Goal: Task Accomplishment & Management: Manage account settings

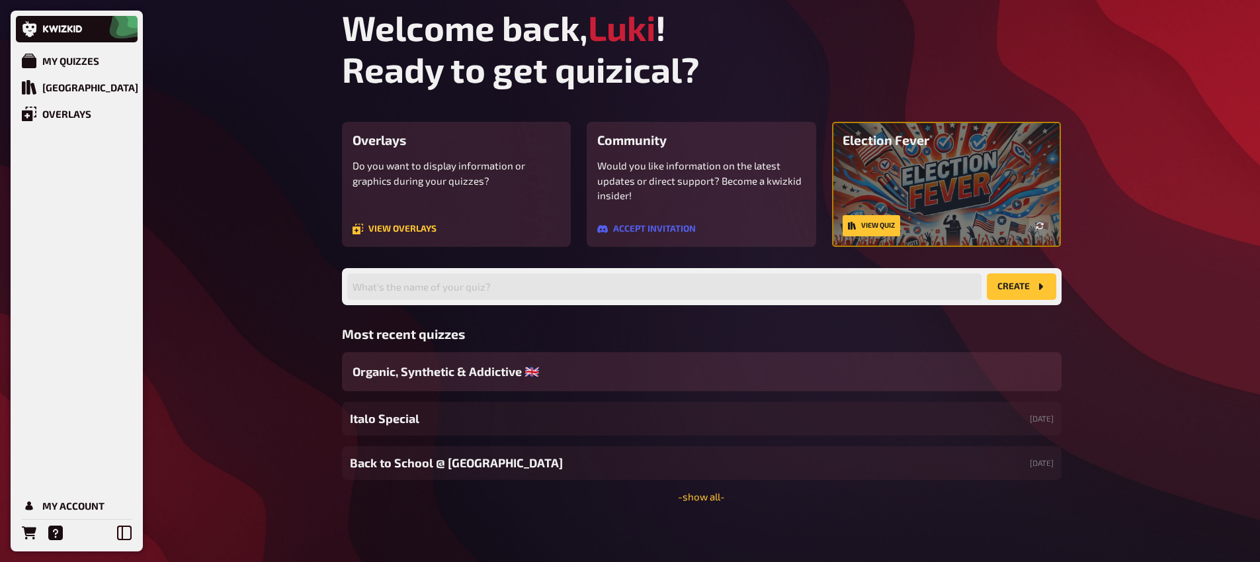
scroll to position [8, 0]
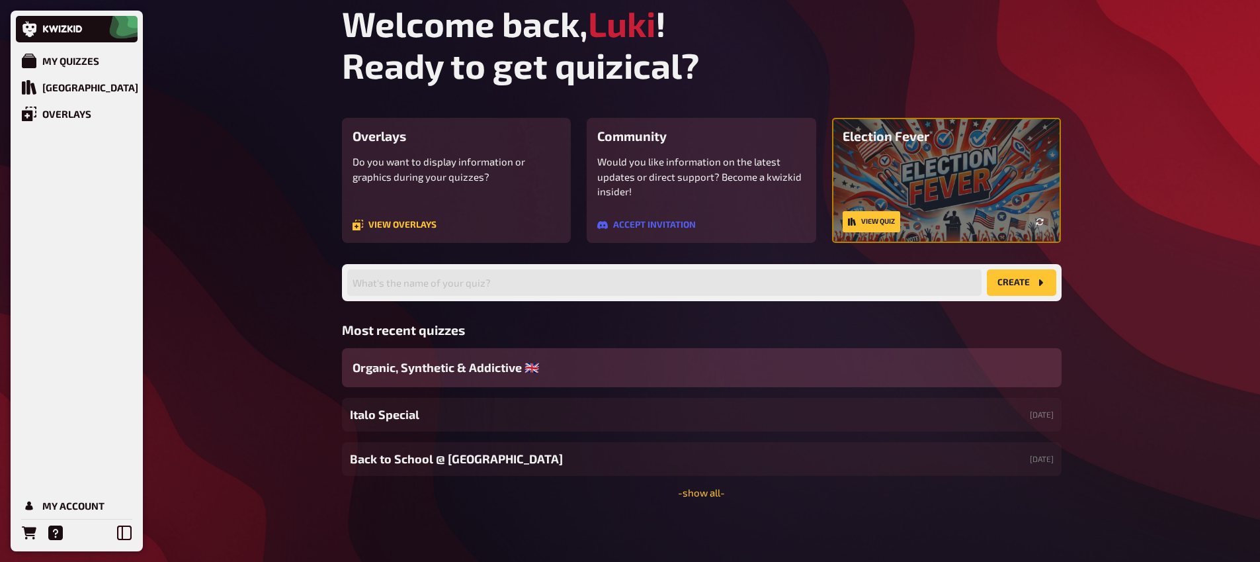
click at [503, 375] on span "Organic, Synthetic & Addictive ​🇬🇧 ​" at bounding box center [447, 368] width 189 height 18
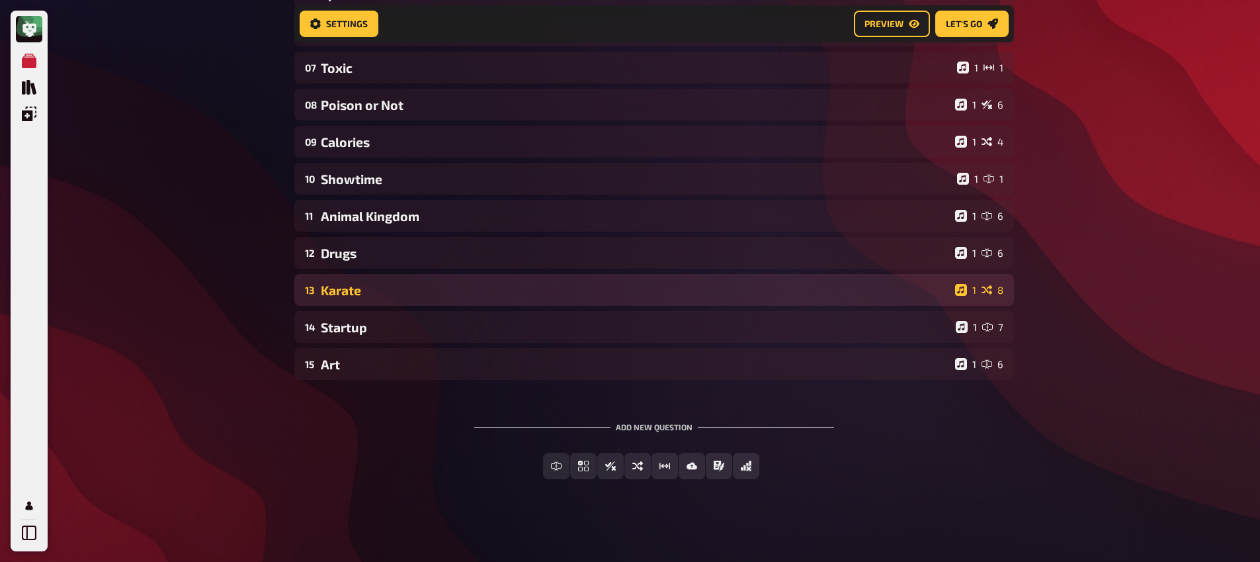
scroll to position [354, 0]
click at [395, 298] on div "13 Karate 1 8" at bounding box center [654, 288] width 720 height 32
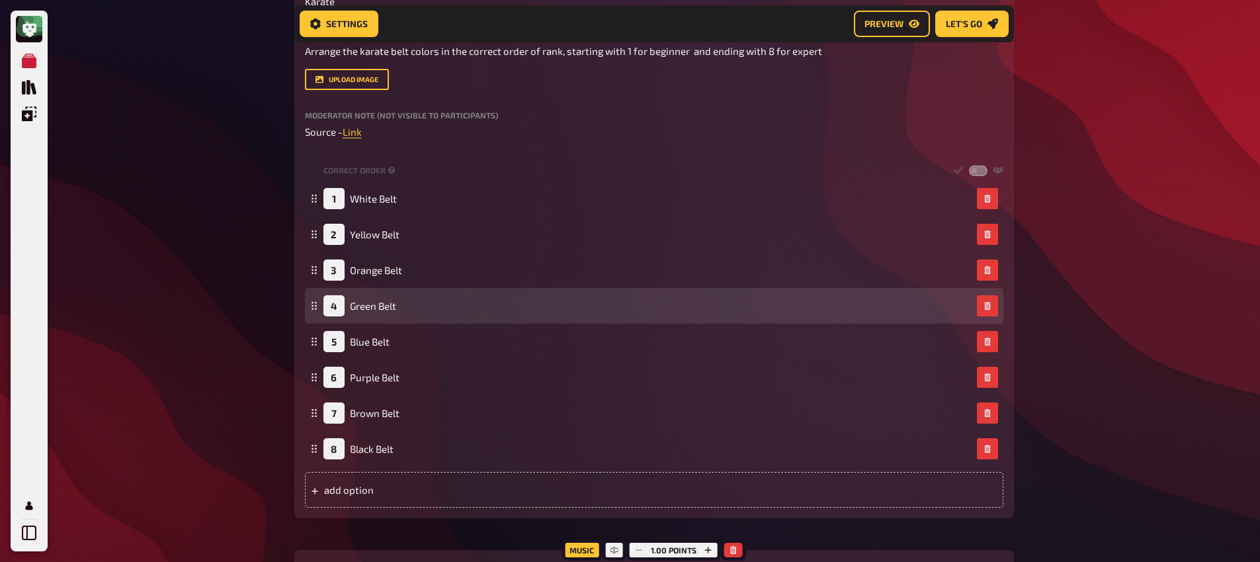
scroll to position [745, 0]
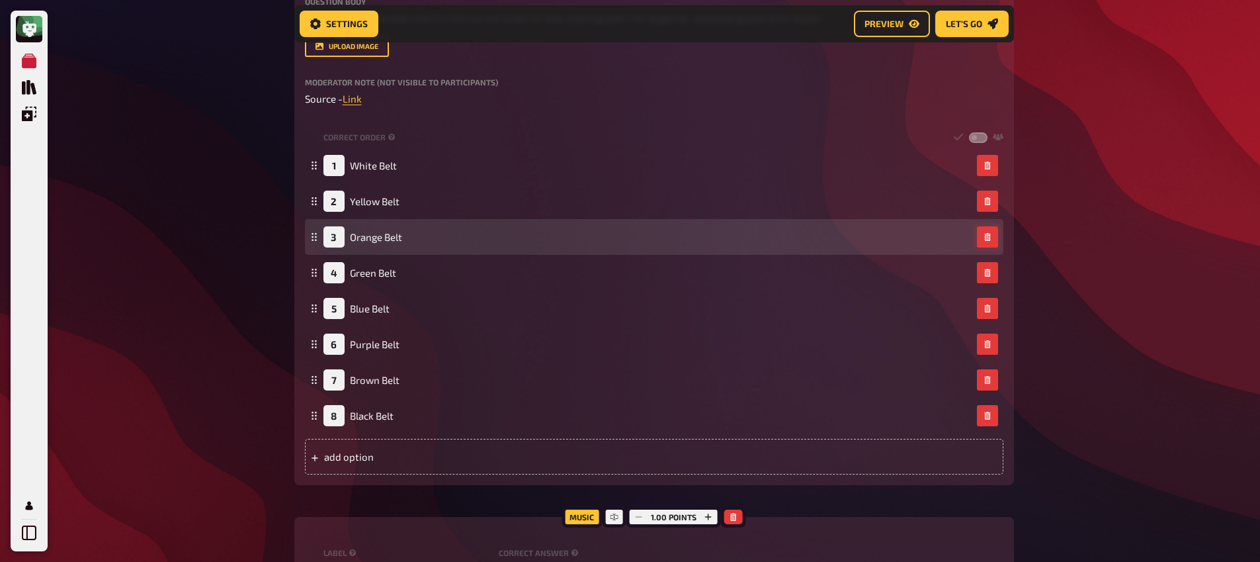
click at [990, 241] on icon "button" at bounding box center [988, 237] width 8 height 8
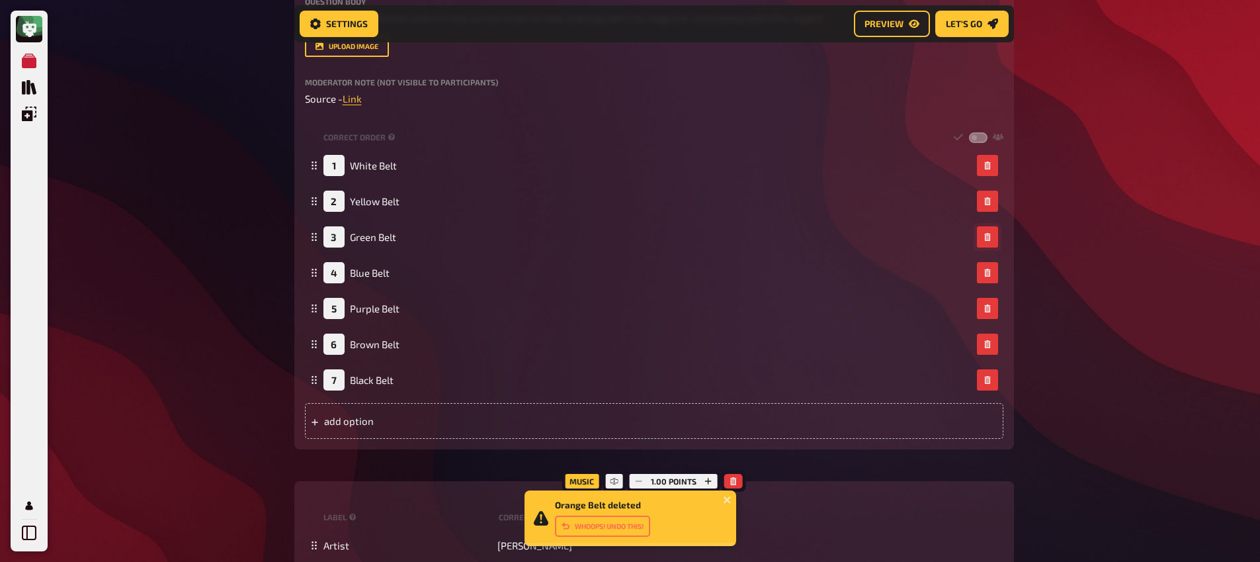
click at [990, 241] on icon "button" at bounding box center [988, 237] width 8 height 8
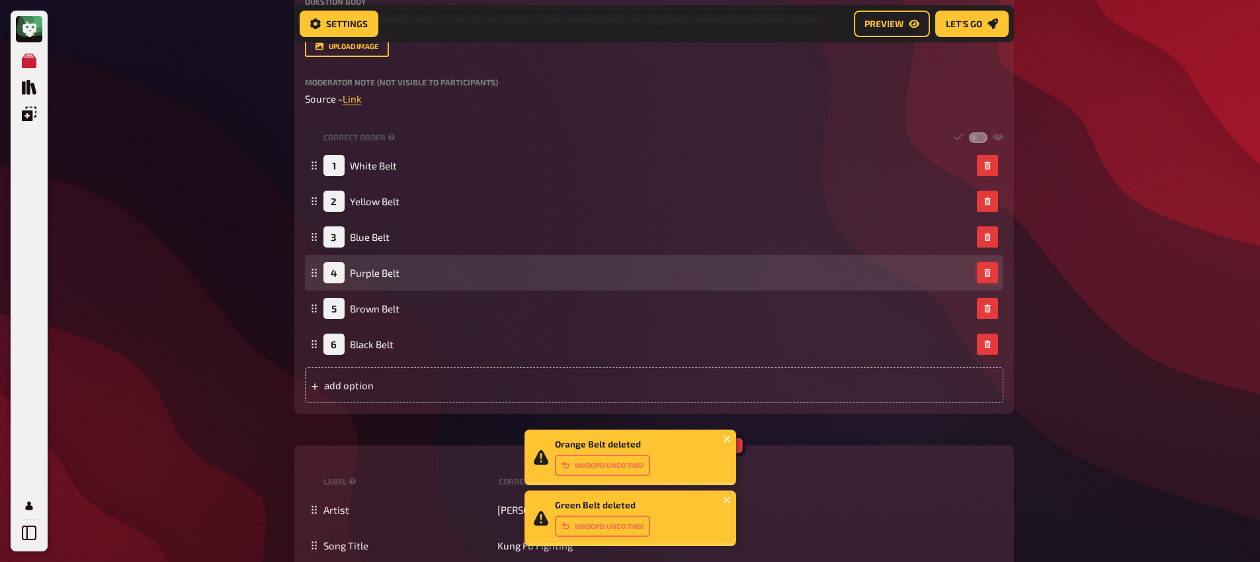
click at [984, 272] on icon "button" at bounding box center [988, 273] width 8 height 8
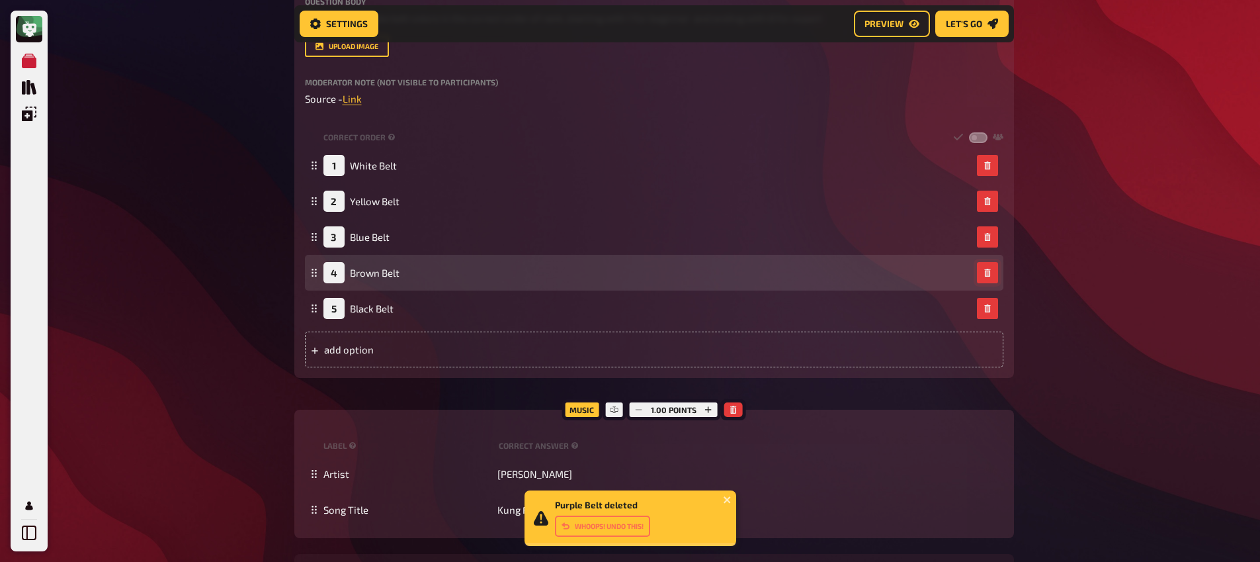
click at [992, 279] on button "button" at bounding box center [987, 272] width 21 height 21
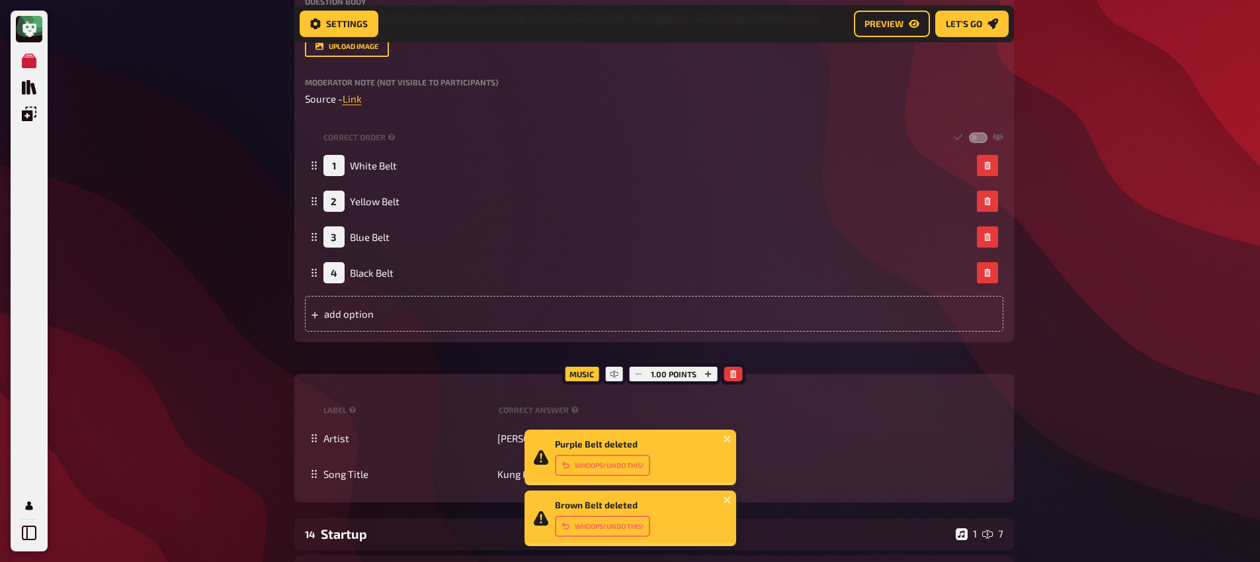
click at [165, 224] on div "My Quizzes Quiz Library Overlays My Account Purple Belt deleted Whoops! Undo th…" at bounding box center [630, 12] width 1260 height 1515
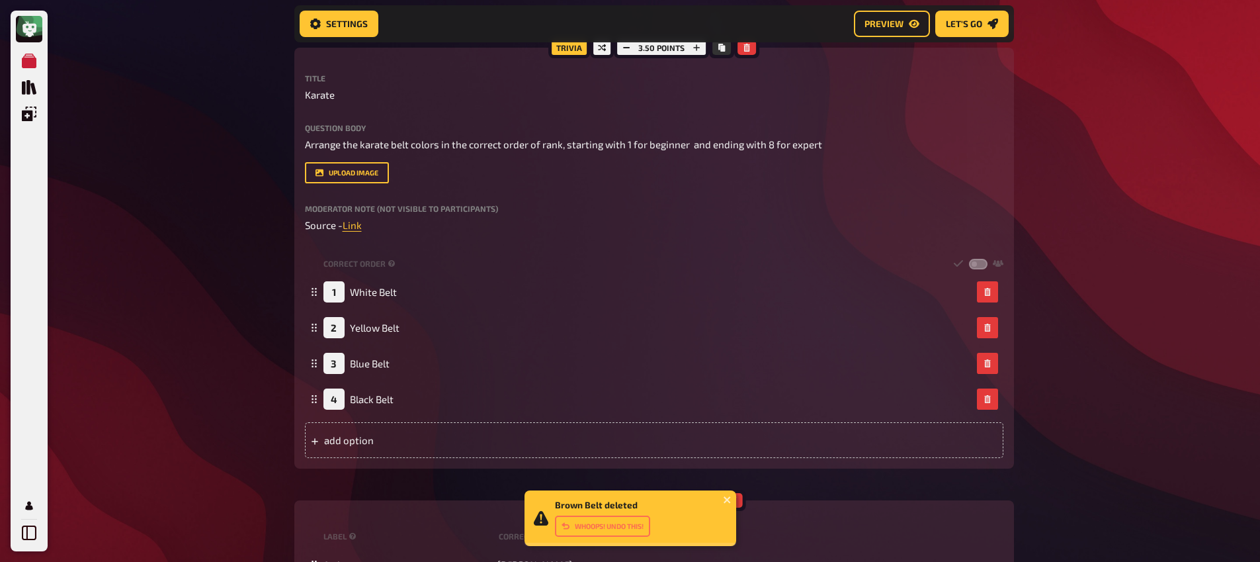
scroll to position [613, 0]
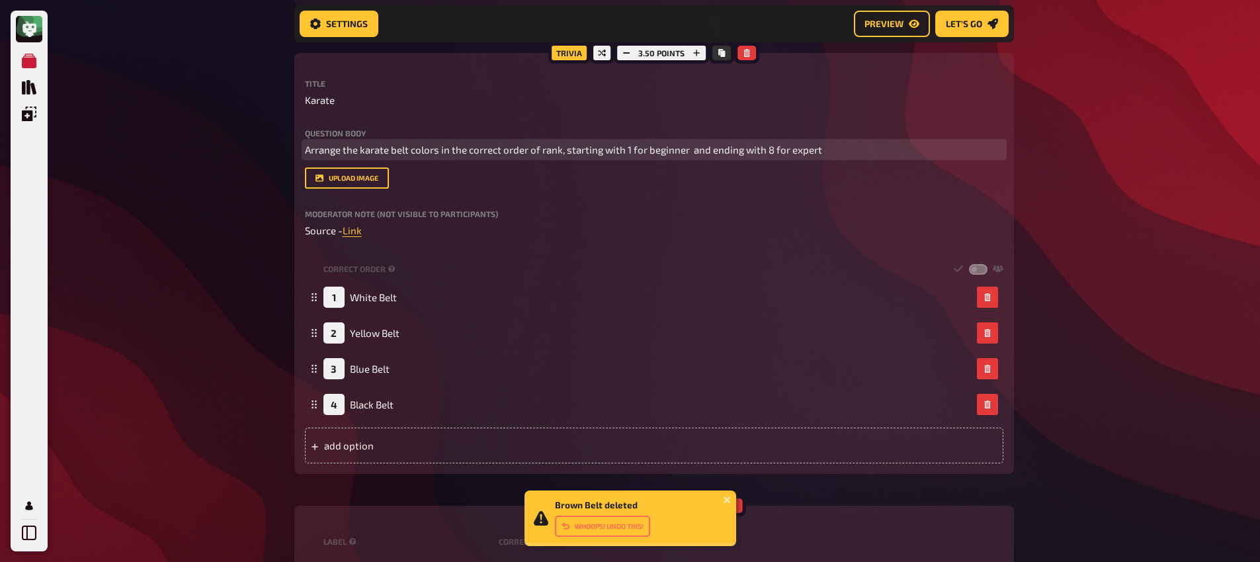
click at [769, 155] on span "Arrange the karate belt colors in the correct order of rank, starting with 1 fo…" at bounding box center [563, 150] width 517 height 12
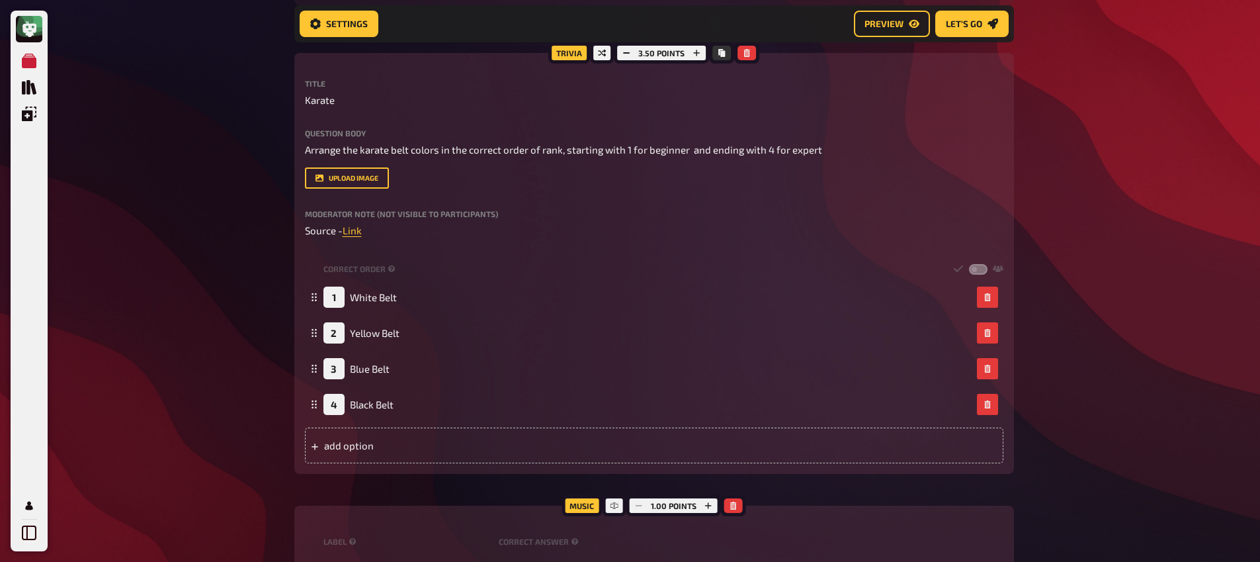
click at [115, 192] on div "My Quizzes Quiz Library Overlays My Account Home My Quizzes Organic, Synthetic …" at bounding box center [630, 144] width 1260 height 1515
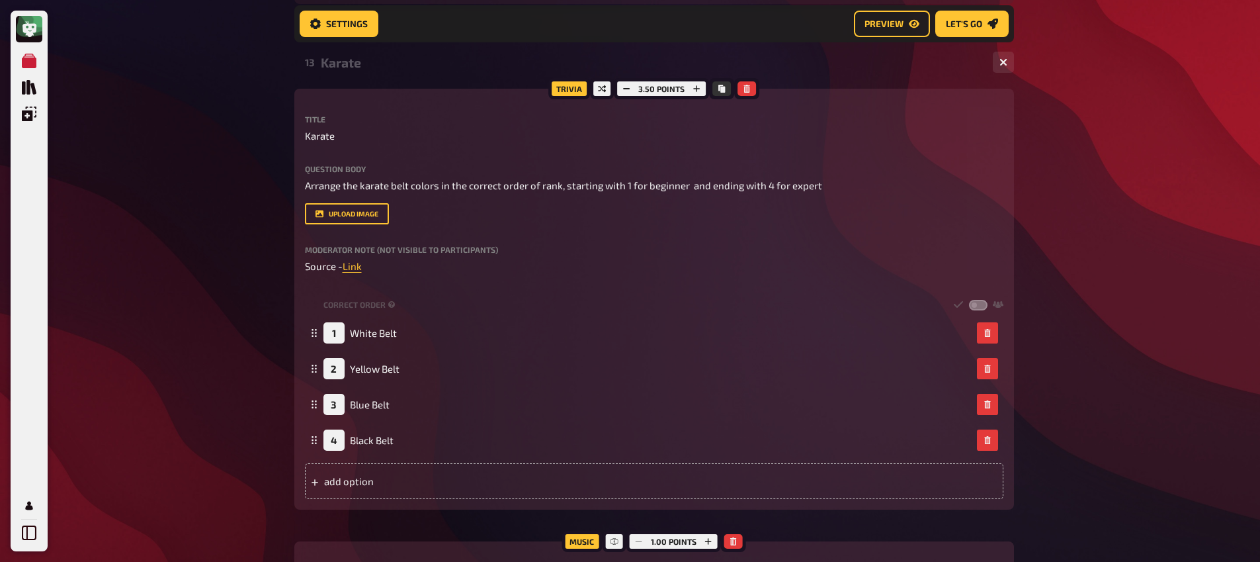
scroll to position [520, 0]
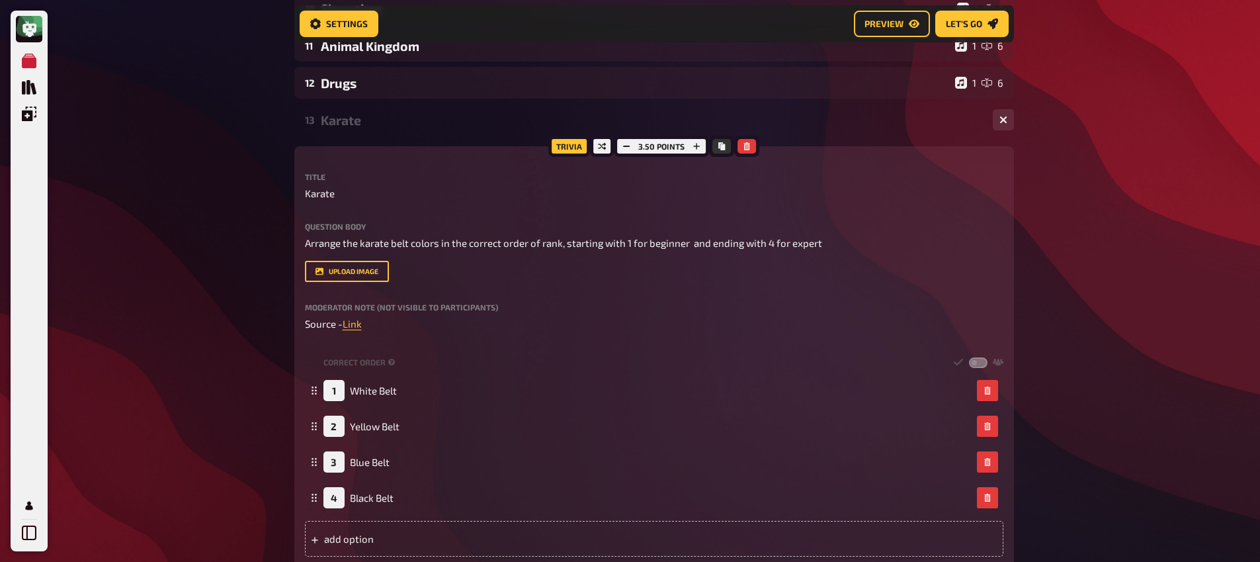
click at [356, 130] on div "13 Karate 1 4" at bounding box center [654, 120] width 720 height 32
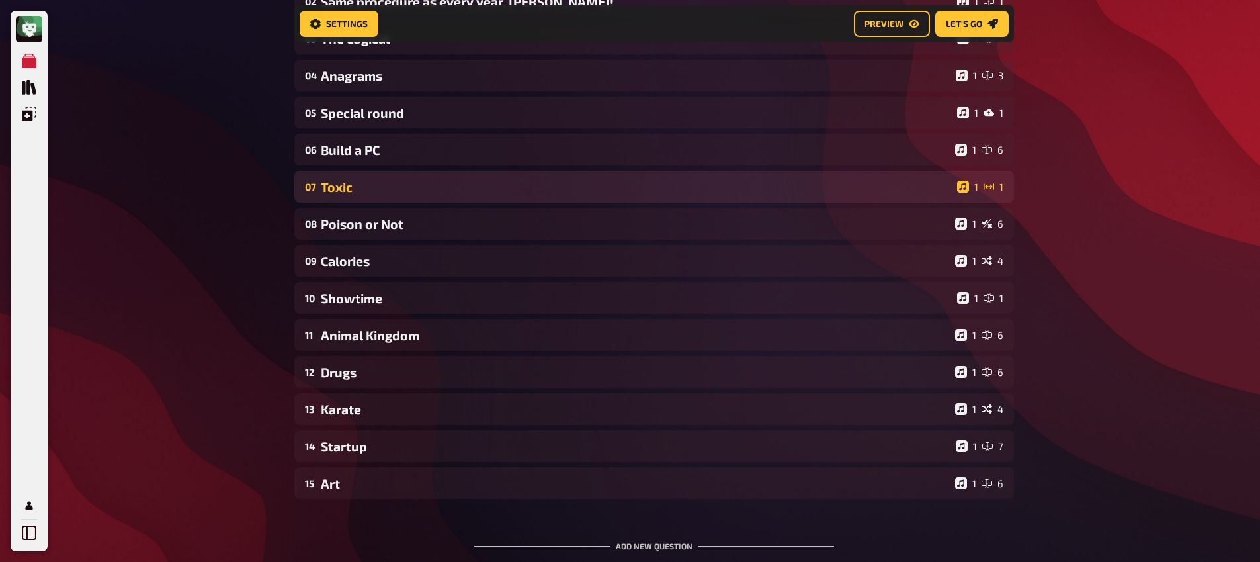
scroll to position [0, 0]
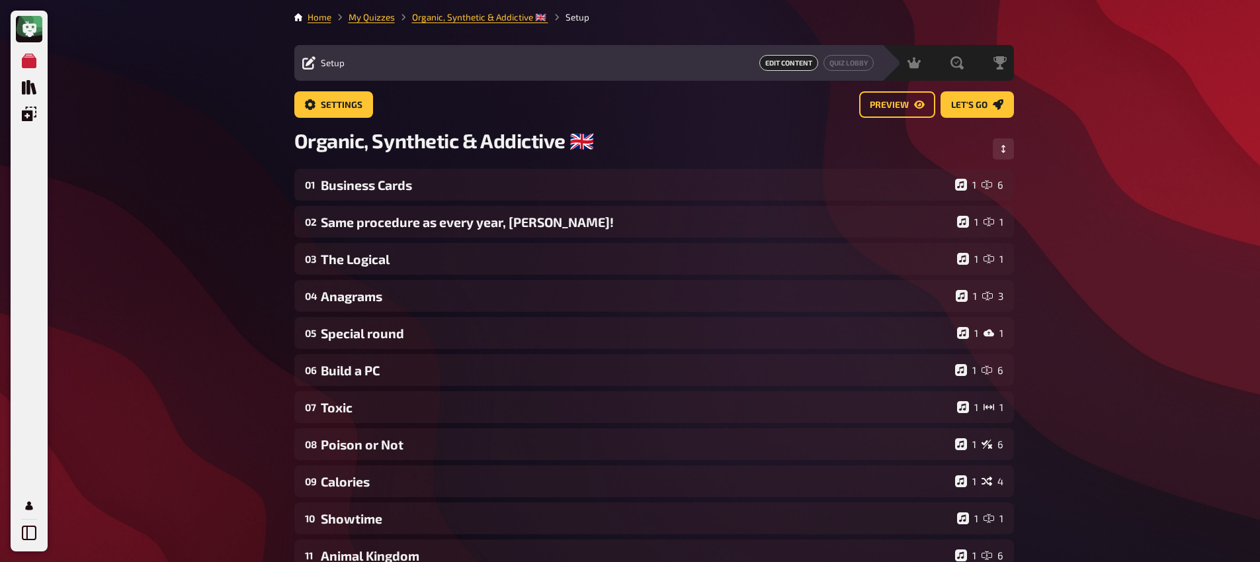
click at [369, 22] on li "My Quizzes" at bounding box center [363, 17] width 64 height 13
click at [372, 21] on link "My Quizzes" at bounding box center [372, 17] width 46 height 11
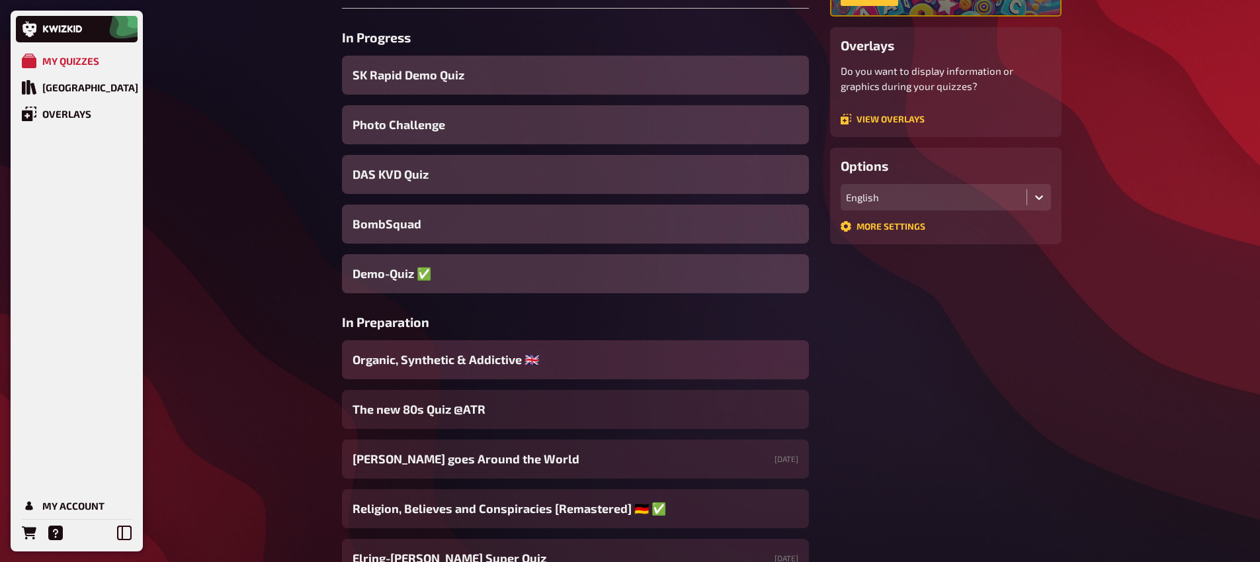
scroll to position [151, 0]
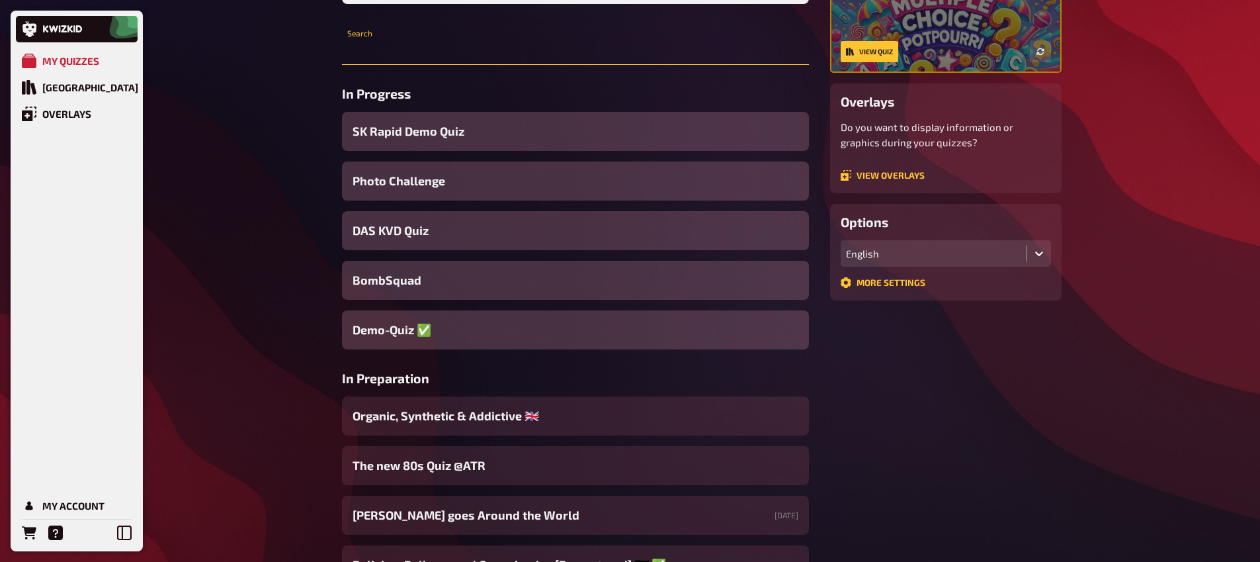
click at [433, 45] on input "text" at bounding box center [575, 51] width 467 height 26
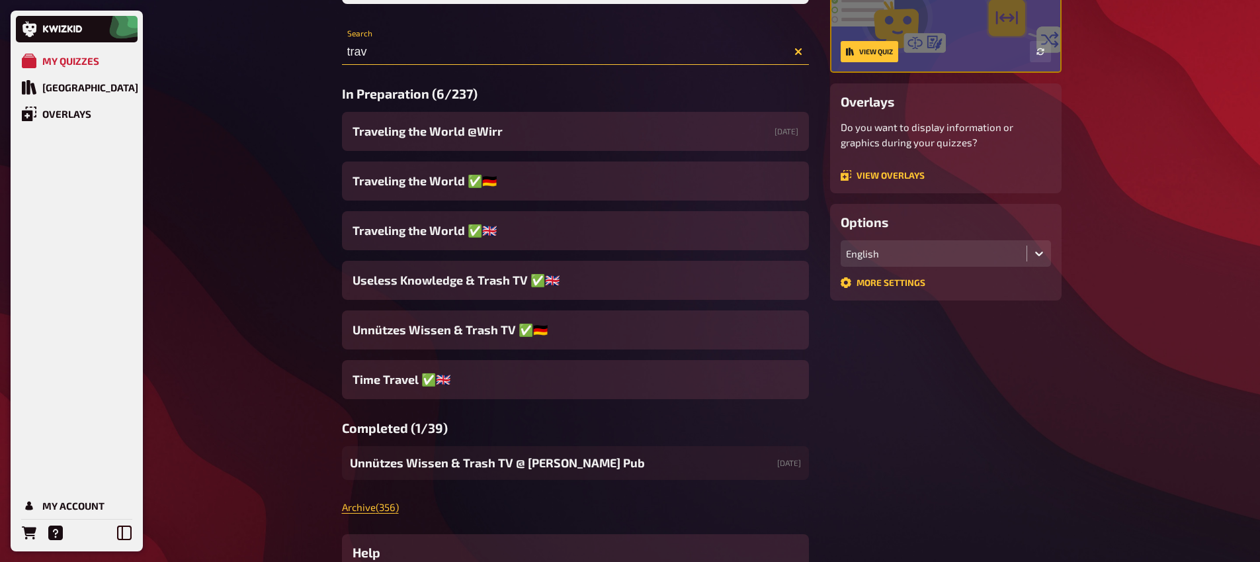
scroll to position [103, 0]
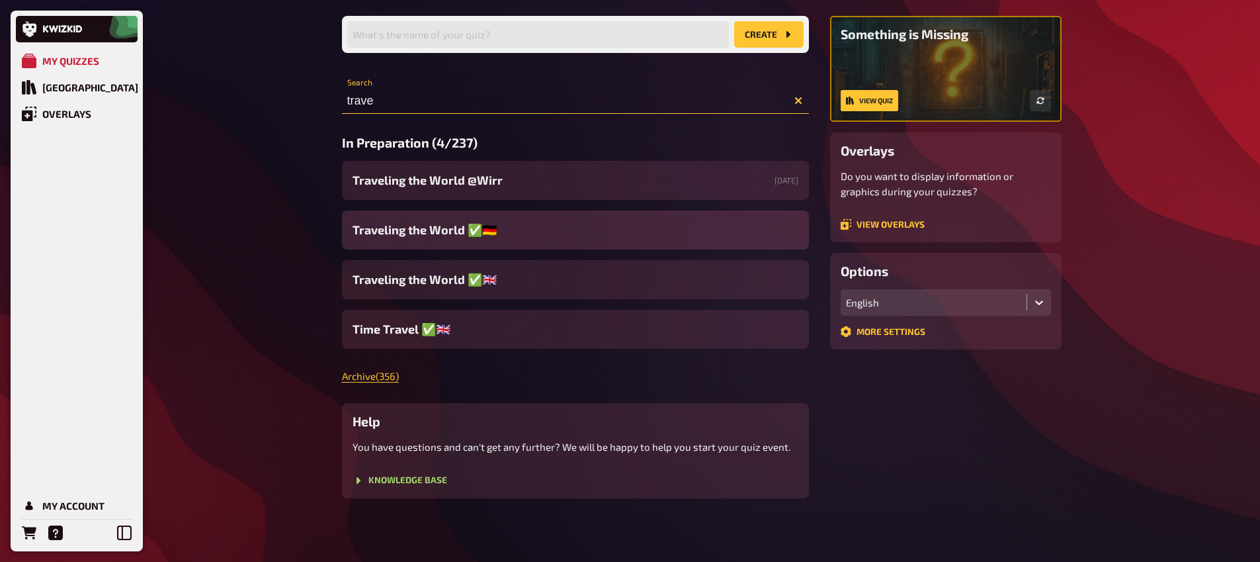
type input "trave"
click at [525, 231] on div "Traveling the World ✅🇩🇪" at bounding box center [575, 229] width 467 height 39
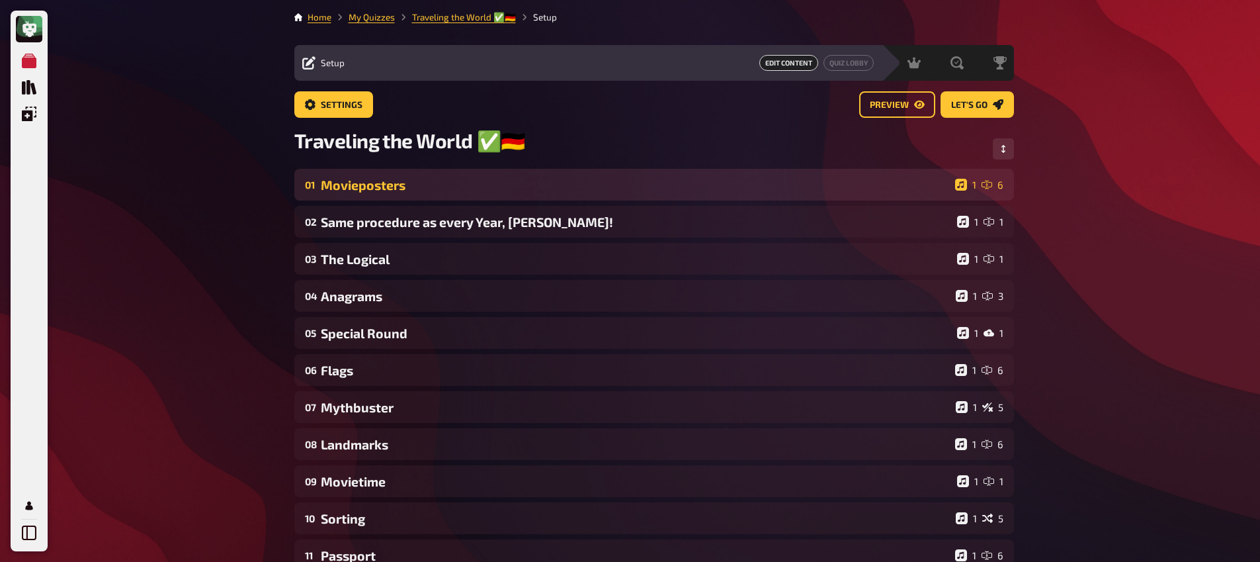
click at [443, 195] on div "01 Movieposters 1 6" at bounding box center [654, 185] width 720 height 32
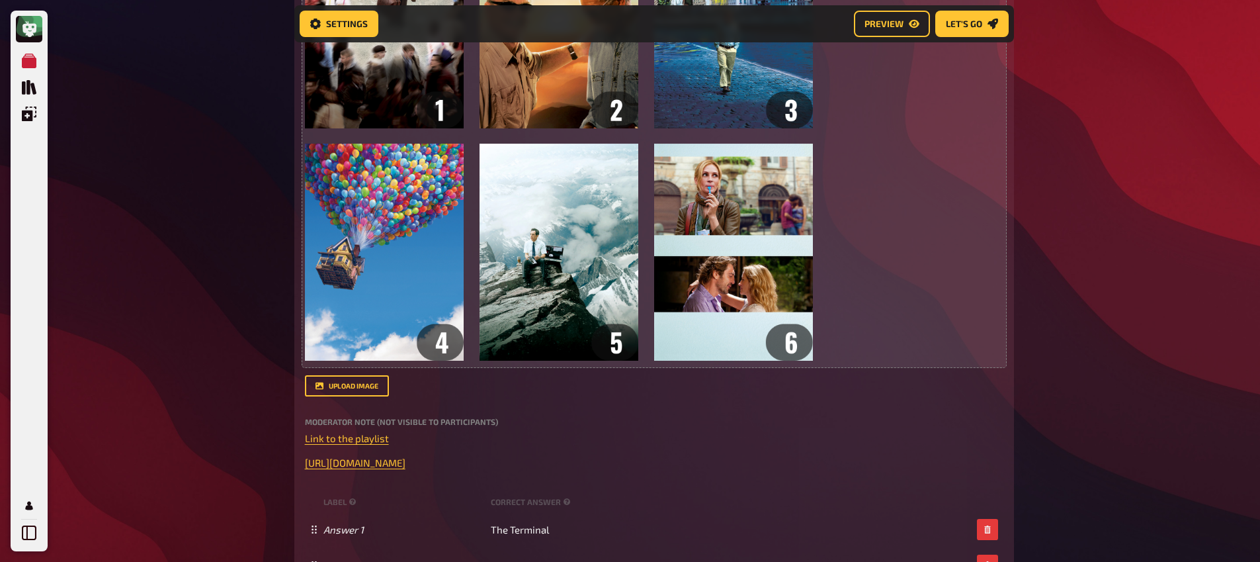
scroll to position [583, 0]
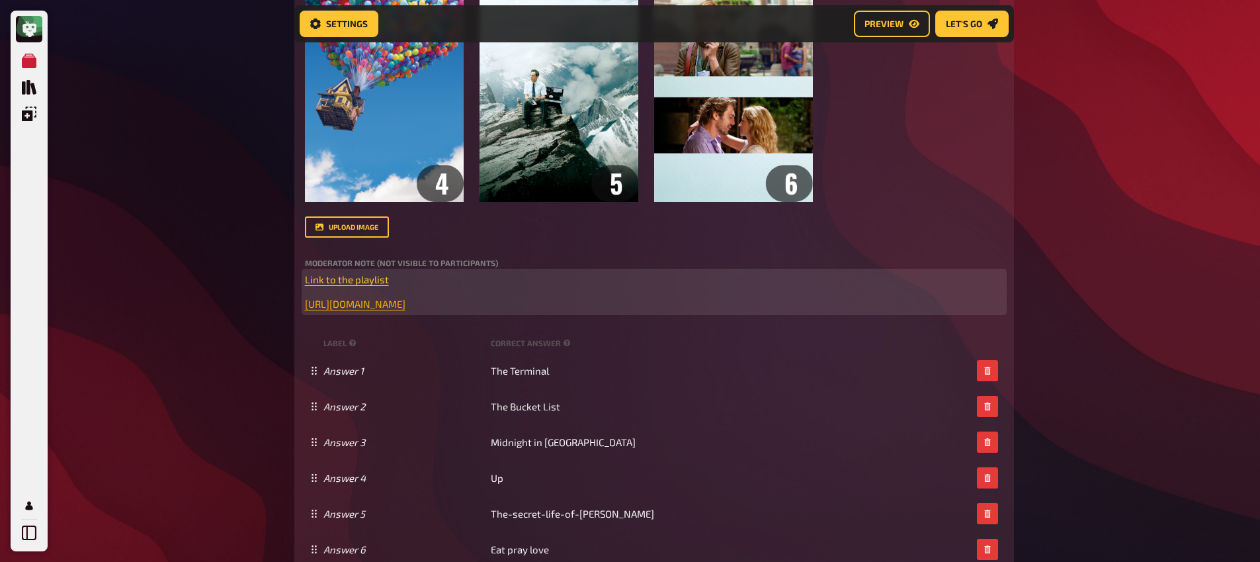
click at [370, 310] on span "[URL][DOMAIN_NAME]" at bounding box center [355, 304] width 101 height 12
click at [367, 296] on icon "button" at bounding box center [369, 295] width 7 height 6
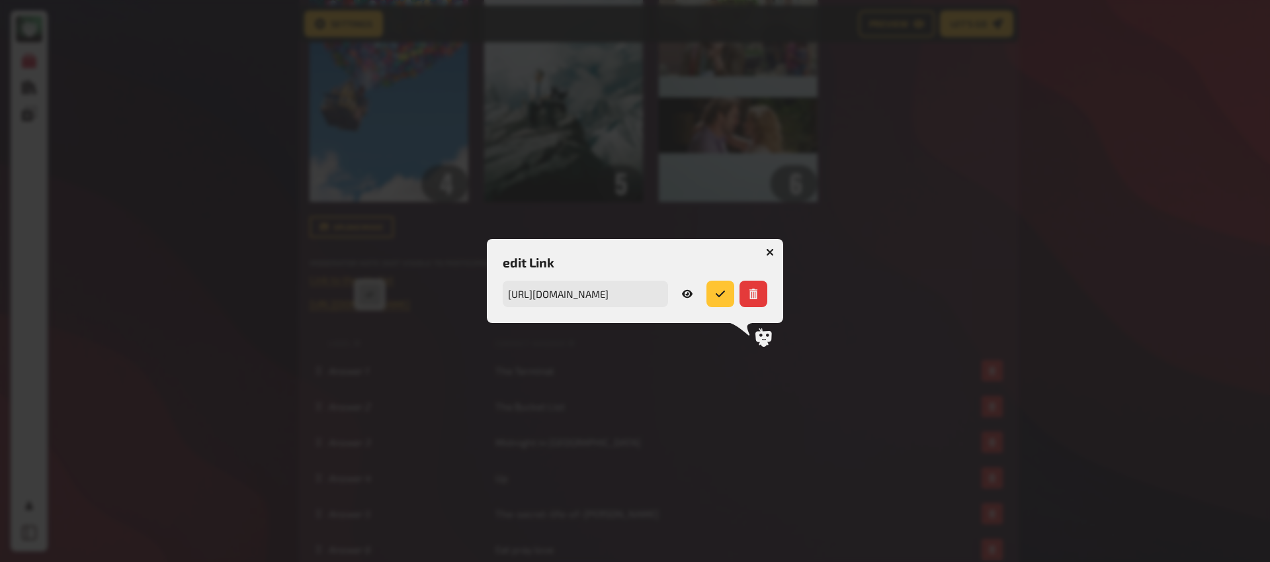
click at [686, 293] on icon at bounding box center [687, 293] width 11 height 11
click at [769, 250] on icon "button" at bounding box center [770, 252] width 8 height 8
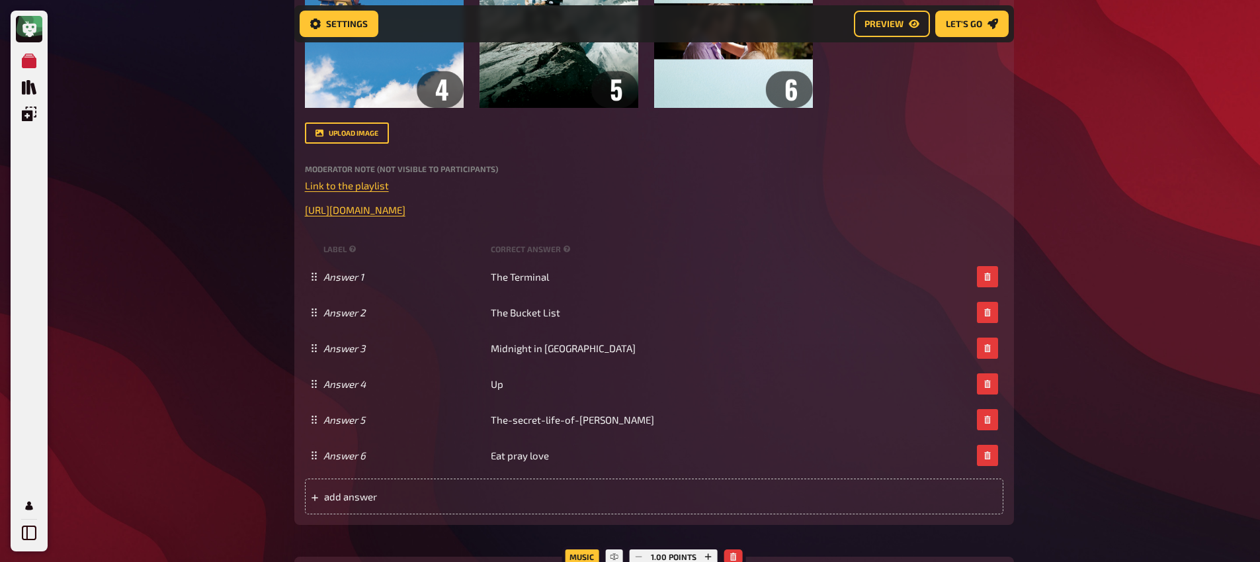
scroll to position [546, 0]
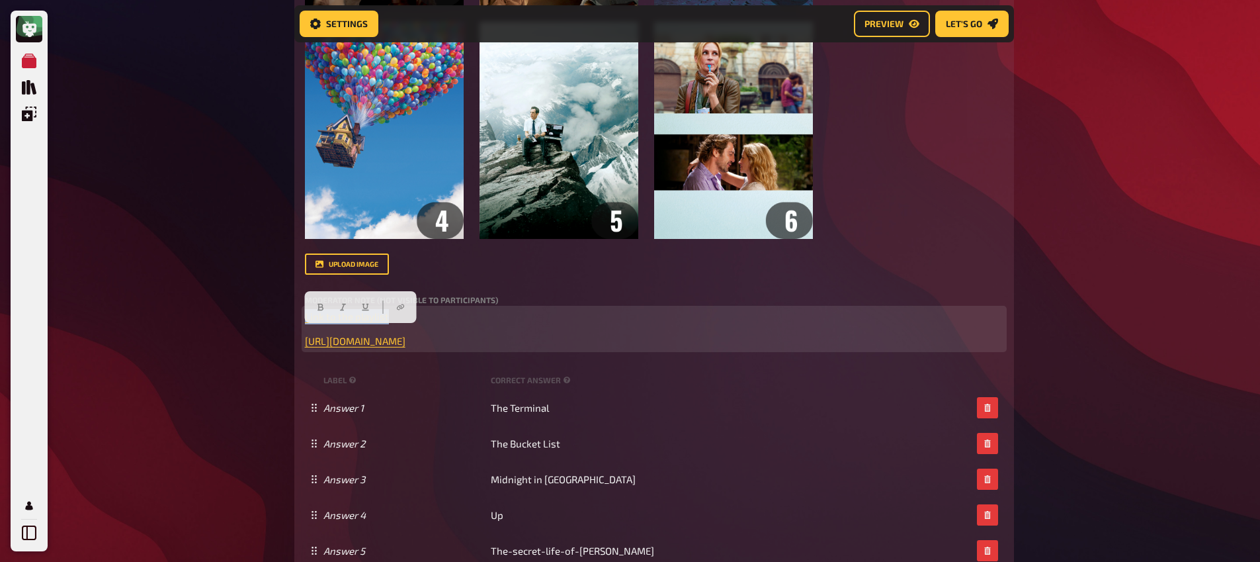
drag, startPoint x: 402, startPoint y: 331, endPoint x: 261, endPoint y: 316, distance: 142.4
click at [262, 318] on div "My Quizzes Quiz Library Overlays My Account Home My Quizzes Traveling the World…" at bounding box center [630, 491] width 1260 height 2074
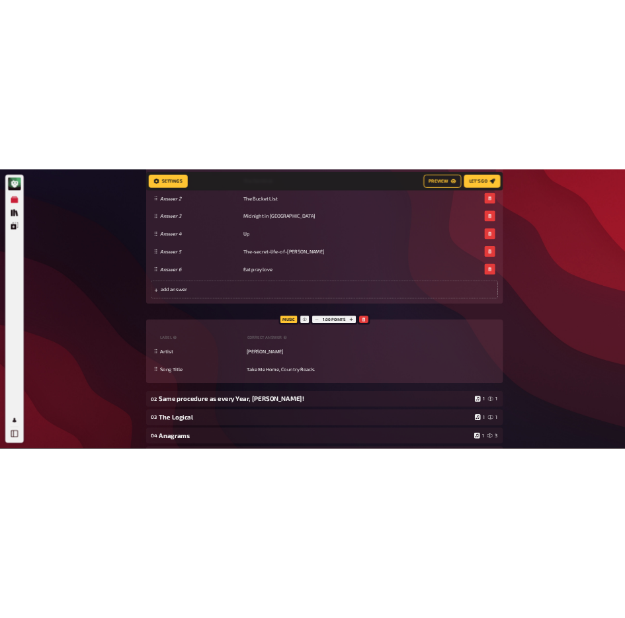
scroll to position [944, 0]
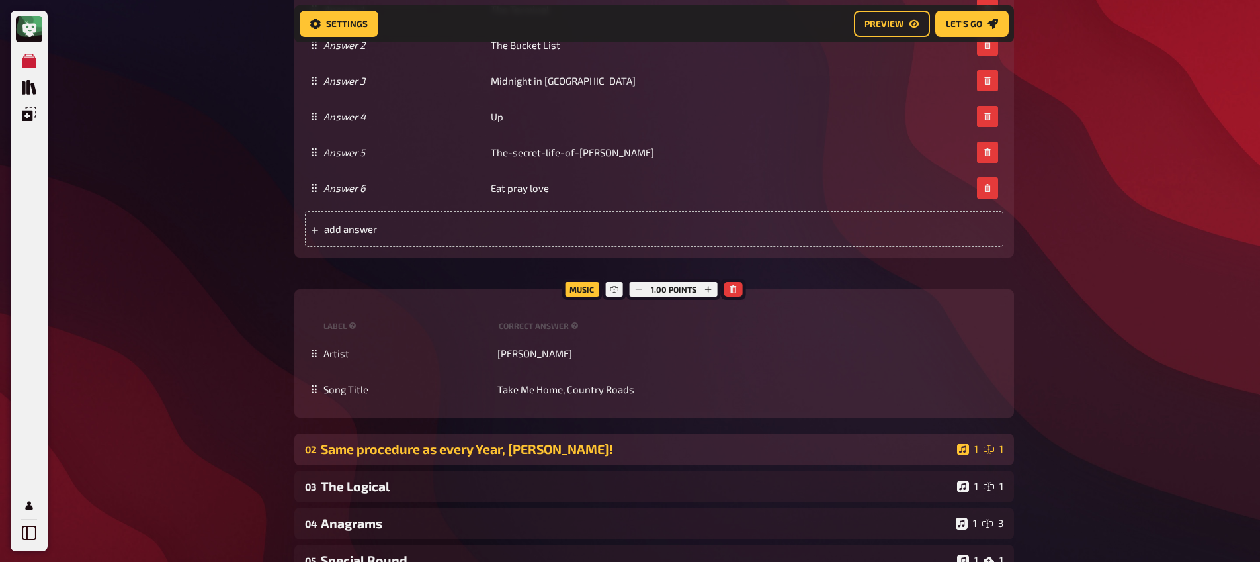
click at [376, 456] on div "Same procedure as every Year, [PERSON_NAME]!" at bounding box center [636, 448] width 631 height 15
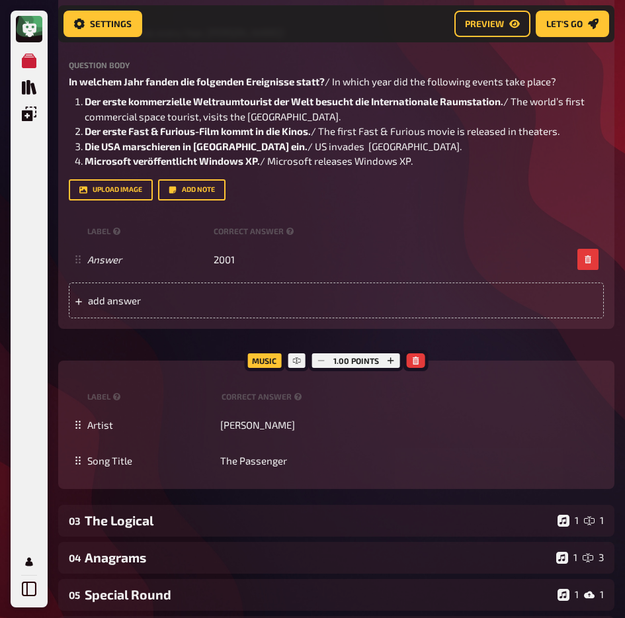
scroll to position [1578, 0]
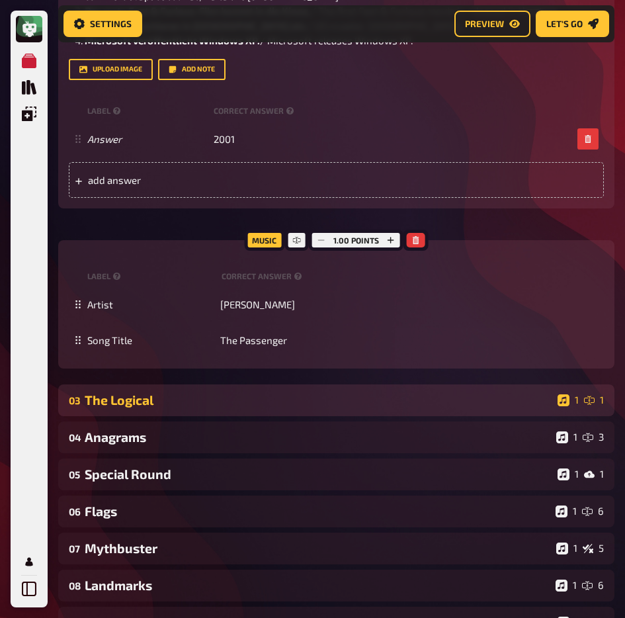
click at [143, 407] on div "The Logical" at bounding box center [319, 399] width 468 height 15
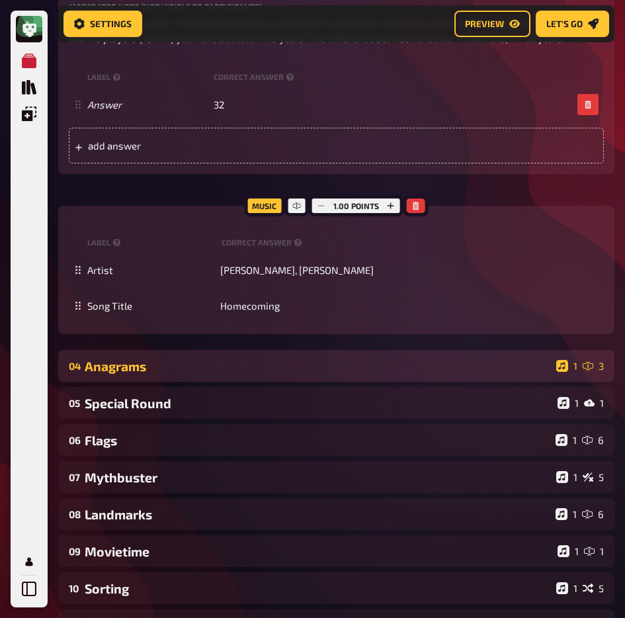
click at [177, 374] on div "Anagrams" at bounding box center [318, 366] width 466 height 15
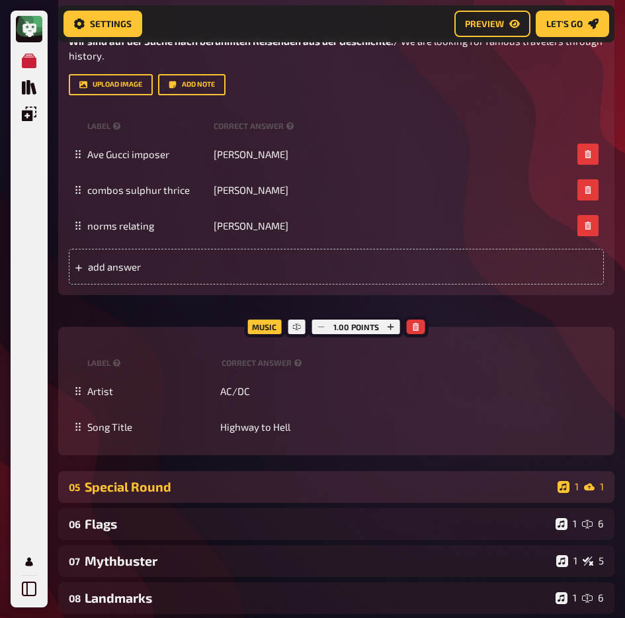
scroll to position [2813, 0]
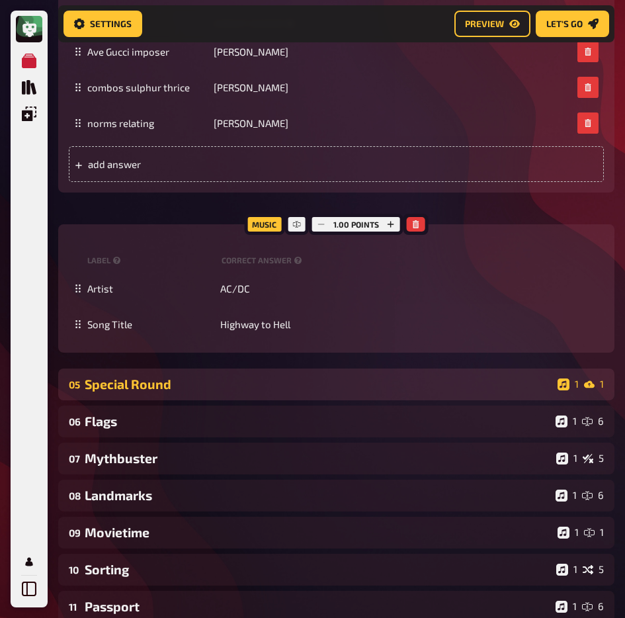
click at [192, 392] on div "Special Round" at bounding box center [319, 383] width 468 height 15
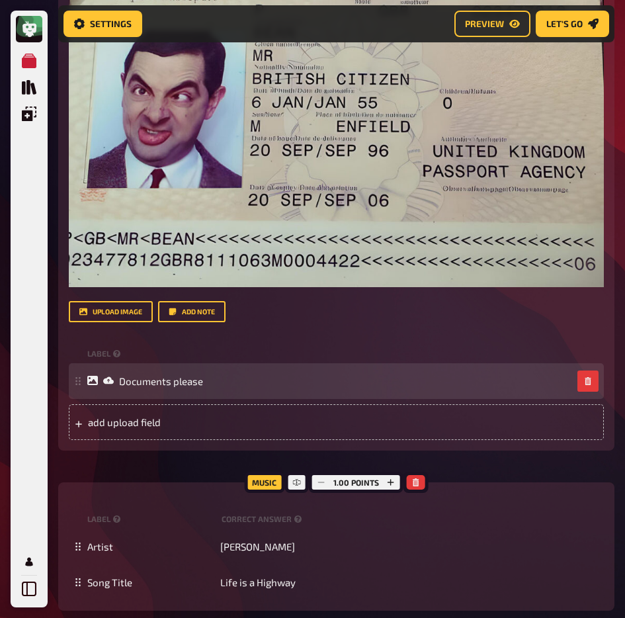
scroll to position [3681, 0]
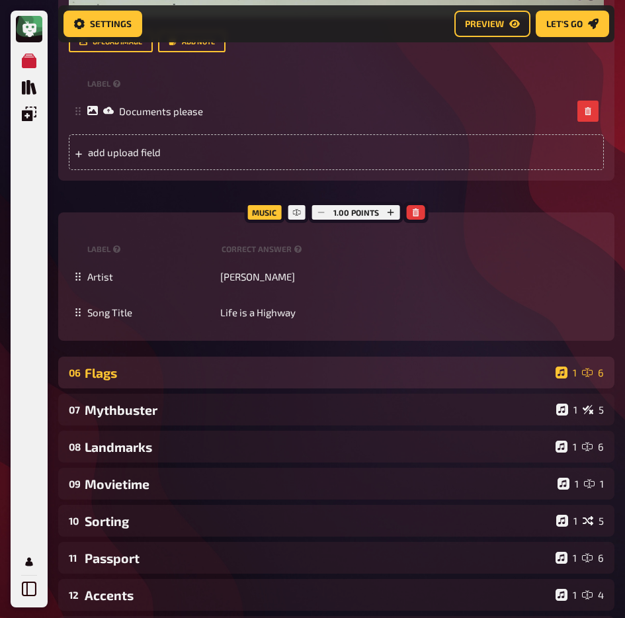
click at [226, 380] on div "Flags" at bounding box center [318, 372] width 466 height 15
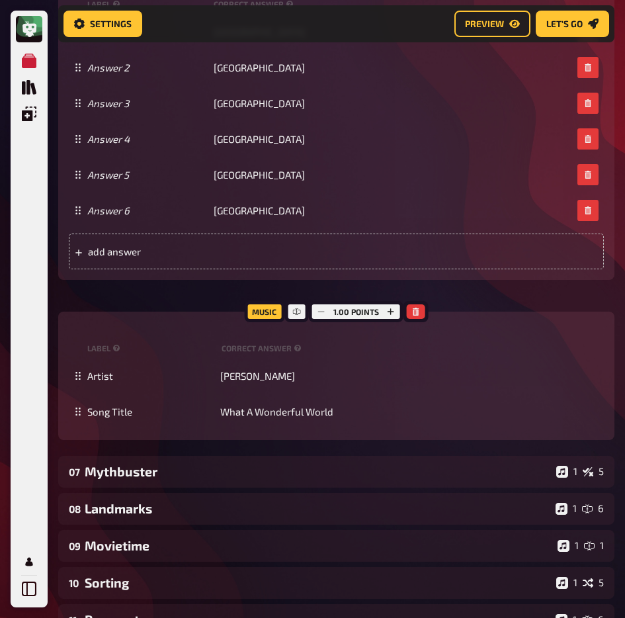
scroll to position [4556, 0]
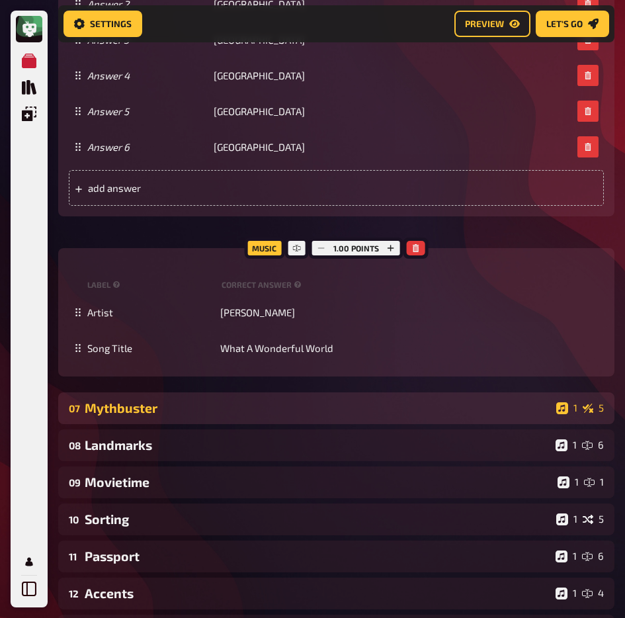
click at [198, 424] on div "07 Mythbuster 1 5" at bounding box center [336, 408] width 556 height 32
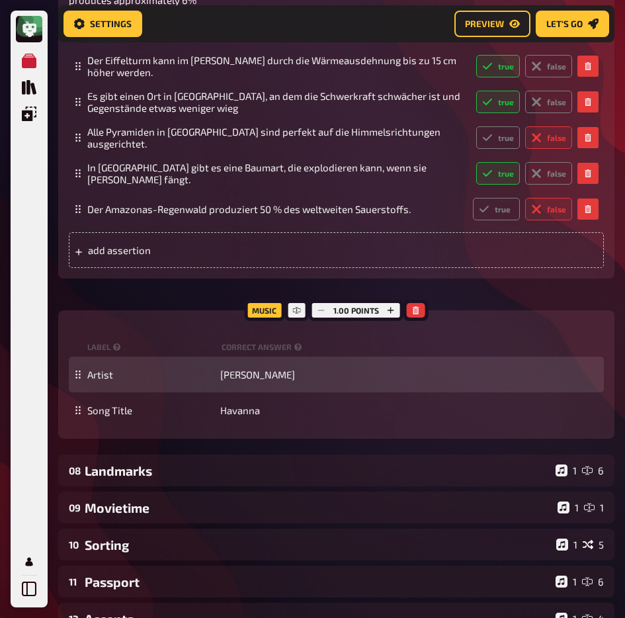
scroll to position [5320, 0]
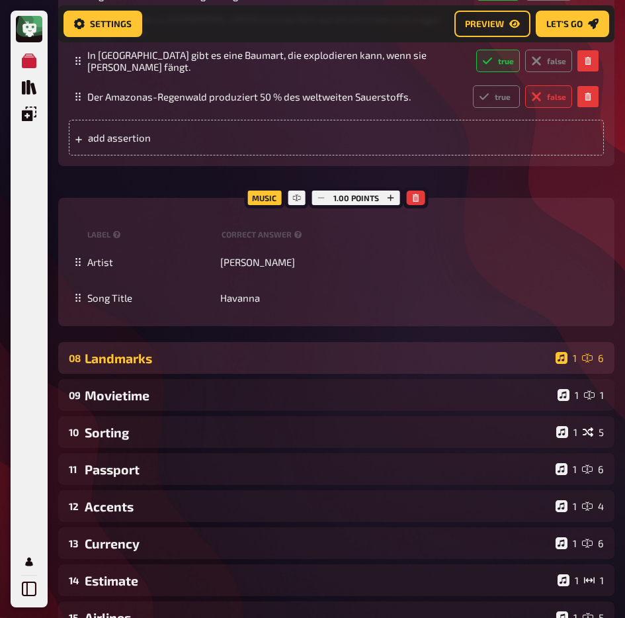
click at [218, 366] on div "Landmarks" at bounding box center [318, 358] width 466 height 15
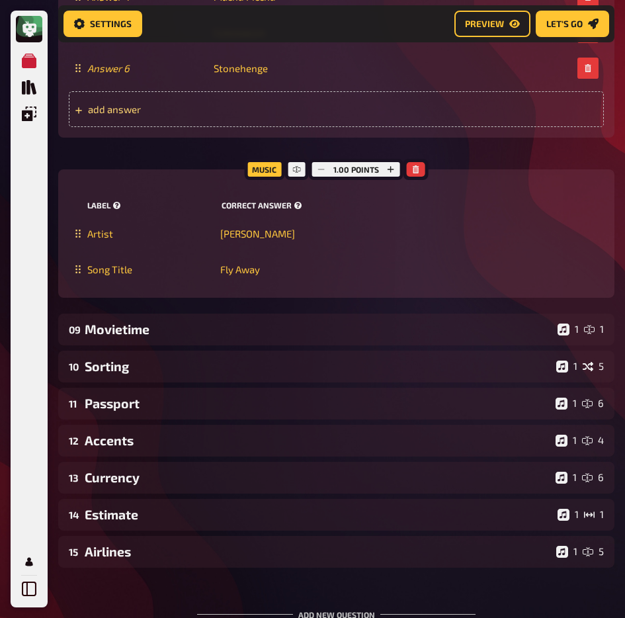
scroll to position [6505, 0]
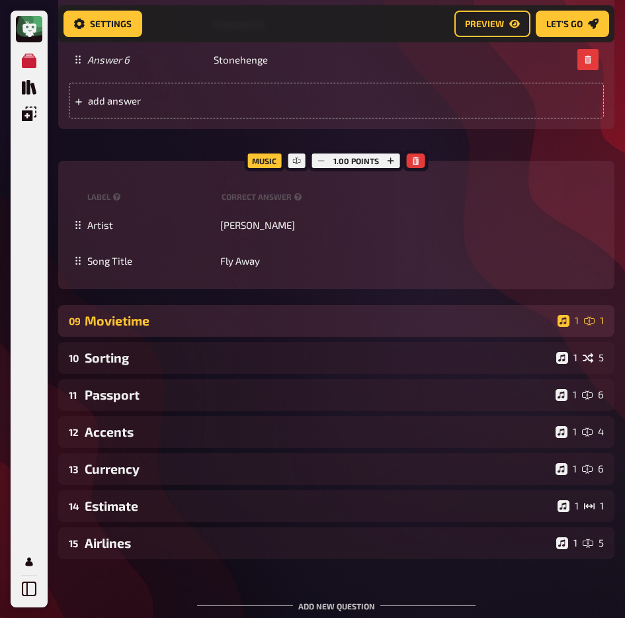
click at [194, 337] on div "09 Movietime 1 1" at bounding box center [336, 321] width 556 height 32
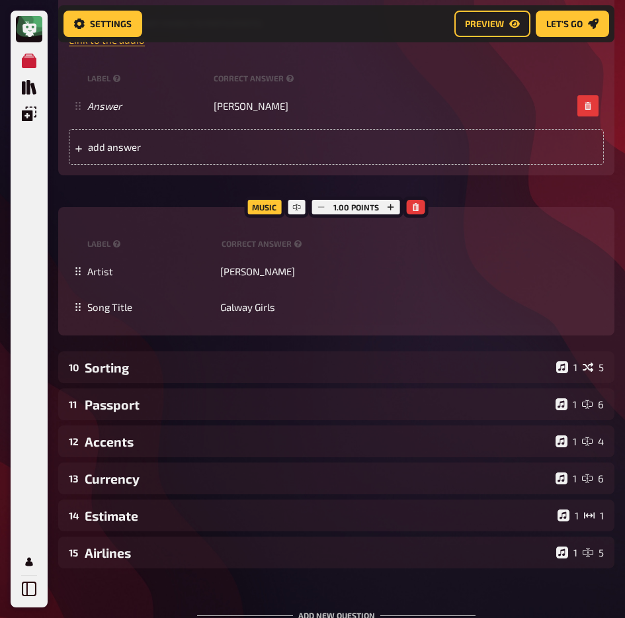
scroll to position [7186, 0]
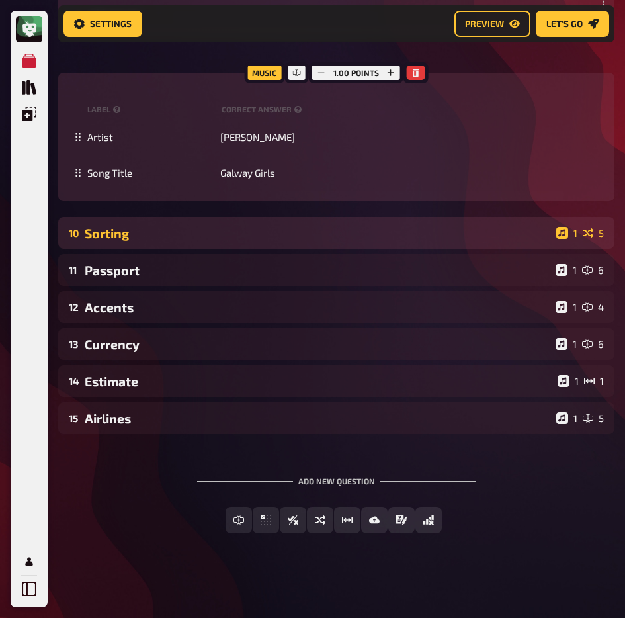
click at [224, 235] on div "Sorting" at bounding box center [318, 233] width 466 height 15
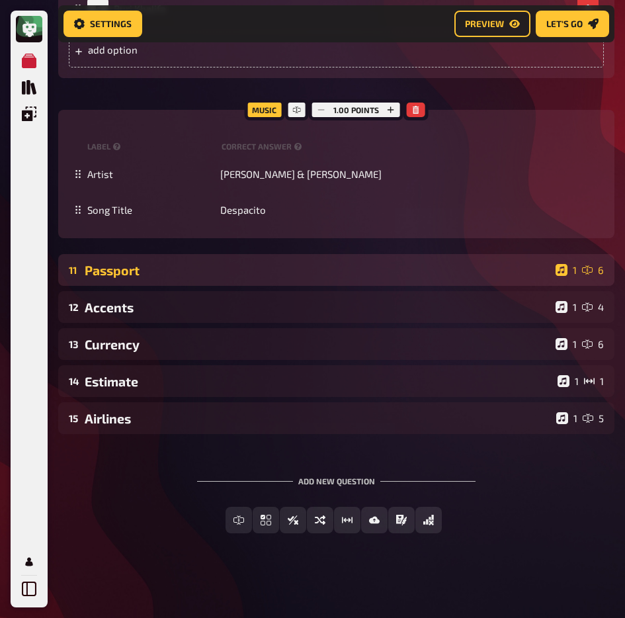
click at [243, 278] on div "Passport" at bounding box center [318, 270] width 466 height 15
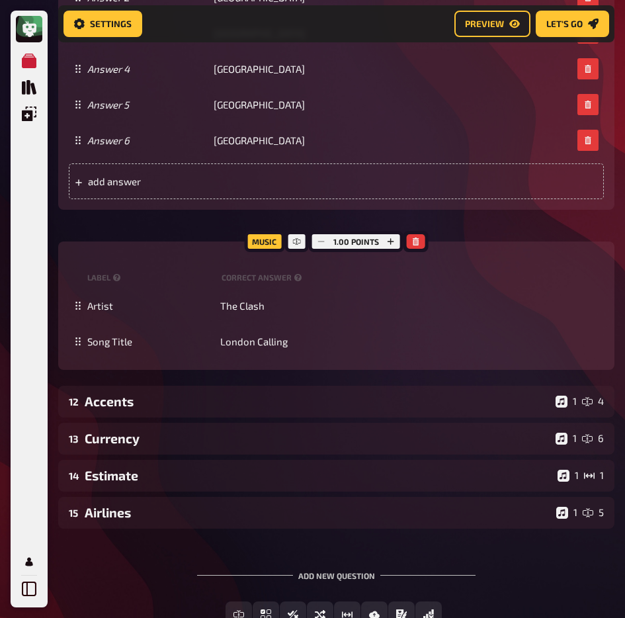
scroll to position [8861, 0]
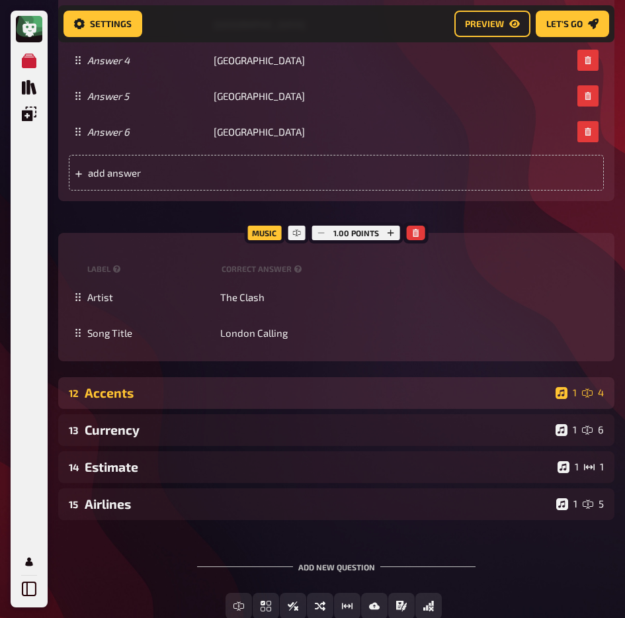
click at [183, 400] on div "Accents" at bounding box center [318, 392] width 466 height 15
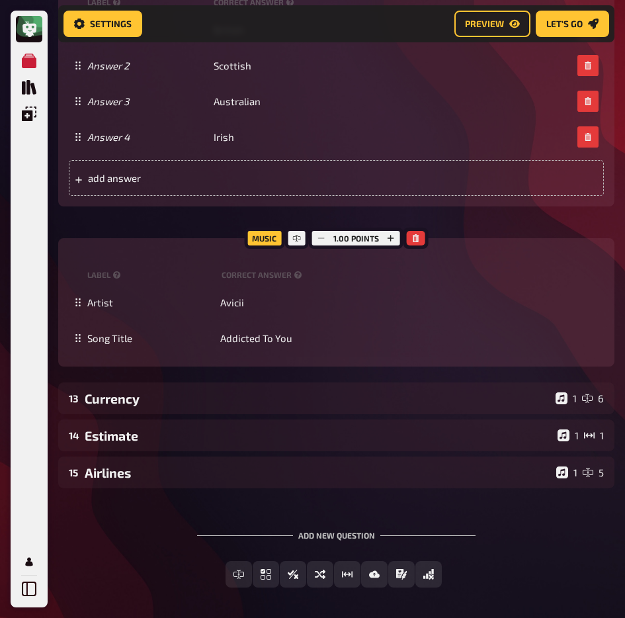
scroll to position [9729, 0]
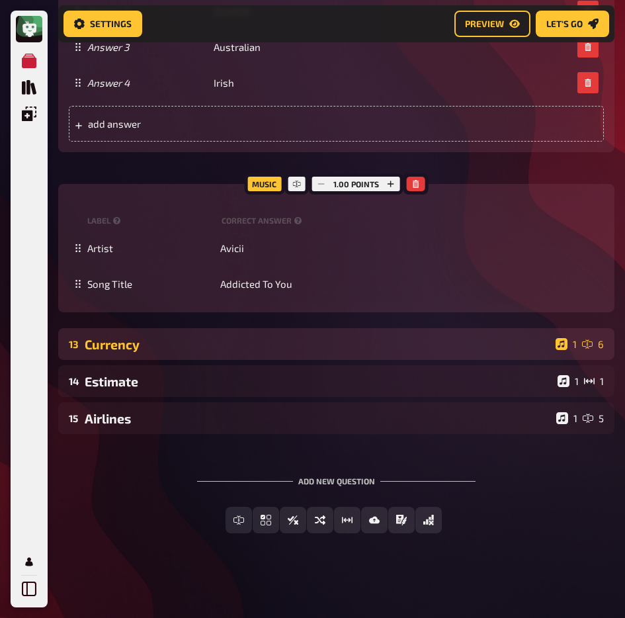
click at [278, 337] on div "Currency" at bounding box center [318, 344] width 466 height 15
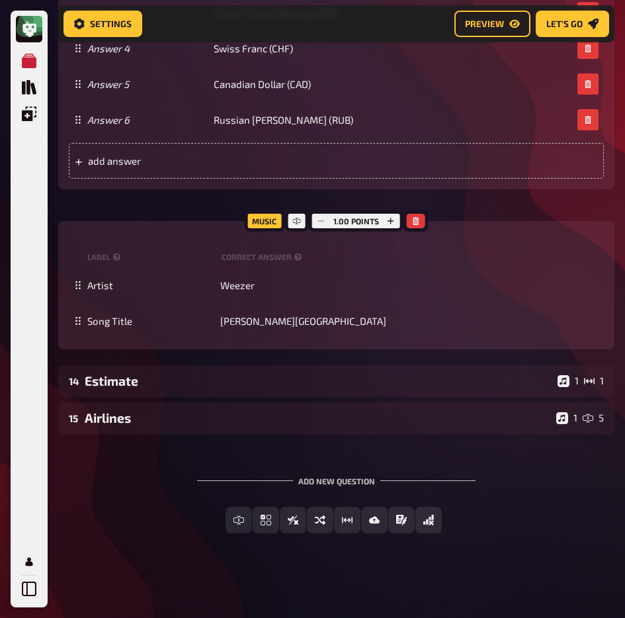
scroll to position [10854, 0]
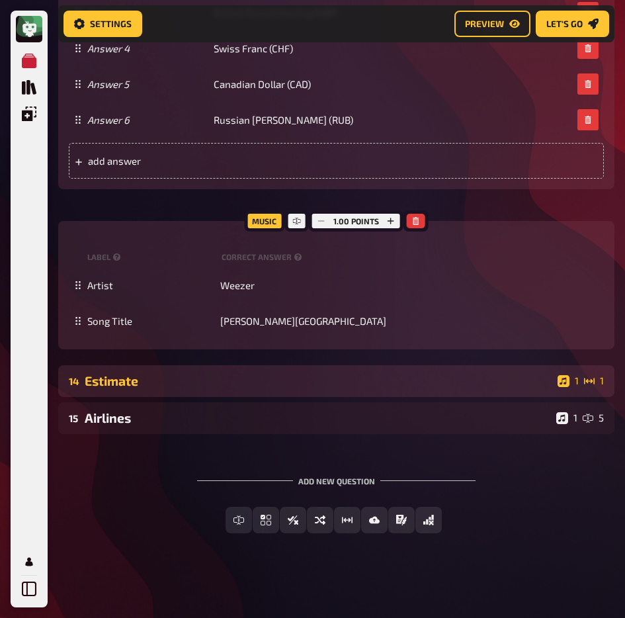
click at [263, 373] on div "Estimate" at bounding box center [319, 380] width 468 height 15
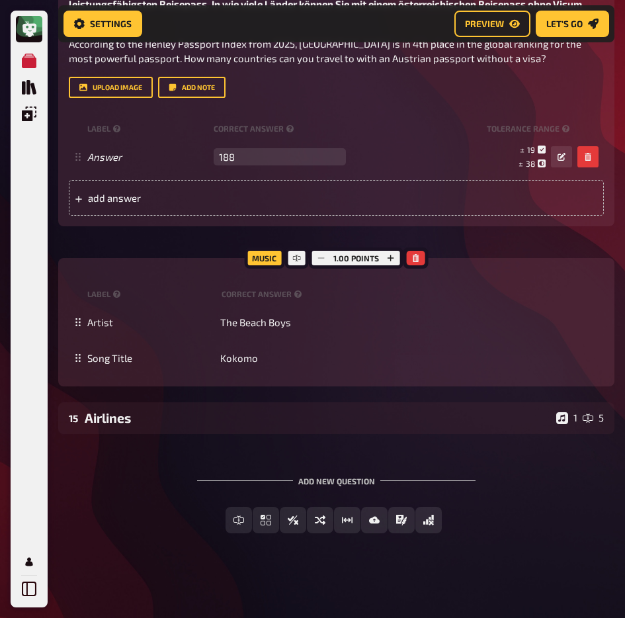
scroll to position [11283, 0]
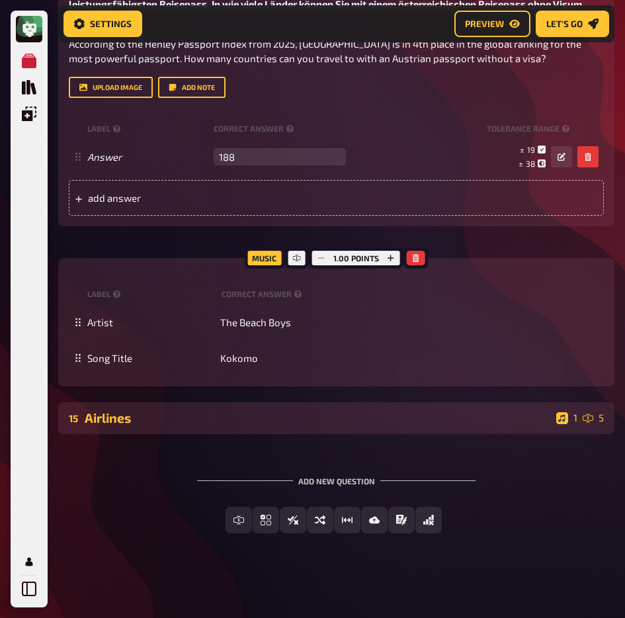
click at [254, 425] on div "Airlines" at bounding box center [318, 417] width 466 height 15
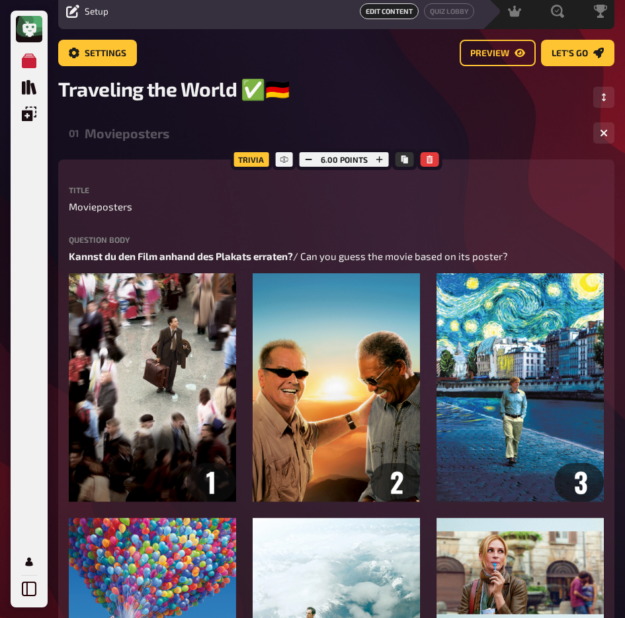
scroll to position [0, 0]
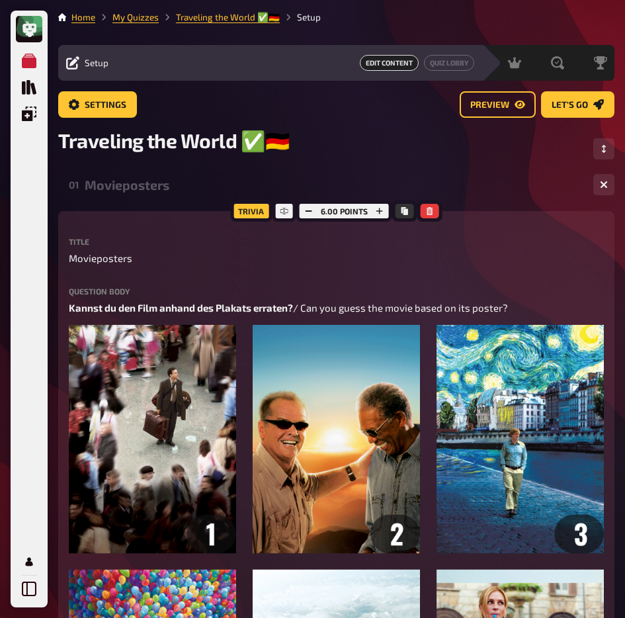
click at [149, 179] on div "Movieposters" at bounding box center [334, 184] width 498 height 15
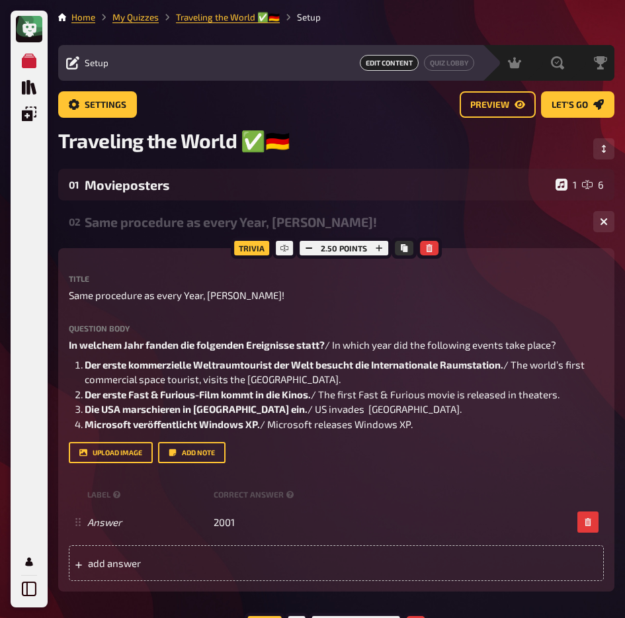
click at [146, 218] on div "Same procedure as every Year, [PERSON_NAME]!" at bounding box center [334, 221] width 498 height 15
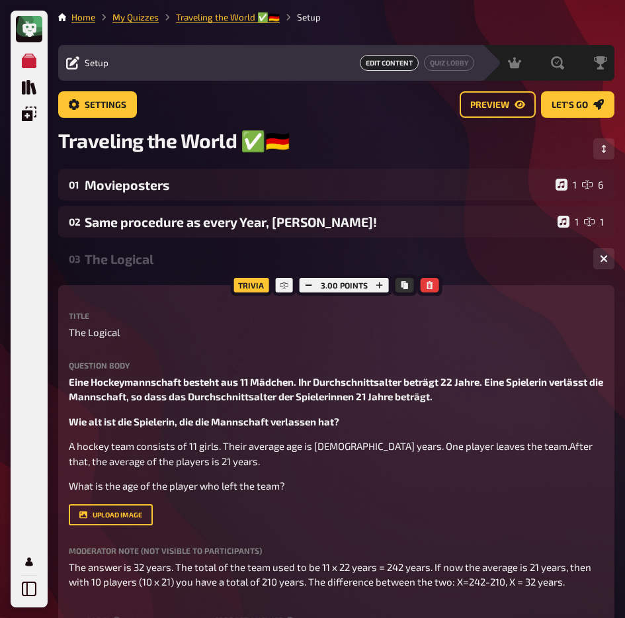
click at [144, 261] on div "The Logical" at bounding box center [334, 258] width 498 height 15
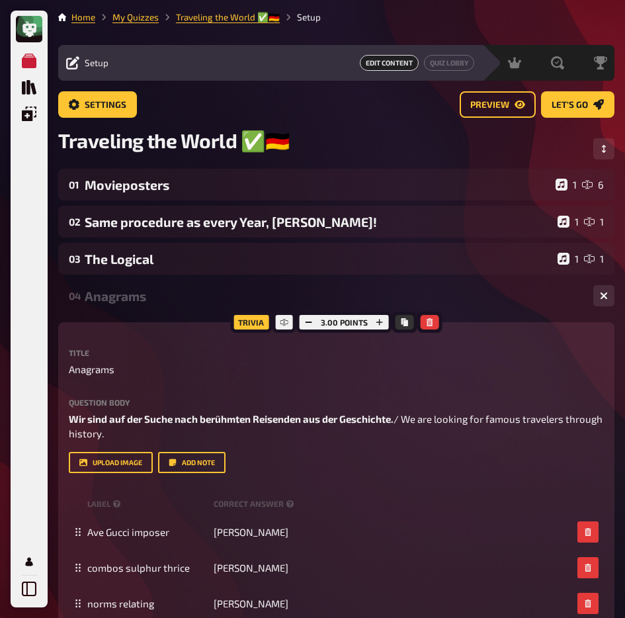
click at [143, 294] on div "Anagrams" at bounding box center [334, 295] width 498 height 15
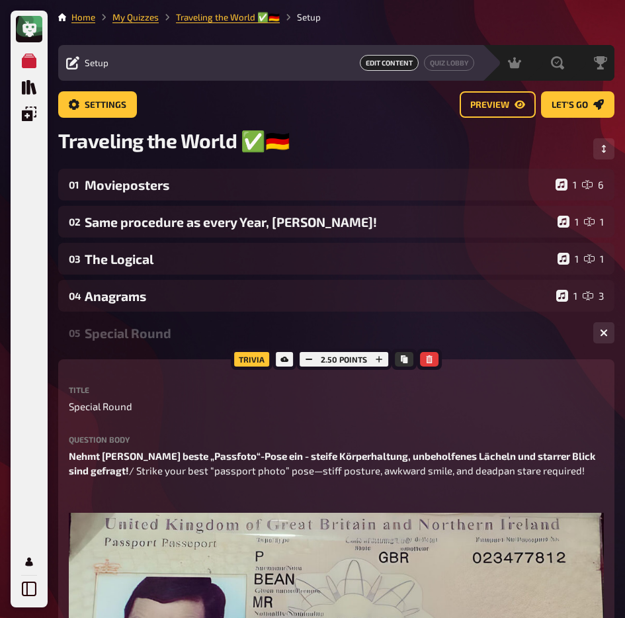
click at [148, 333] on div "Special Round" at bounding box center [334, 332] width 498 height 15
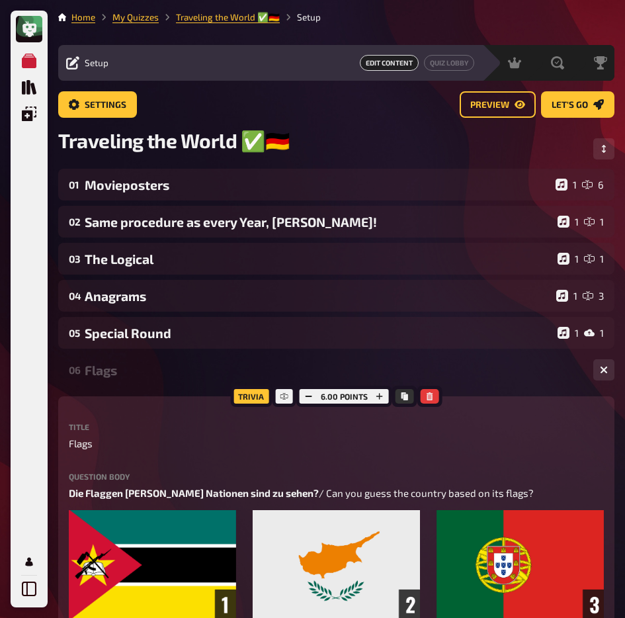
click at [142, 376] on div "Flags" at bounding box center [334, 369] width 498 height 15
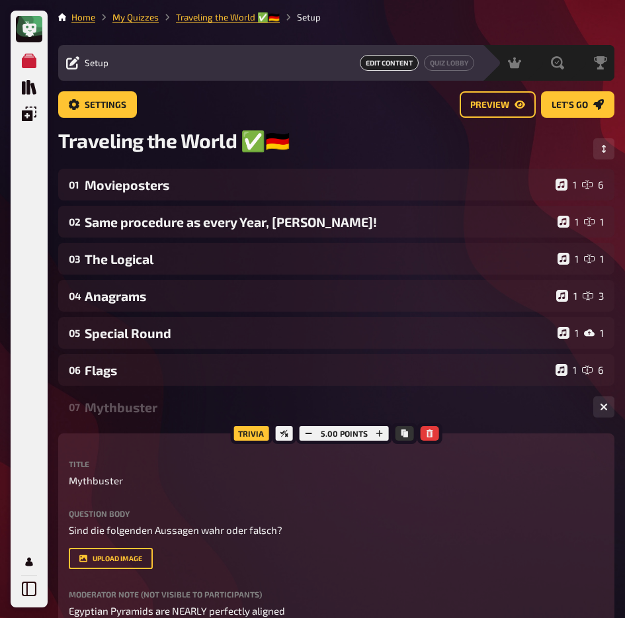
click at [144, 412] on div "Mythbuster" at bounding box center [334, 407] width 498 height 15
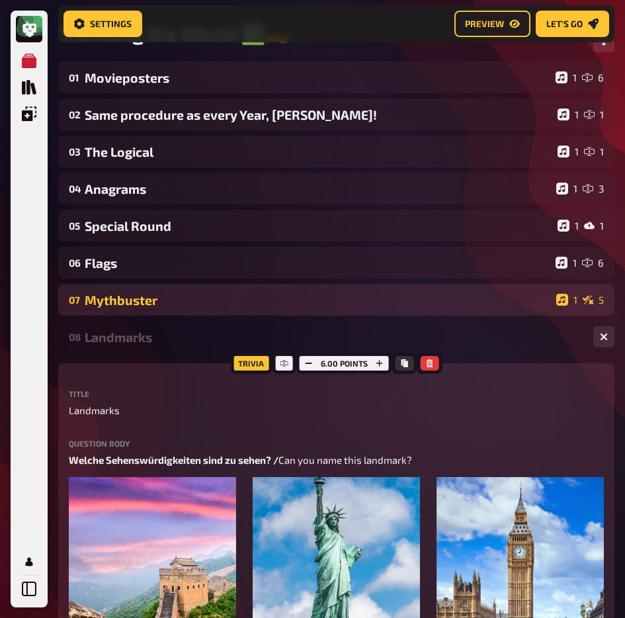
scroll to position [120, 0]
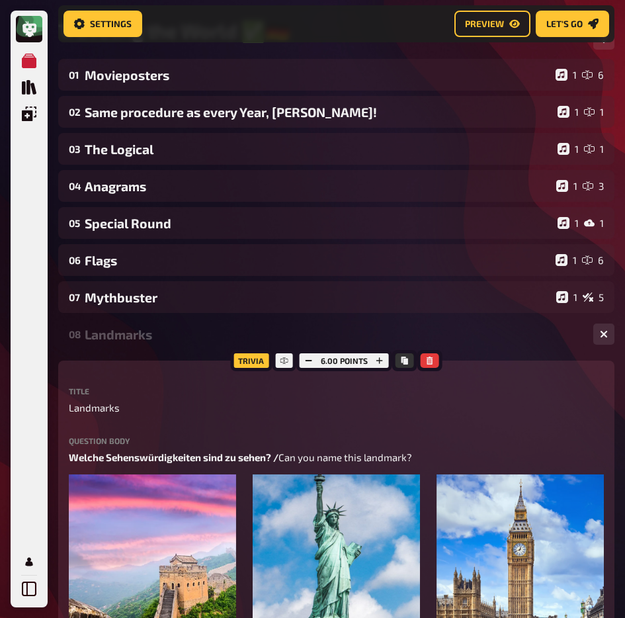
click at [139, 337] on div "Landmarks" at bounding box center [334, 334] width 498 height 15
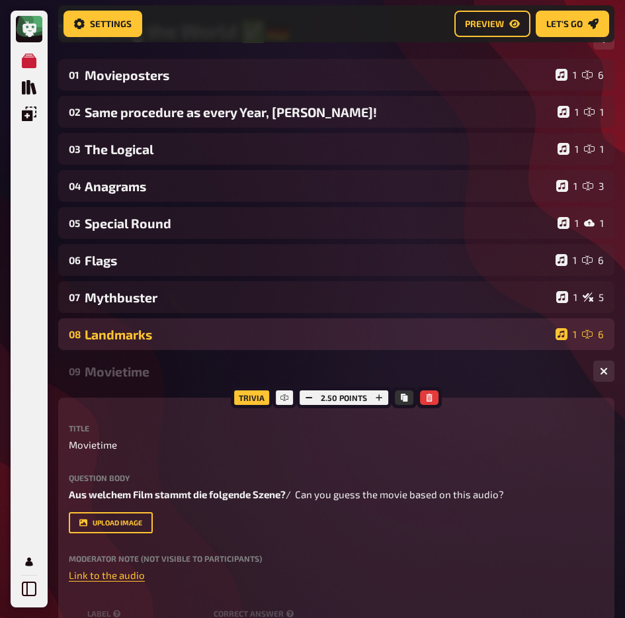
click at [133, 341] on div "Landmarks" at bounding box center [318, 334] width 466 height 15
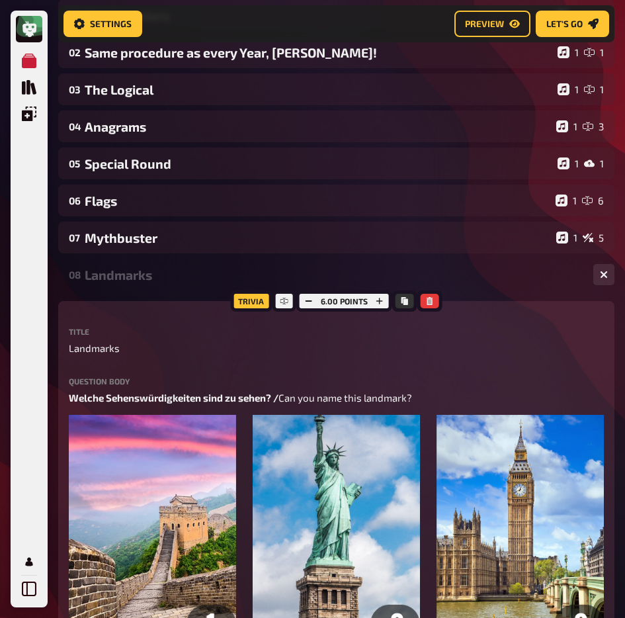
scroll to position [238, 0]
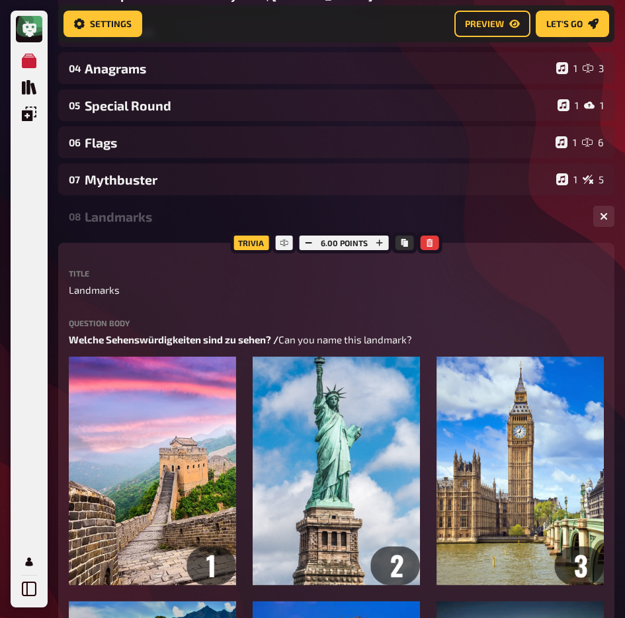
click at [151, 227] on div "08 Landmarks 1 6" at bounding box center [336, 216] width 556 height 32
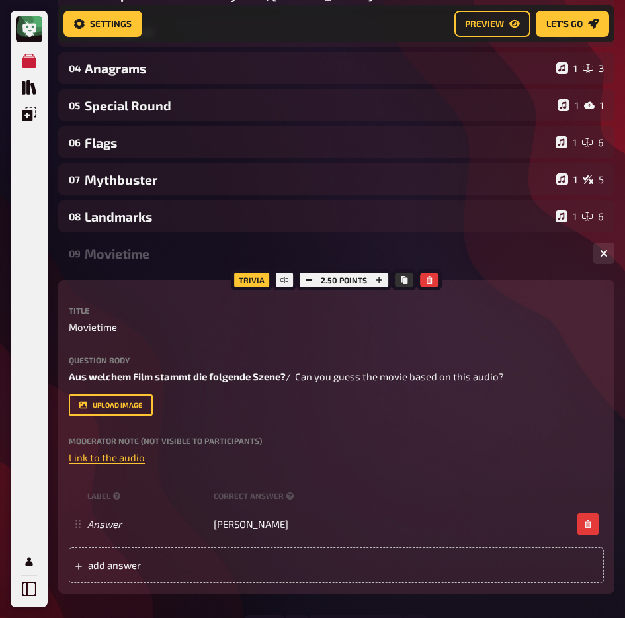
click at [148, 268] on div "09 Movietime 1 1" at bounding box center [336, 253] width 556 height 32
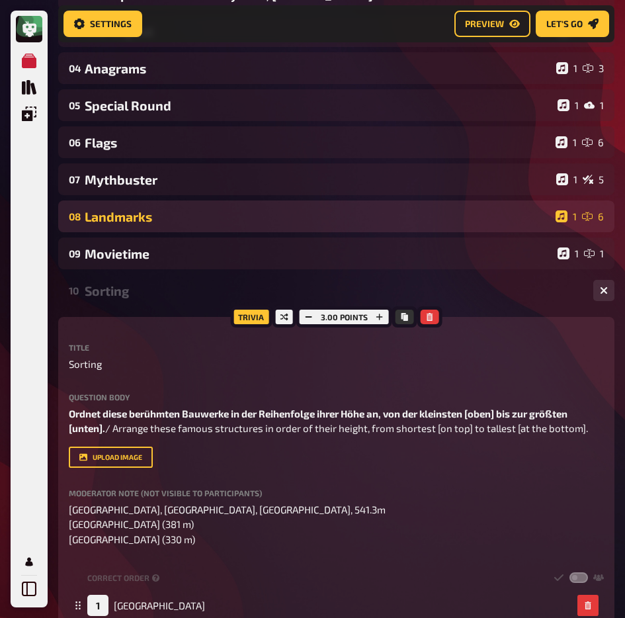
click at [149, 220] on div "Landmarks" at bounding box center [318, 216] width 466 height 15
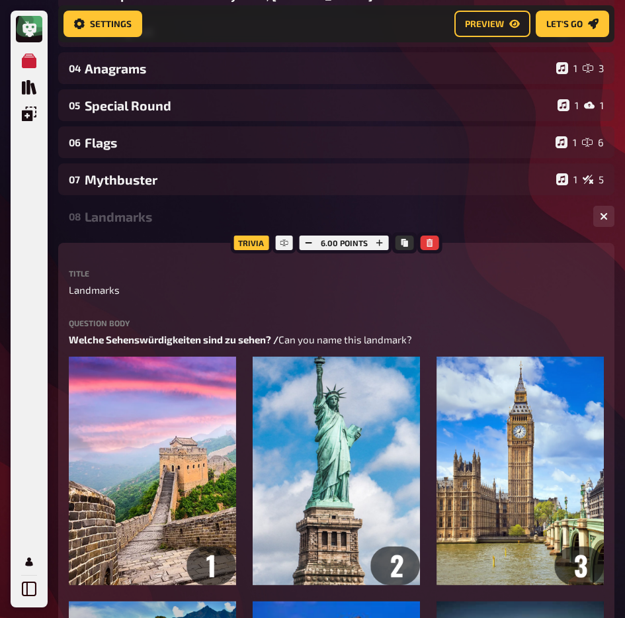
click at [149, 214] on div "Landmarks" at bounding box center [334, 216] width 498 height 15
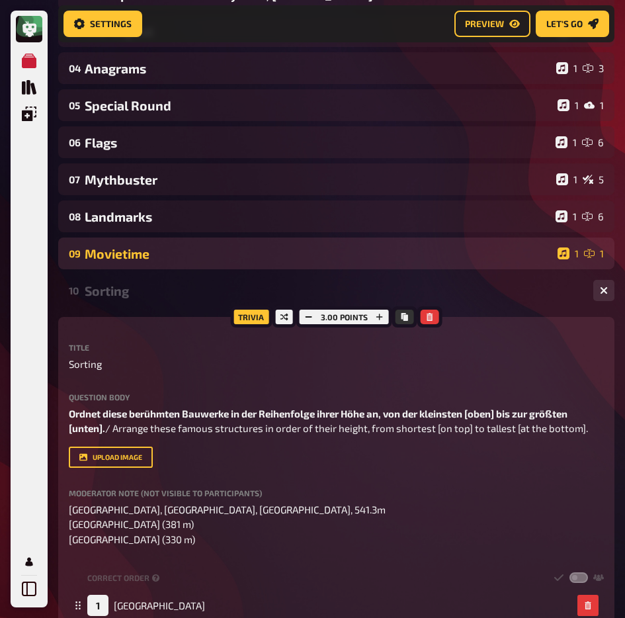
click at [146, 266] on div "09 Movietime 1 1" at bounding box center [336, 253] width 556 height 32
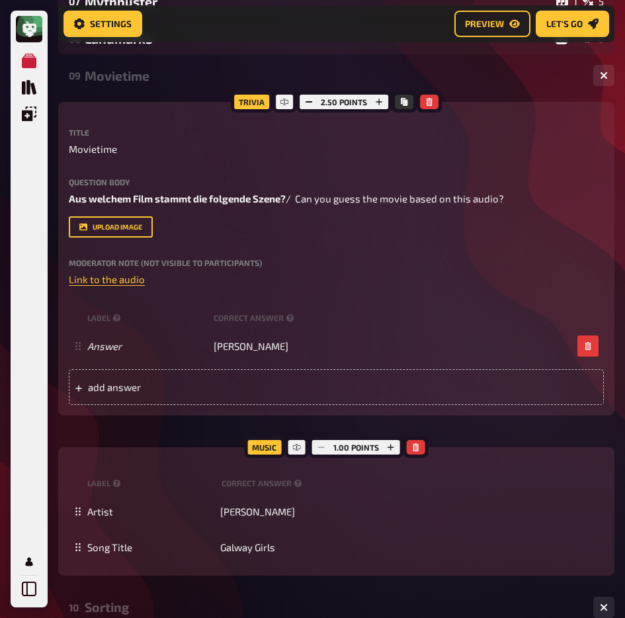
scroll to position [484, 0]
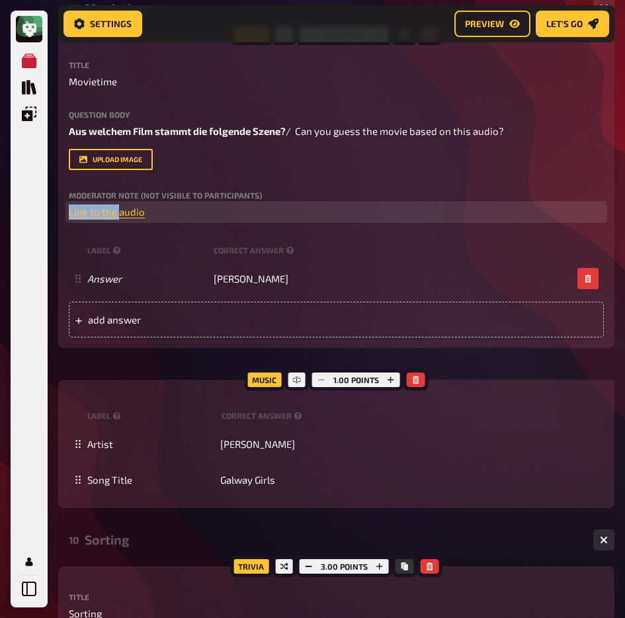
click at [118, 205] on div "Moderator Note (not visible to participants) ﻿ Link to the audio ﻿" at bounding box center [336, 205] width 535 height 28
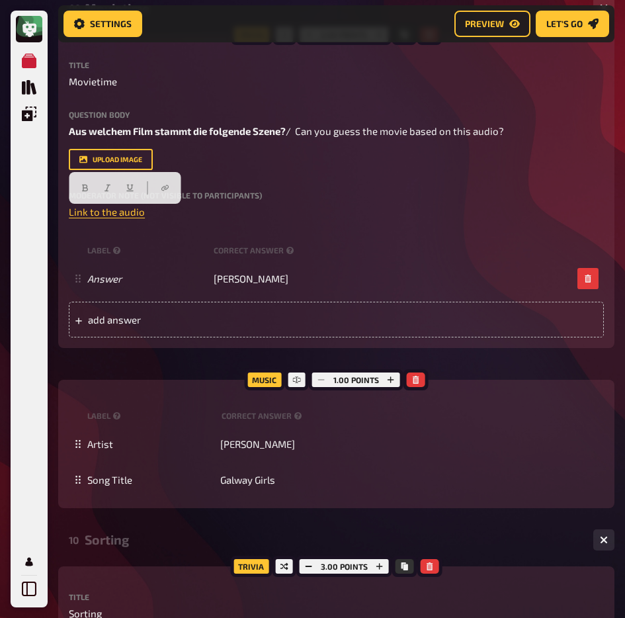
click at [190, 228] on div "Title Movietime Question body Aus welchem Film stammt die folgende Szene? / Can…" at bounding box center [336, 199] width 535 height 277
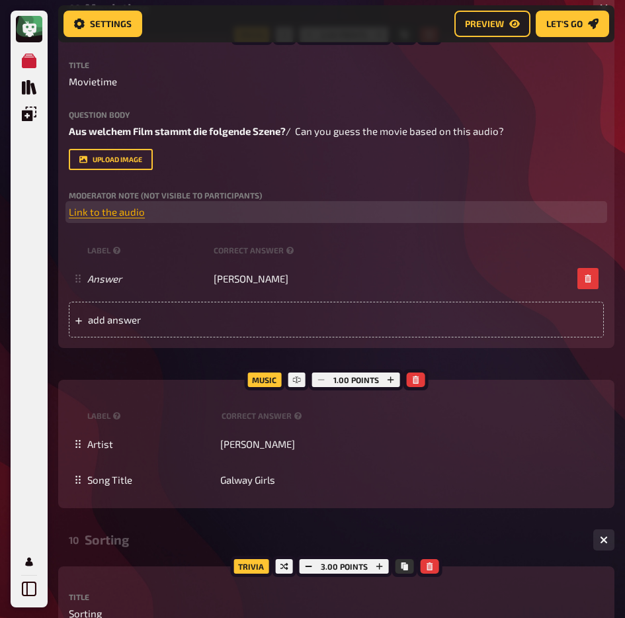
click at [117, 216] on span "Link to the audio" at bounding box center [107, 212] width 76 height 12
click at [124, 183] on button "button" at bounding box center [117, 187] width 21 height 21
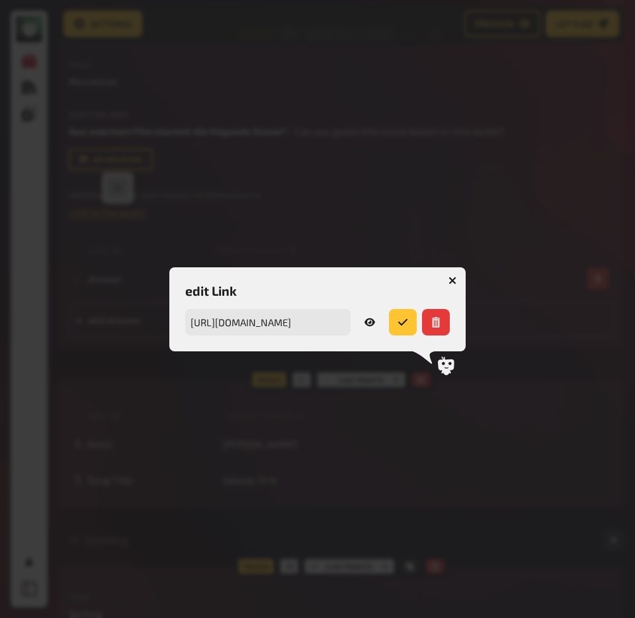
click at [373, 321] on icon at bounding box center [369, 322] width 11 height 8
click at [455, 277] on icon "button" at bounding box center [453, 280] width 13 height 13
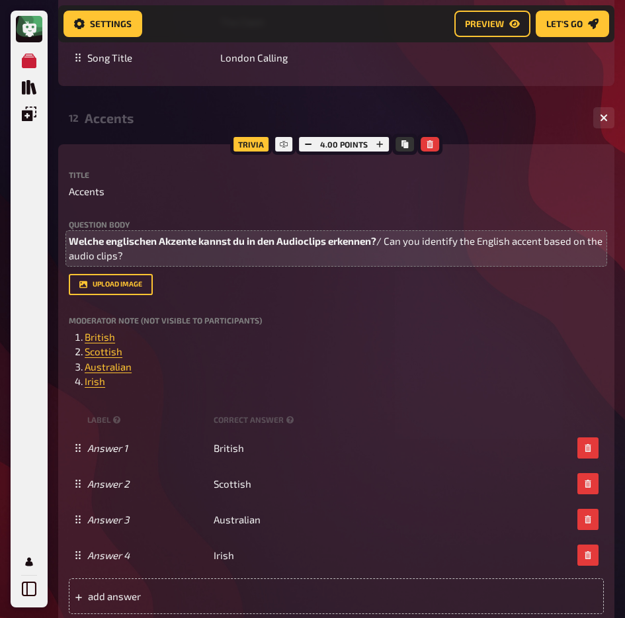
scroll to position [2859, 0]
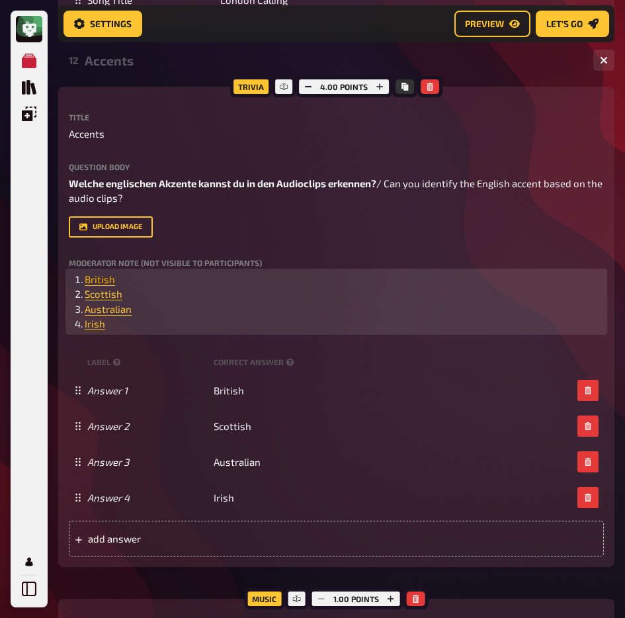
click at [98, 285] on span "British" at bounding box center [100, 279] width 30 height 12
click at [103, 314] on button "button" at bounding box center [97, 314] width 21 height 21
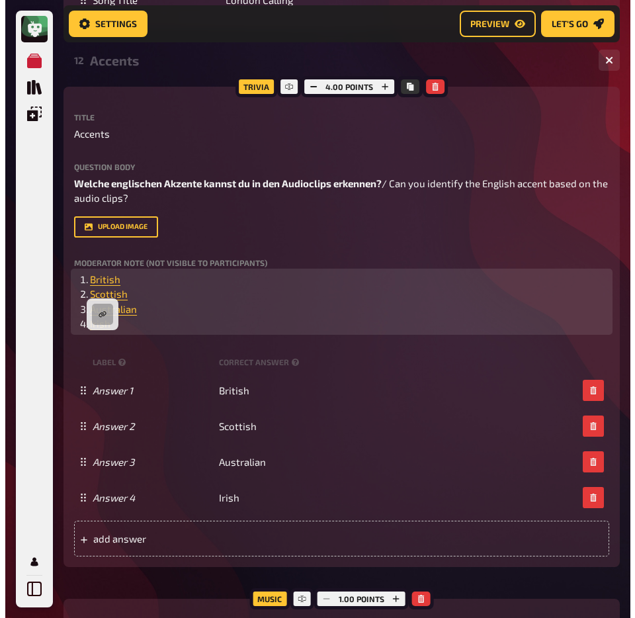
scroll to position [2868, 0]
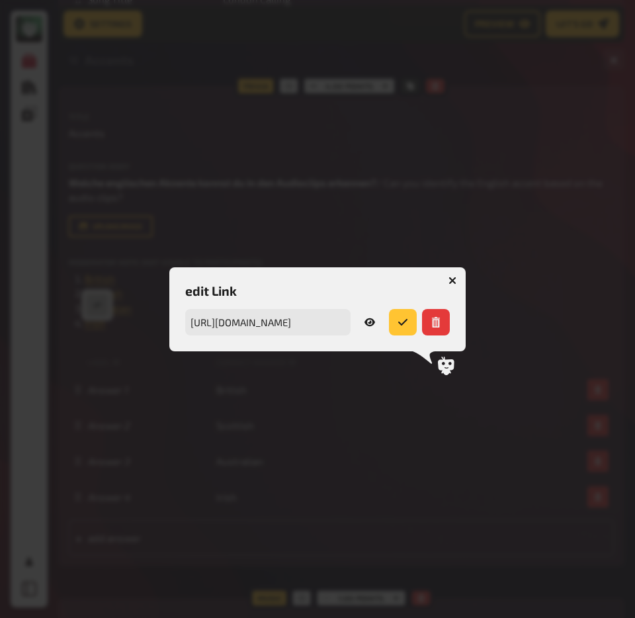
click at [378, 317] on link at bounding box center [370, 322] width 28 height 26
click at [450, 280] on icon "button" at bounding box center [452, 281] width 8 height 8
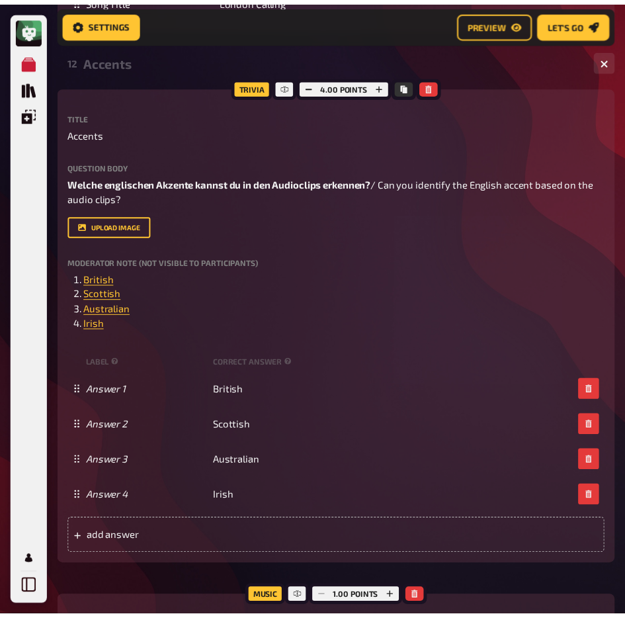
scroll to position [2860, 0]
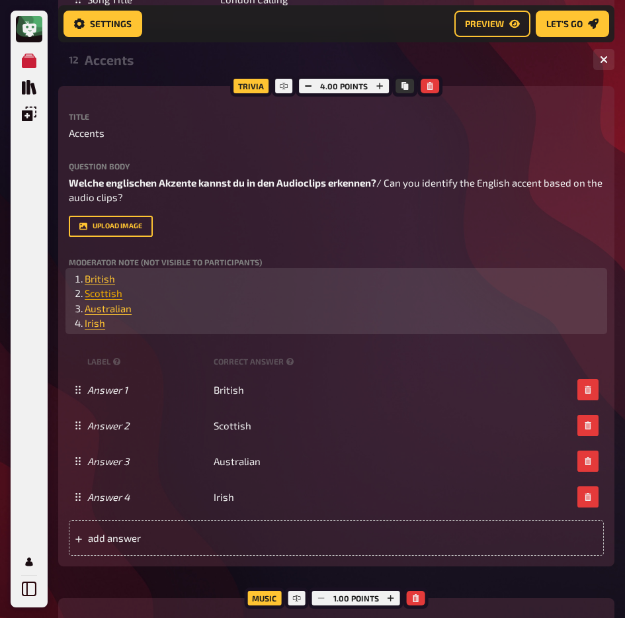
click at [107, 299] on span "Scottish" at bounding box center [104, 293] width 38 height 12
click at [107, 325] on icon "button" at bounding box center [109, 329] width 8 height 8
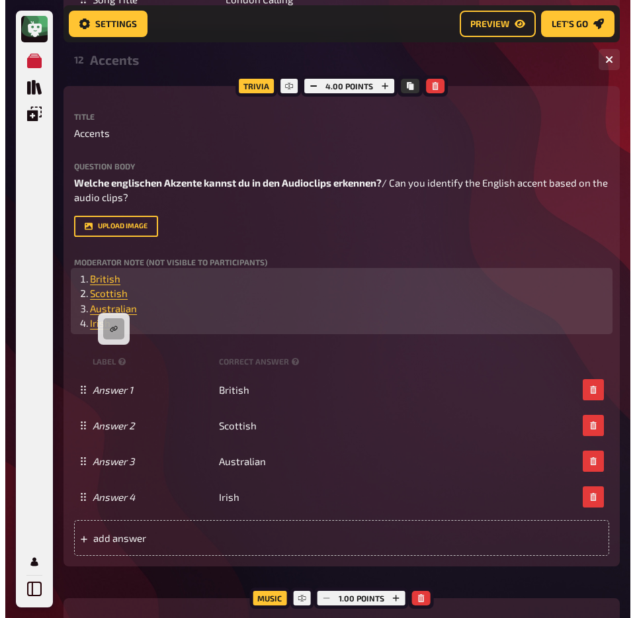
scroll to position [2868, 0]
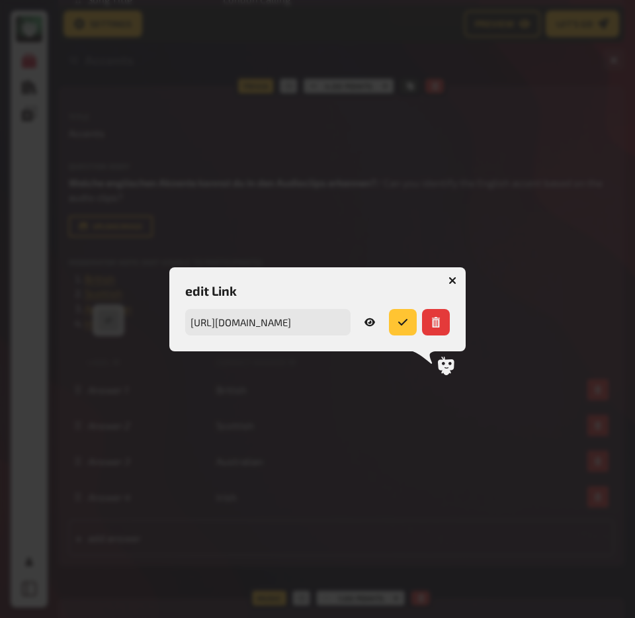
click at [362, 321] on link at bounding box center [370, 322] width 28 height 26
click at [452, 282] on icon "button" at bounding box center [452, 281] width 8 height 8
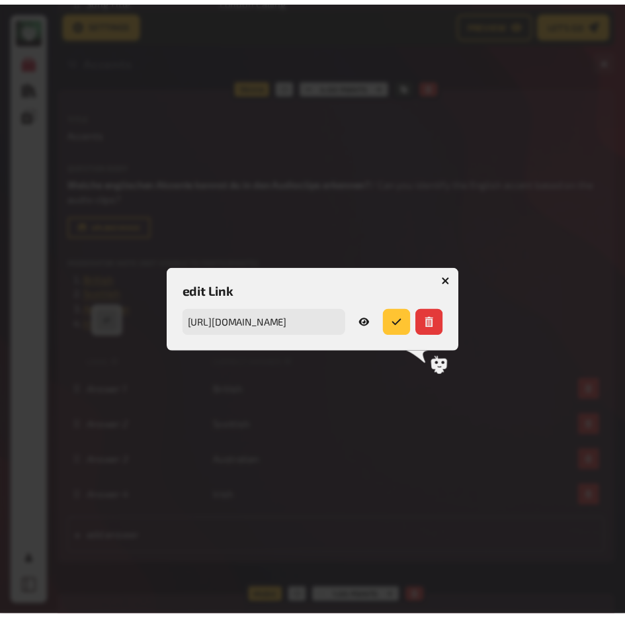
scroll to position [2860, 0]
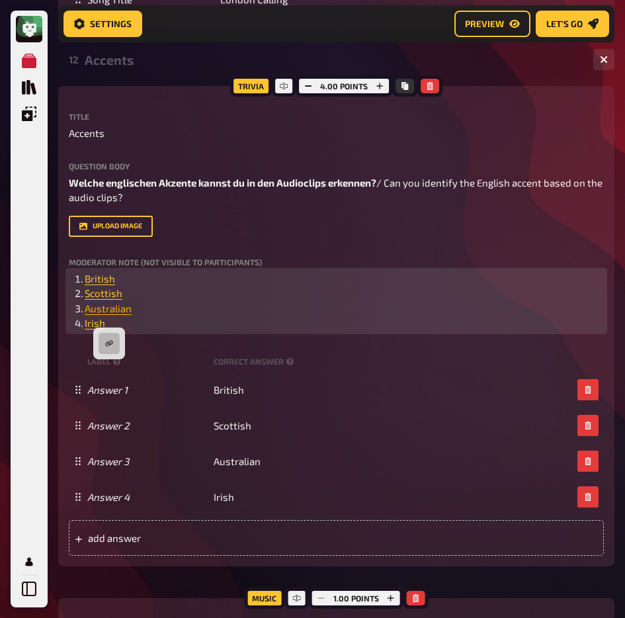
click at [109, 314] on span "Australian" at bounding box center [108, 308] width 47 height 12
click at [108, 345] on icon "button" at bounding box center [109, 343] width 8 height 8
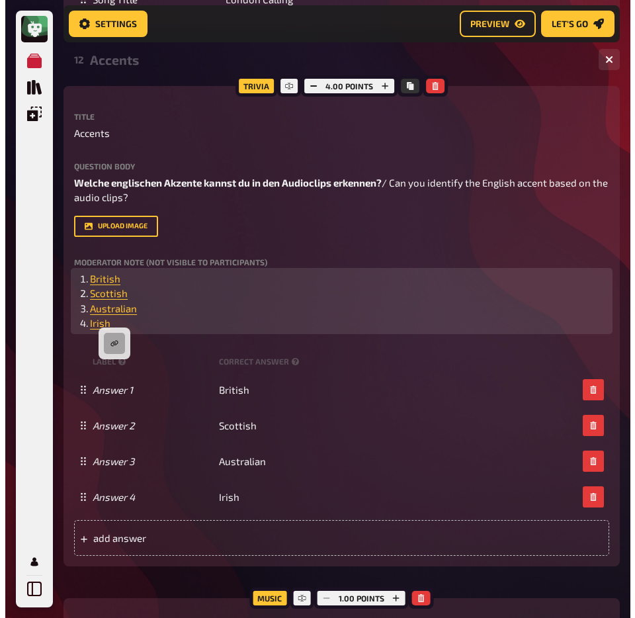
scroll to position [2869, 0]
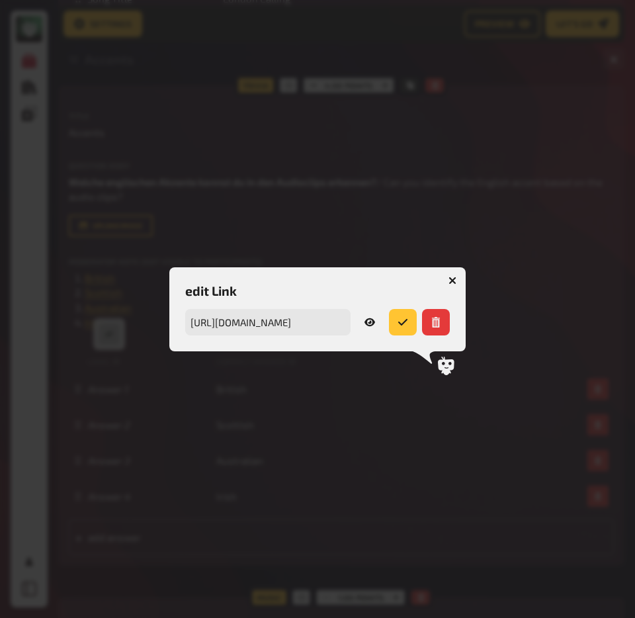
click at [377, 318] on link at bounding box center [370, 322] width 28 height 26
click at [456, 278] on icon "button" at bounding box center [452, 281] width 8 height 8
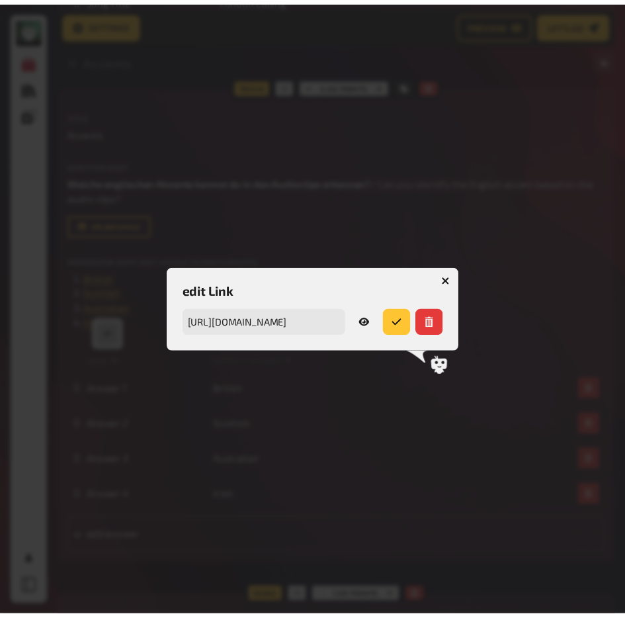
scroll to position [2860, 0]
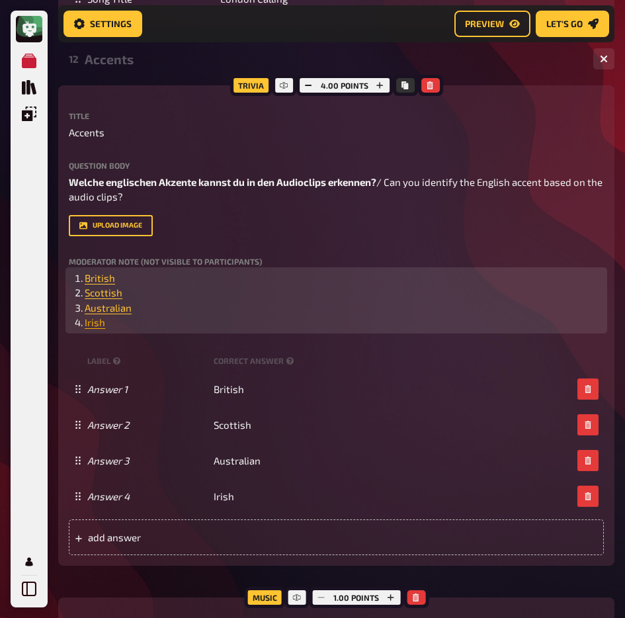
click at [99, 328] on span "Irish" at bounding box center [95, 322] width 21 height 12
click at [93, 362] on button "button" at bounding box center [98, 357] width 21 height 21
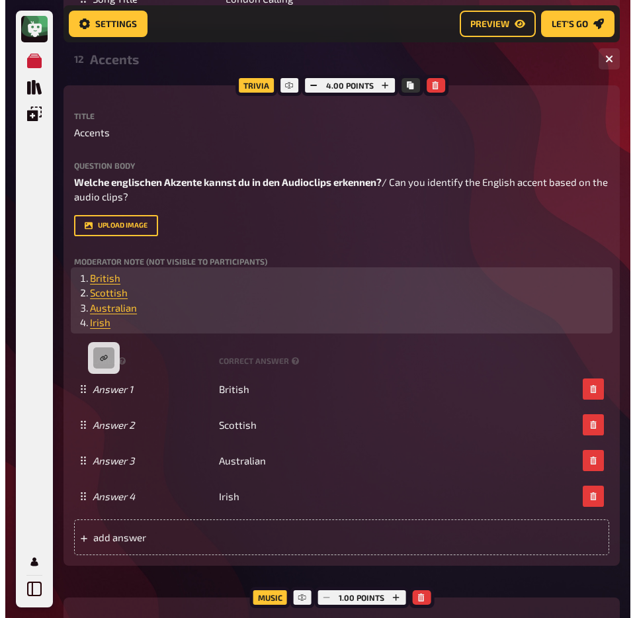
scroll to position [2869, 0]
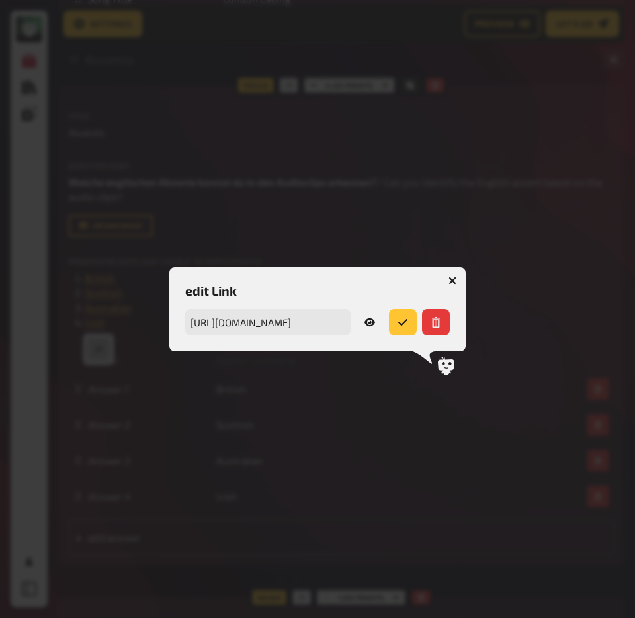
click at [376, 327] on link at bounding box center [370, 322] width 28 height 26
click at [452, 282] on icon "button" at bounding box center [452, 281] width 8 height 8
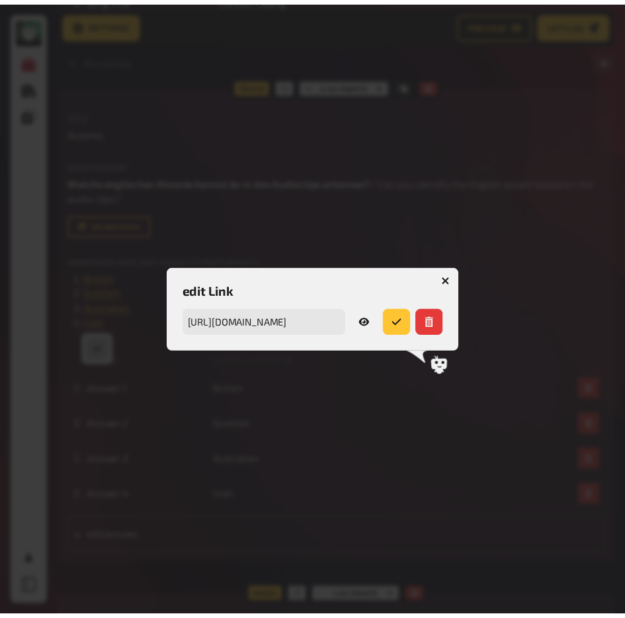
scroll to position [2860, 0]
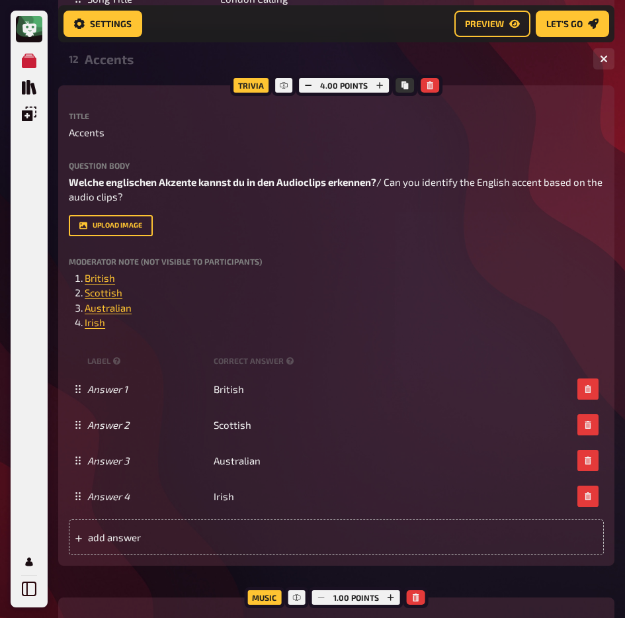
click at [130, 75] on div "12 Accents 1 4" at bounding box center [336, 59] width 556 height 32
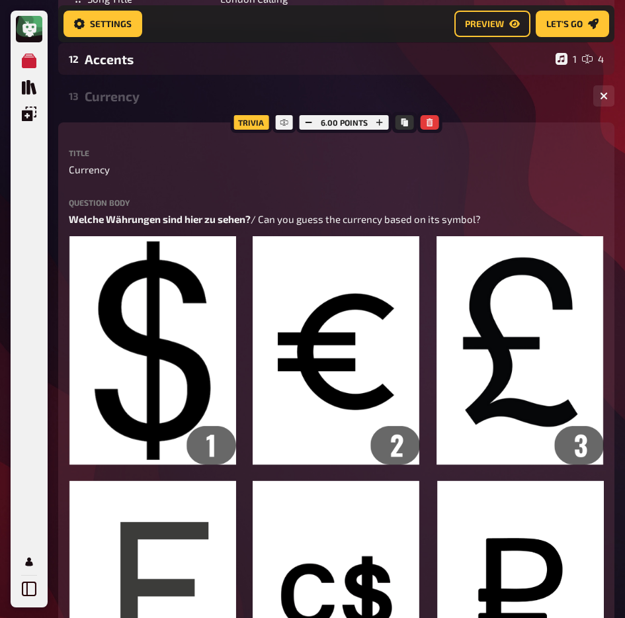
click at [120, 104] on div "Currency" at bounding box center [334, 96] width 498 height 15
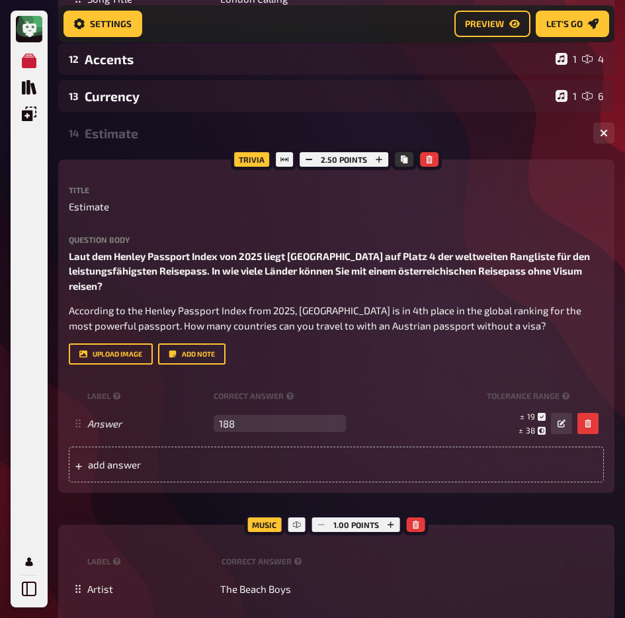
click at [134, 141] on div "Estimate" at bounding box center [334, 133] width 498 height 15
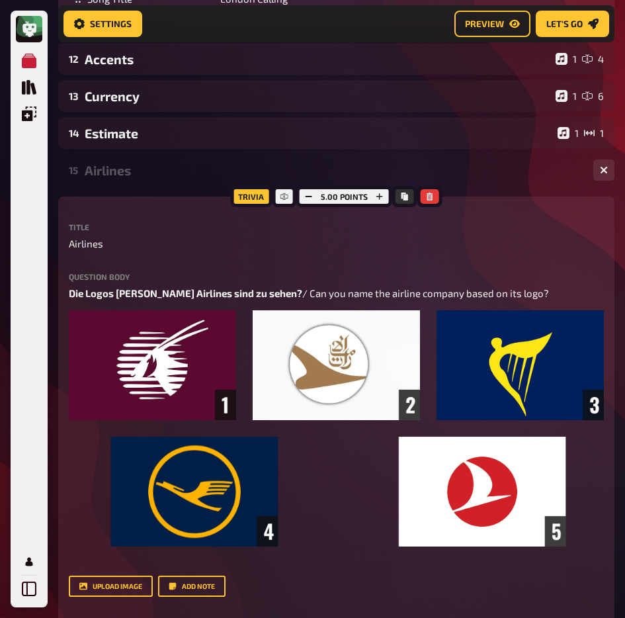
click at [118, 178] on div "Airlines" at bounding box center [334, 170] width 498 height 15
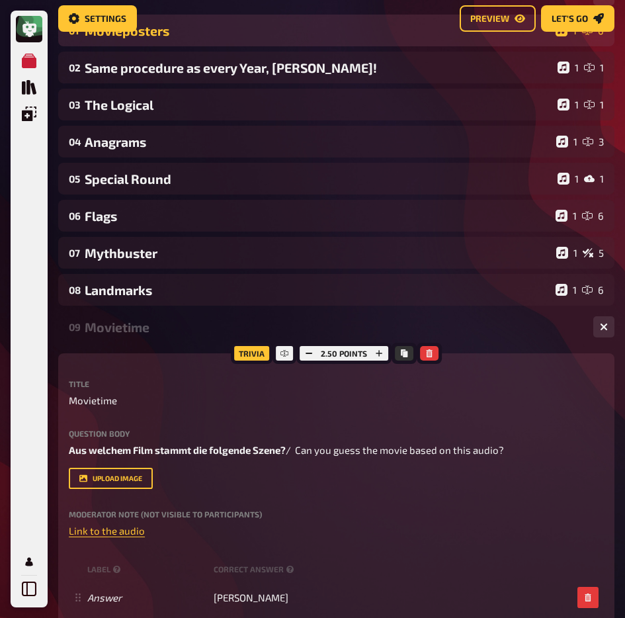
scroll to position [0, 0]
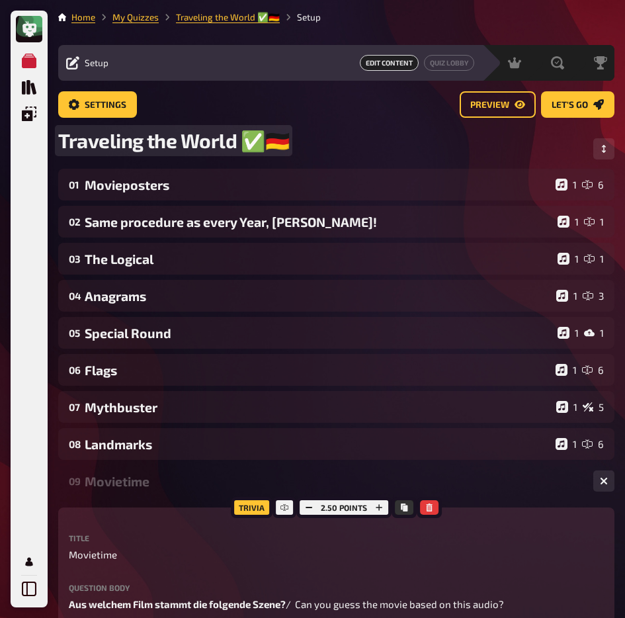
click at [279, 140] on div "Traveling the World ✅🇩🇪" at bounding box center [336, 148] width 556 height 40
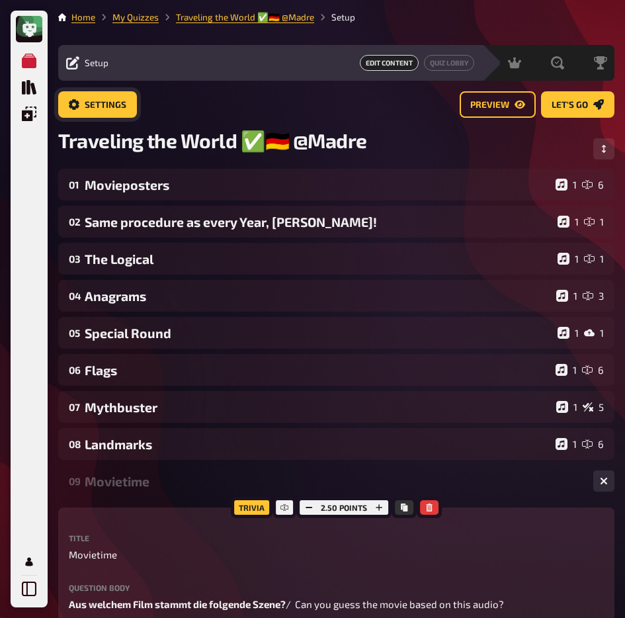
click at [124, 102] on span "Settings" at bounding box center [106, 105] width 42 height 9
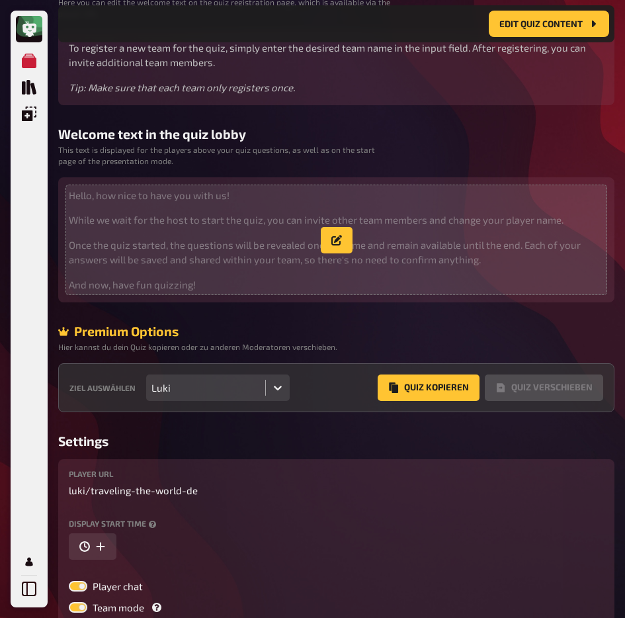
scroll to position [202, 0]
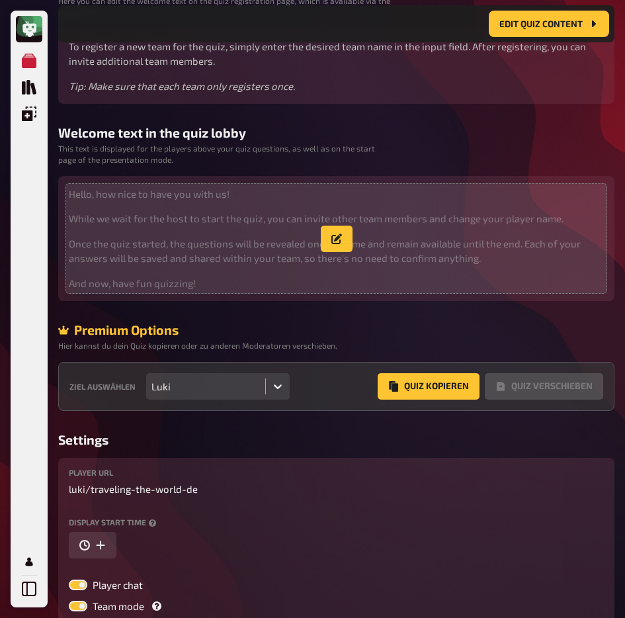
click at [230, 281] on p "And now, have fun quizzing!" at bounding box center [336, 283] width 535 height 15
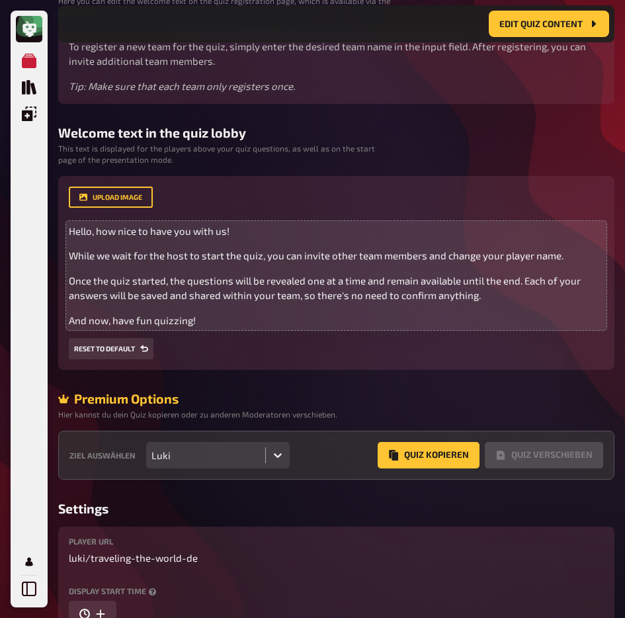
click at [196, 318] on div "upload image Hello, how nice to have you with us! While we wait for the host to…" at bounding box center [336, 273] width 535 height 173
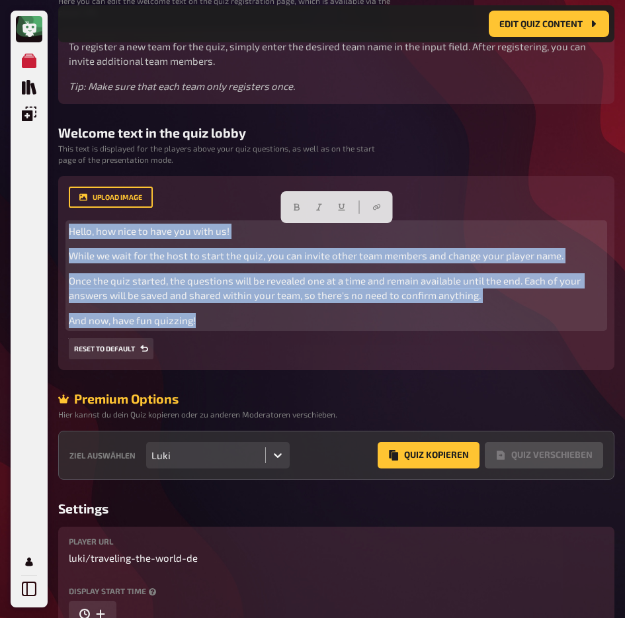
drag, startPoint x: 200, startPoint y: 321, endPoint x: 65, endPoint y: 219, distance: 169.5
click at [66, 219] on div "upload image Hello, how nice to have you with us! While we wait for the host to…" at bounding box center [336, 273] width 556 height 194
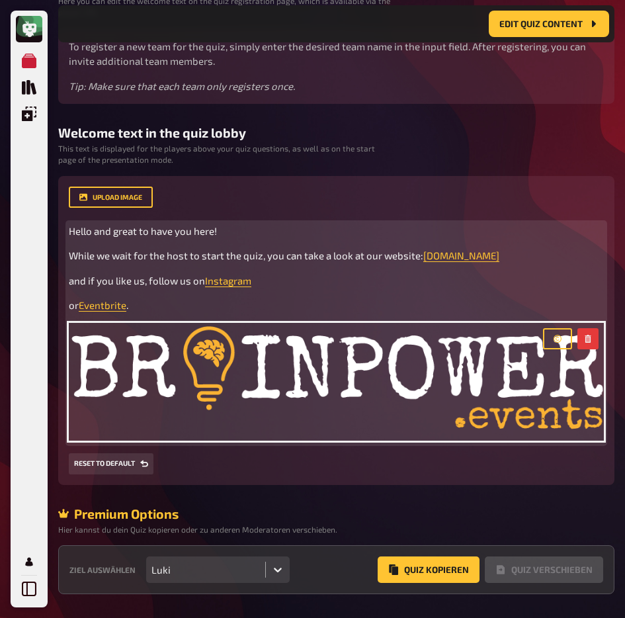
scroll to position [423, 0]
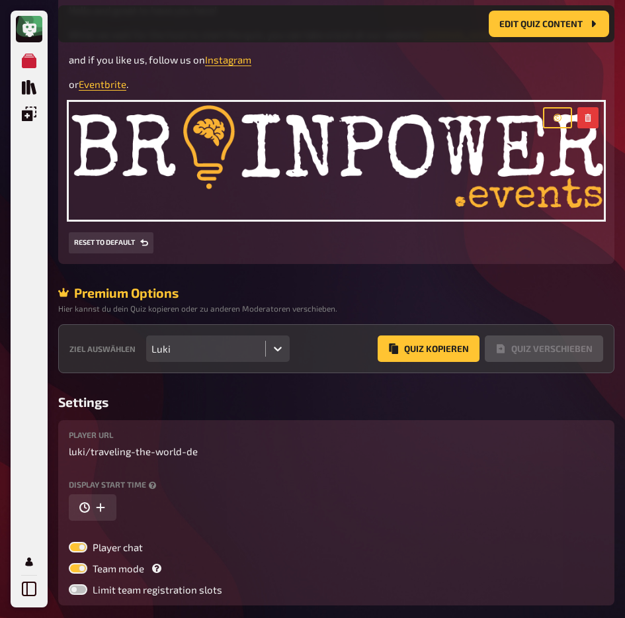
click at [235, 351] on div "Luki" at bounding box center [205, 349] width 108 height 12
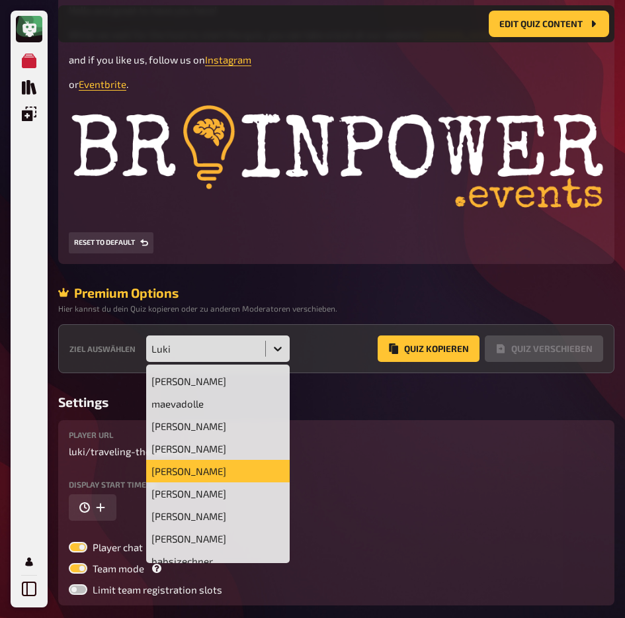
scroll to position [54, 0]
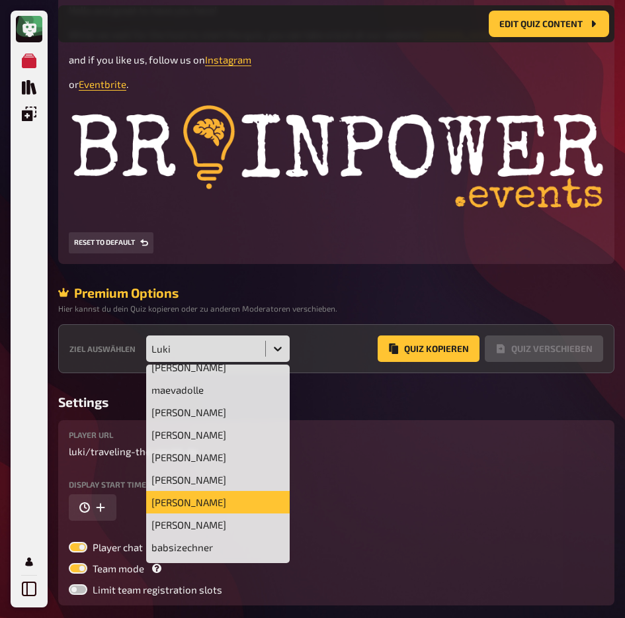
click at [202, 506] on div "[PERSON_NAME]" at bounding box center [218, 502] width 144 height 22
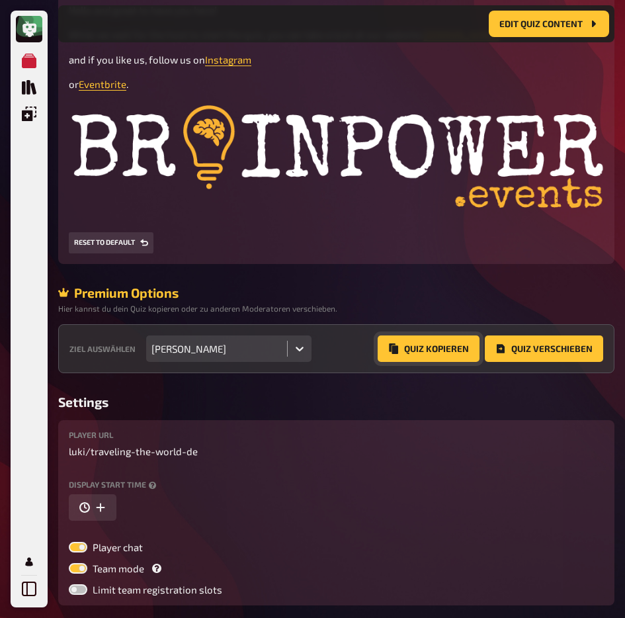
click at [440, 347] on button "Quiz Kopieren" at bounding box center [429, 348] width 102 height 26
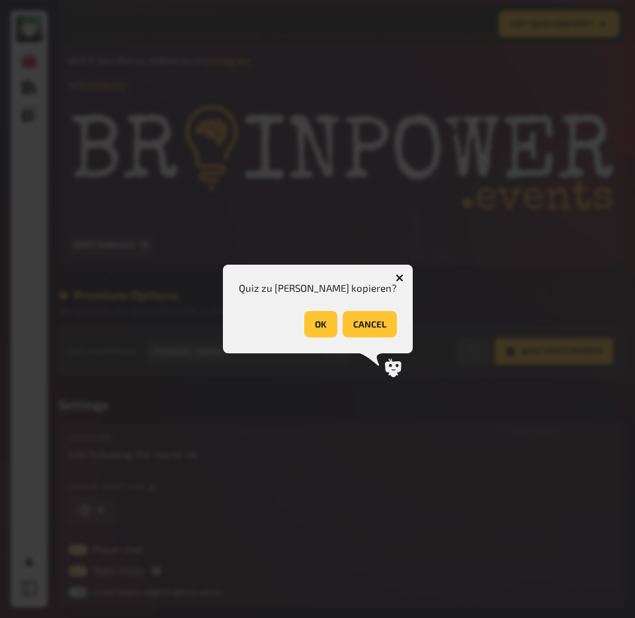
click at [310, 324] on button "OK" at bounding box center [320, 324] width 33 height 26
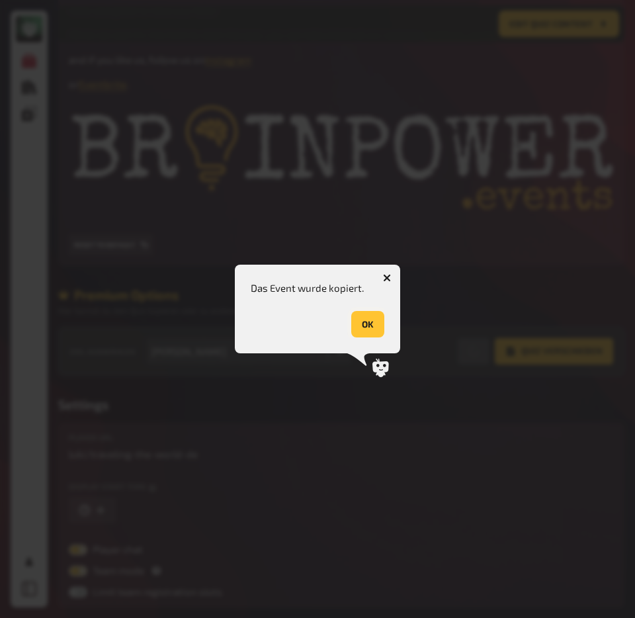
click at [357, 321] on button "OK" at bounding box center [367, 324] width 33 height 26
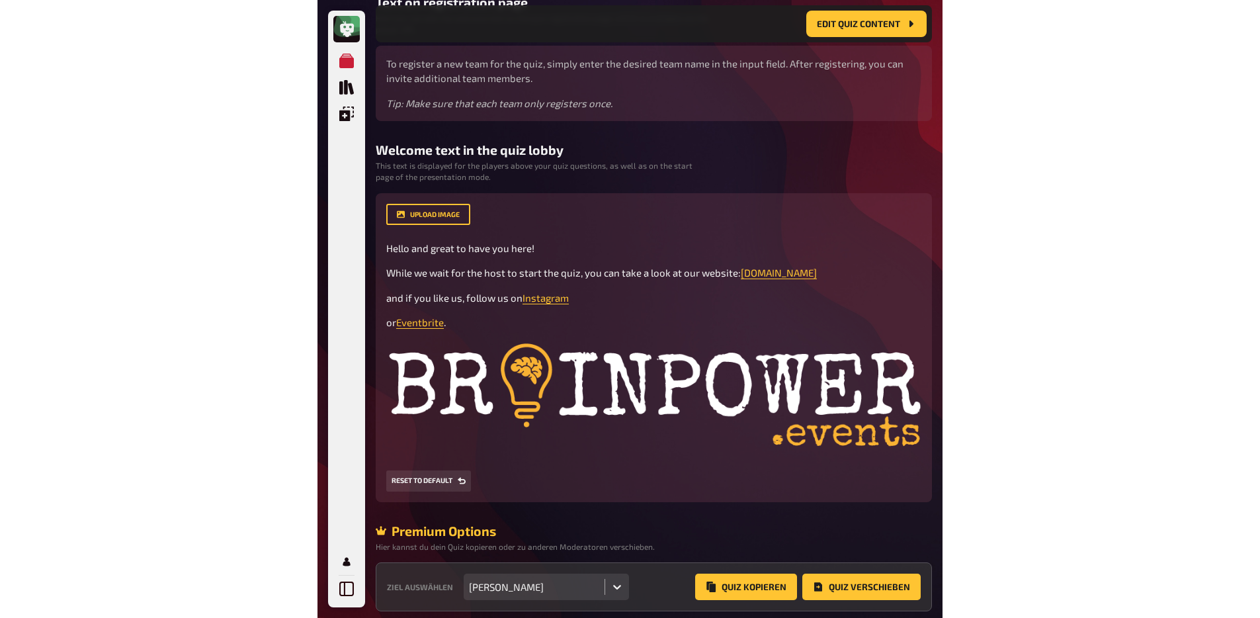
scroll to position [0, 0]
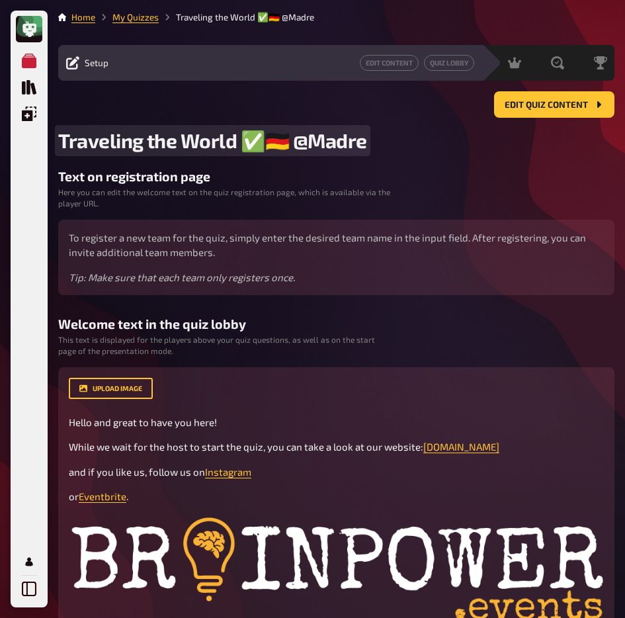
click at [290, 136] on span "Traveling the World ✅🇩🇪 @Madre" at bounding box center [212, 140] width 309 height 24
drag, startPoint x: 290, startPoint y: 142, endPoint x: 371, endPoint y: 142, distance: 81.4
click at [371, 142] on h2 "Traveling the World ✅🇩🇪 @Madre" at bounding box center [336, 140] width 556 height 24
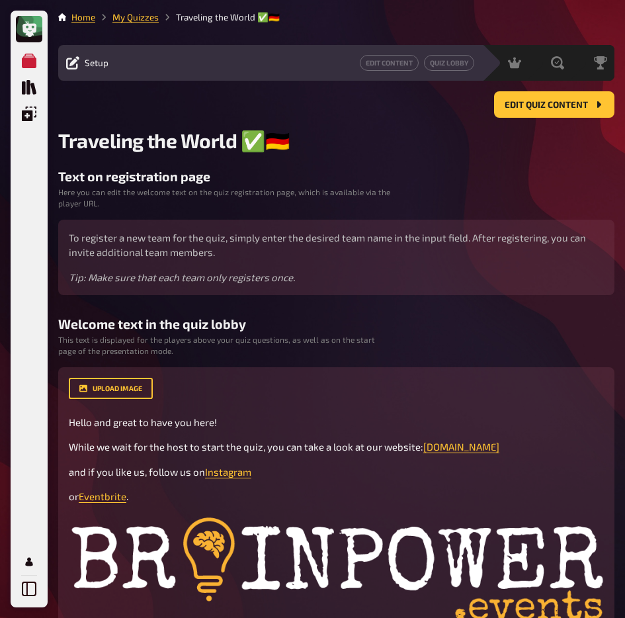
click at [409, 174] on h3 "Text on registration page" at bounding box center [336, 176] width 556 height 15
click at [130, 16] on link "My Quizzes" at bounding box center [135, 17] width 46 height 11
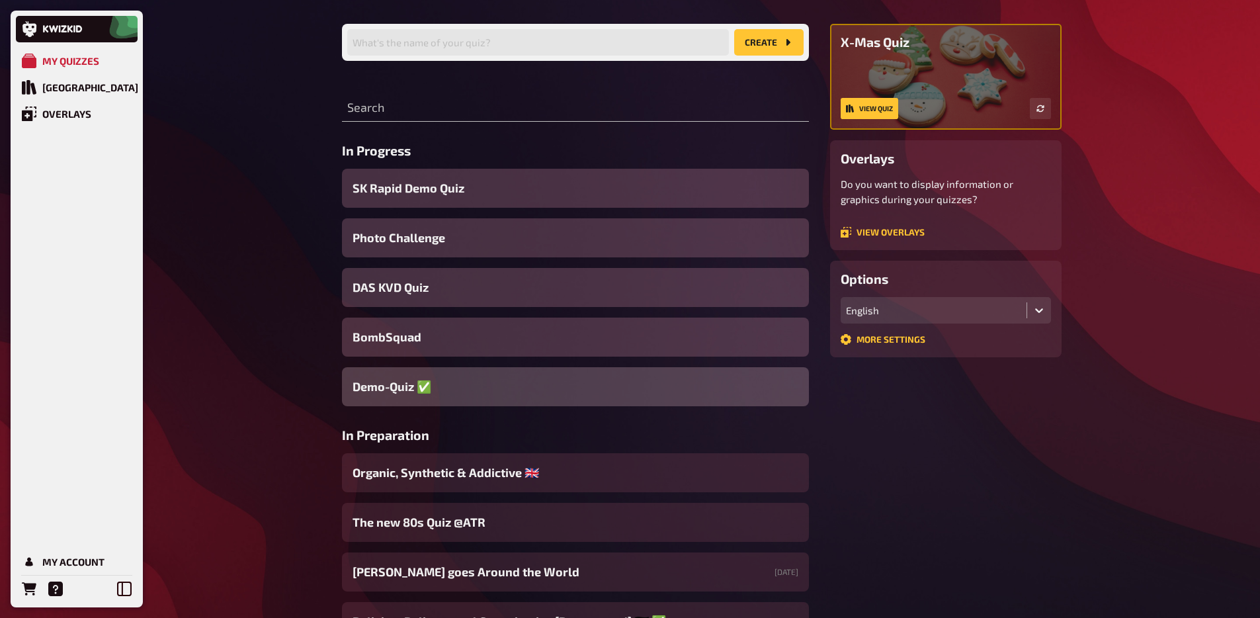
scroll to position [126, 0]
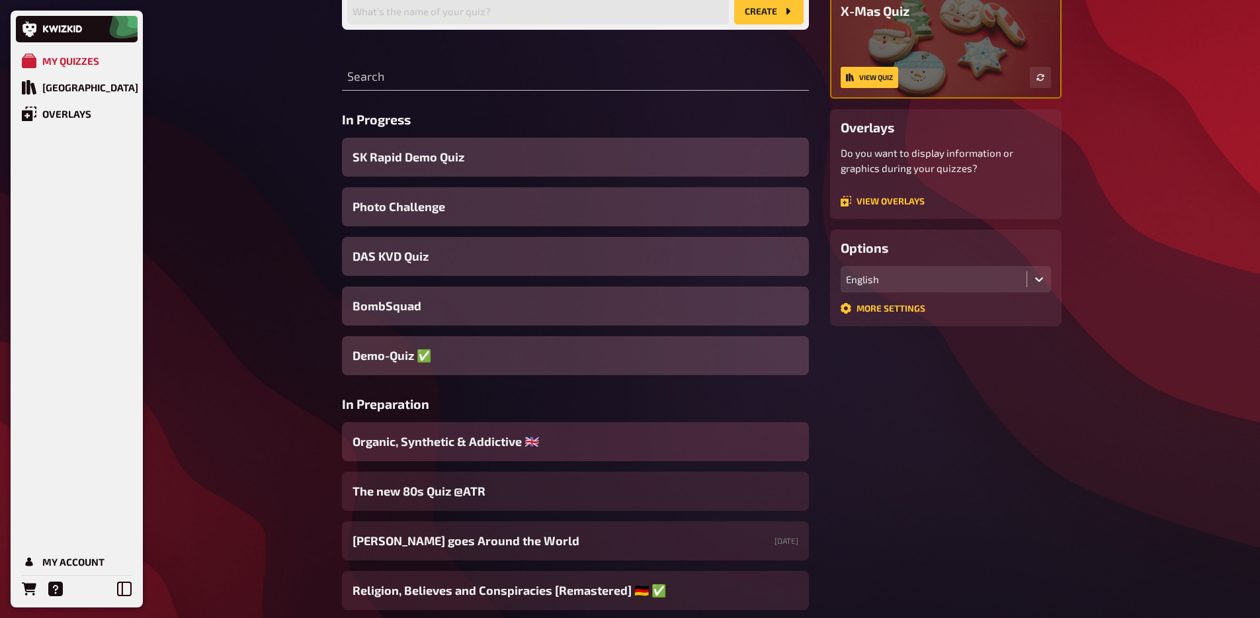
click at [488, 439] on span "Organic, Synthetic & Addictive ​🇬🇧 ​" at bounding box center [447, 442] width 189 height 18
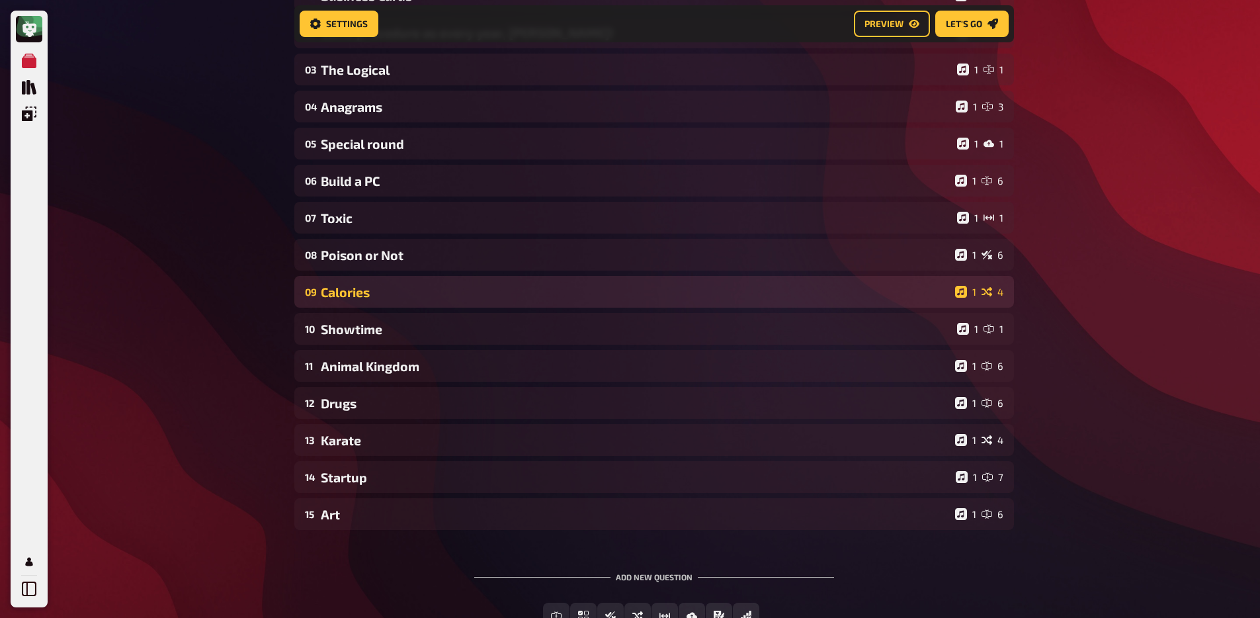
scroll to position [98, 0]
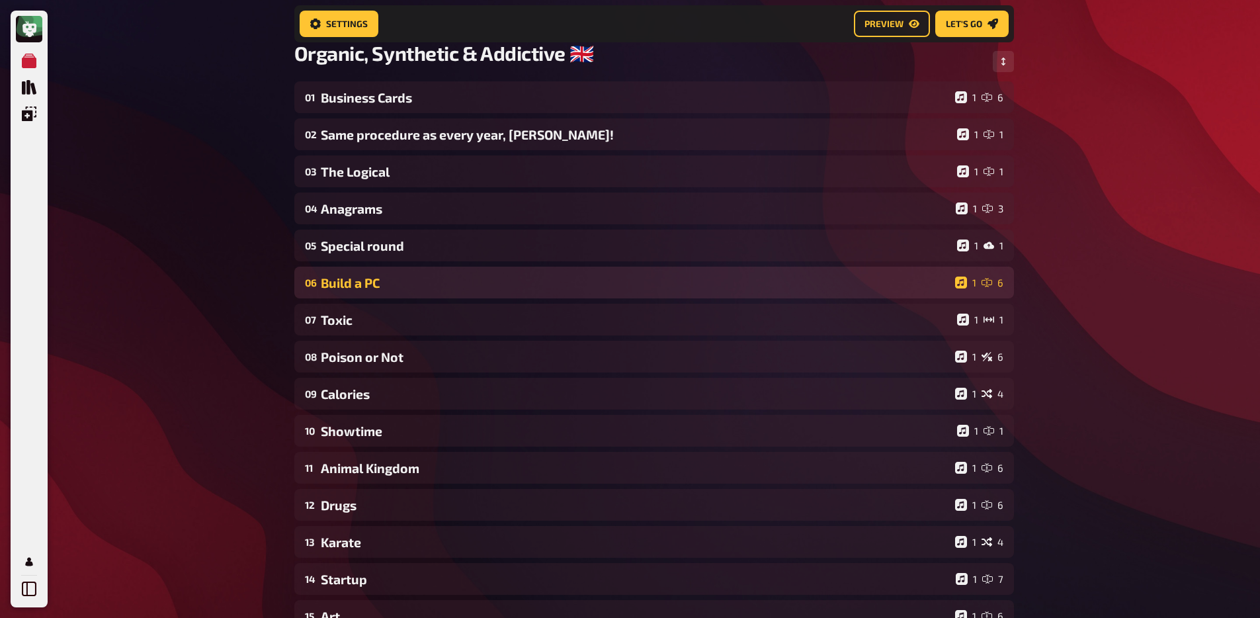
click at [381, 276] on div "Build a PC" at bounding box center [635, 282] width 629 height 15
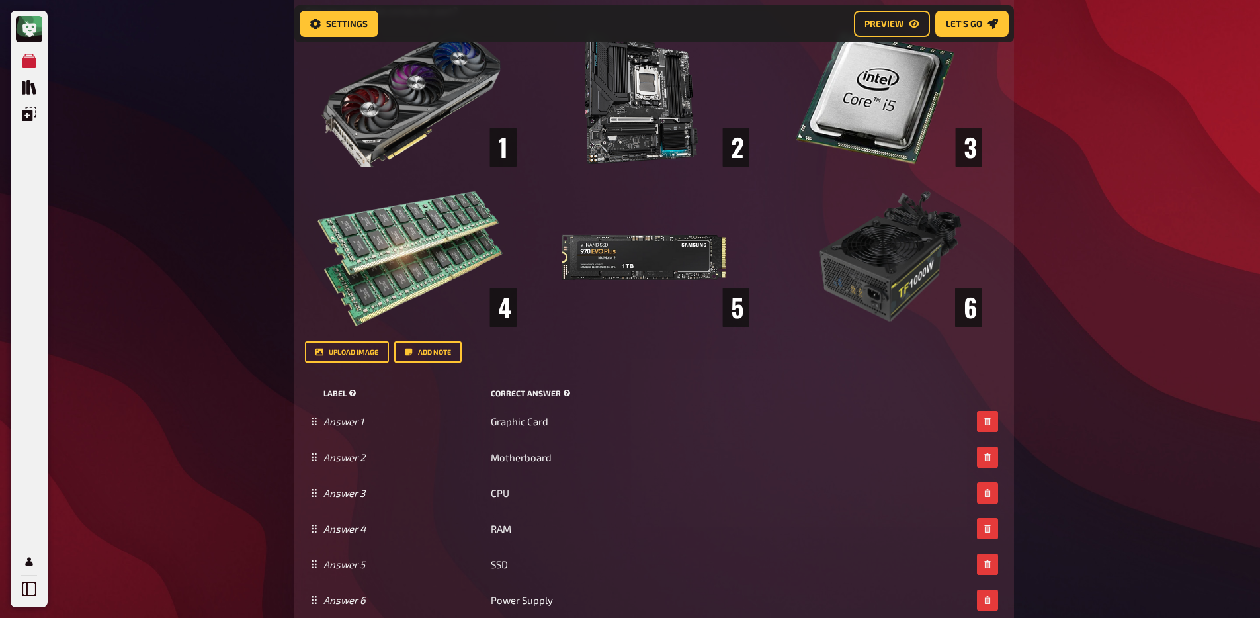
scroll to position [504, 0]
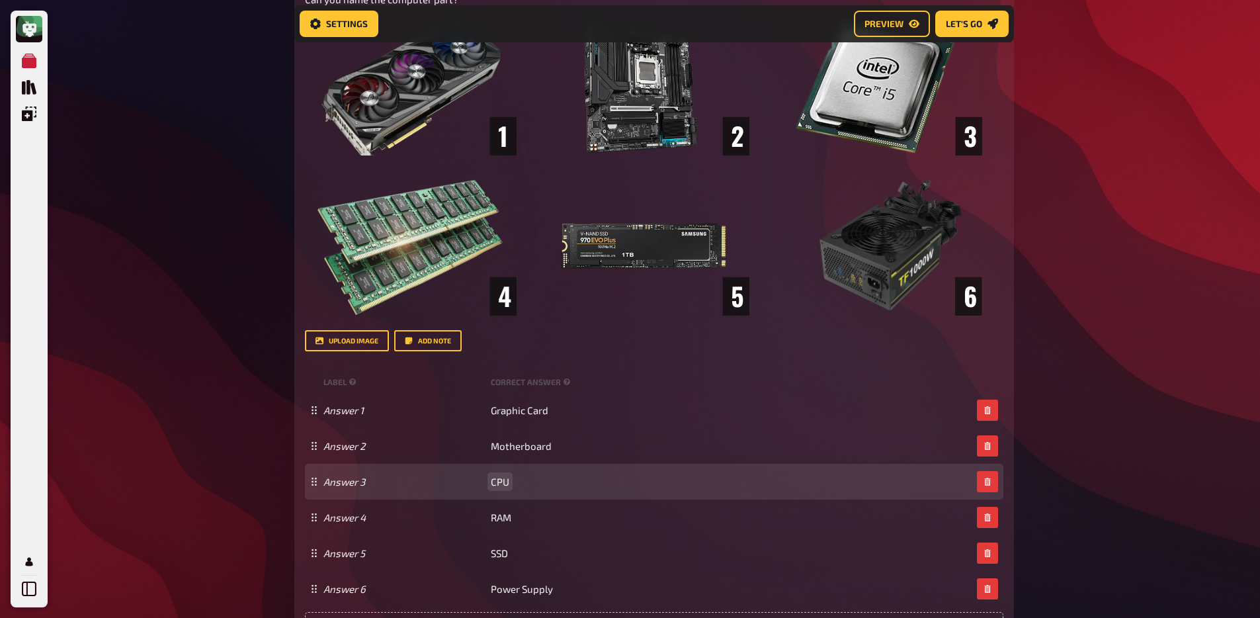
click at [510, 487] on div "Answer 3 CPU" at bounding box center [647, 482] width 648 height 12
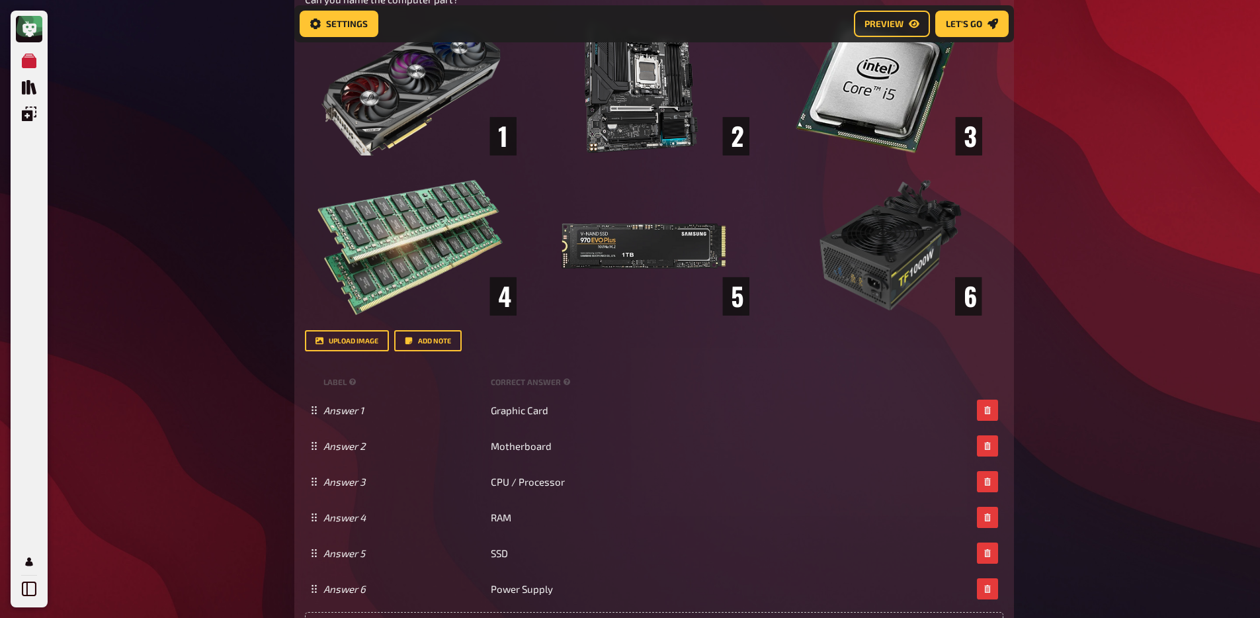
click at [1156, 183] on div "My Quizzes Quiz Library Overlays My Account Home My Quizzes Organic, Synthetic …" at bounding box center [630, 421] width 1260 height 1850
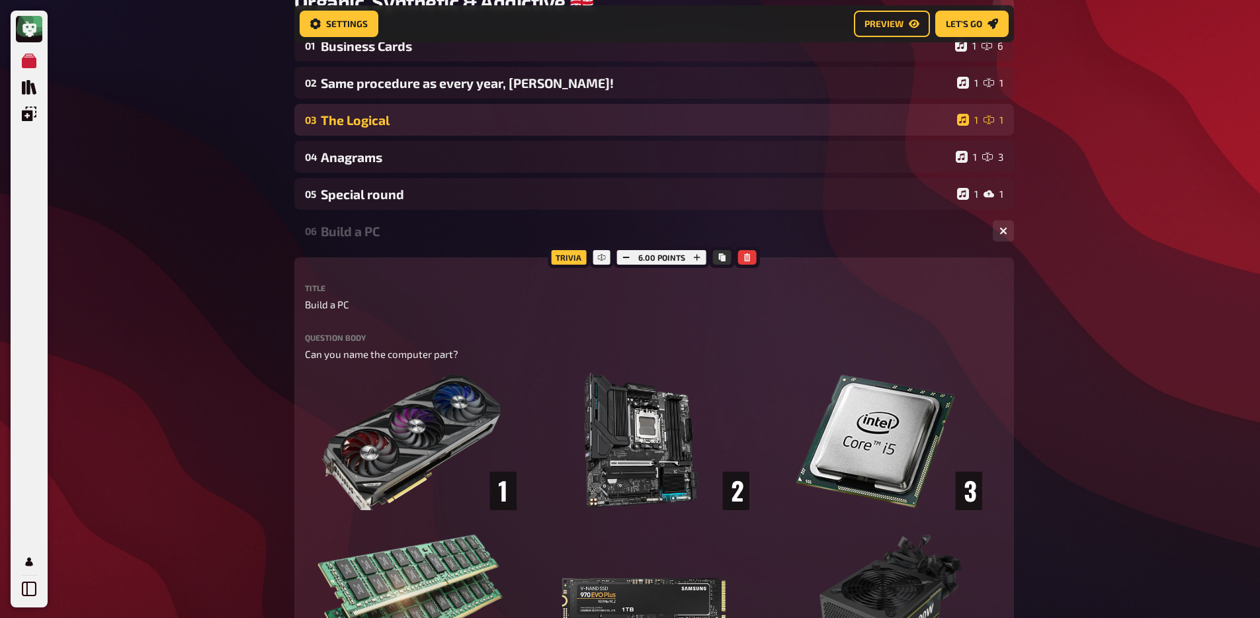
scroll to position [105, 0]
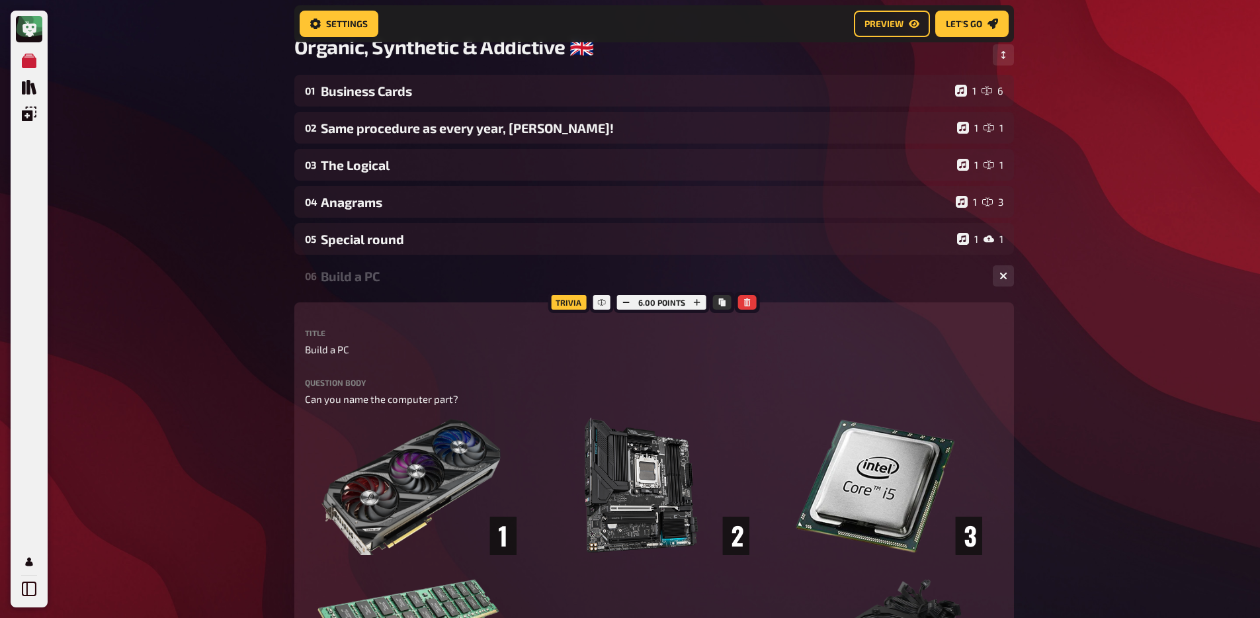
click at [359, 281] on div "Build a PC" at bounding box center [651, 276] width 661 height 15
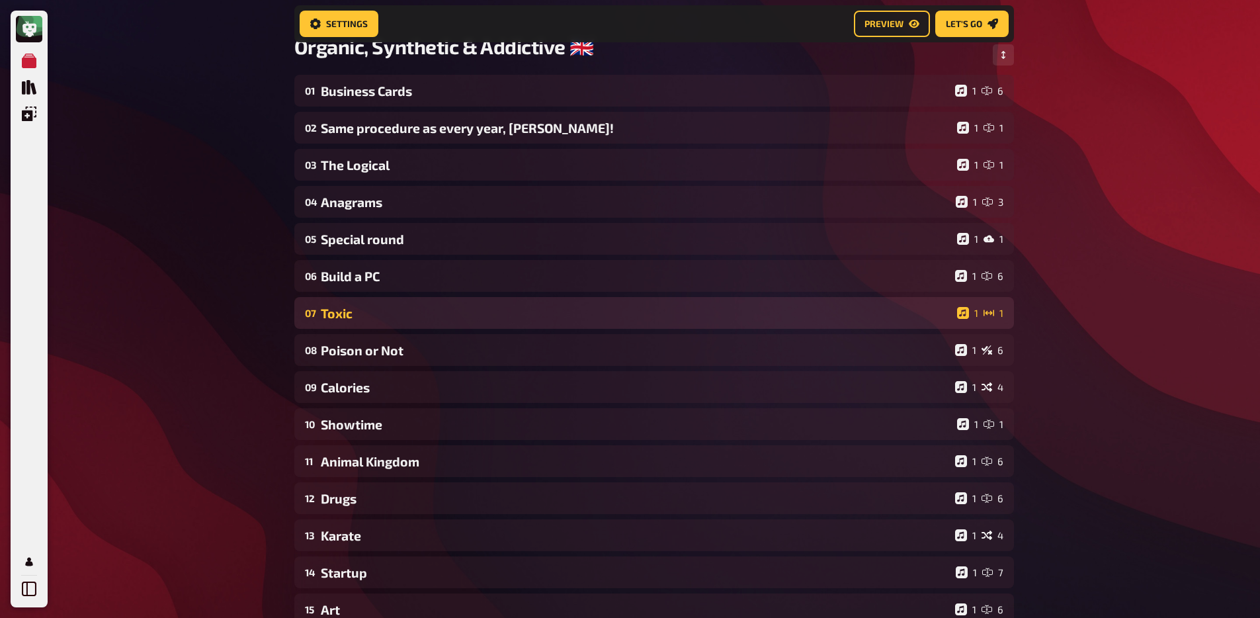
click at [362, 318] on div "Toxic" at bounding box center [636, 313] width 631 height 15
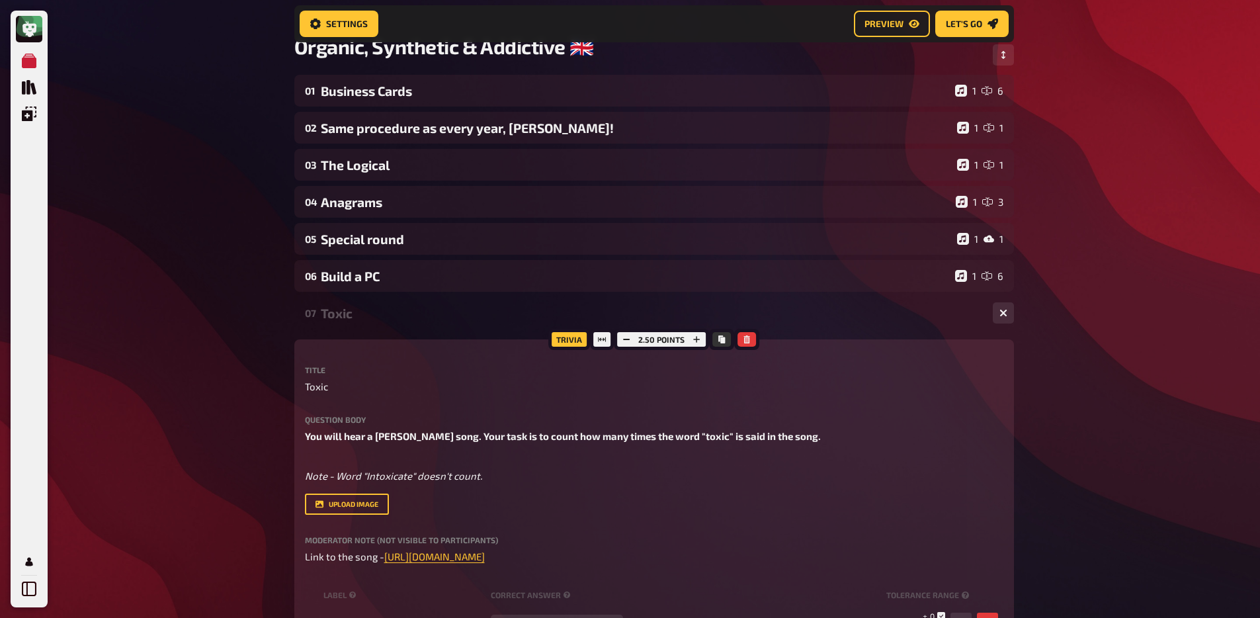
click at [362, 318] on div "Toxic" at bounding box center [651, 313] width 661 height 15
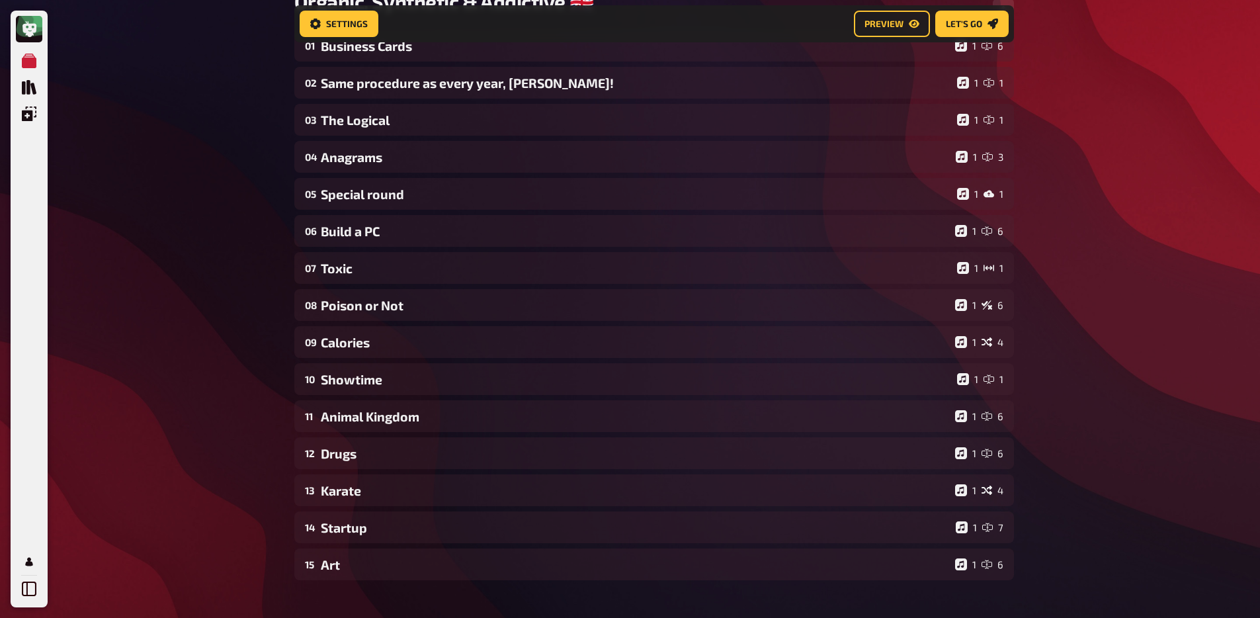
scroll to position [160, 0]
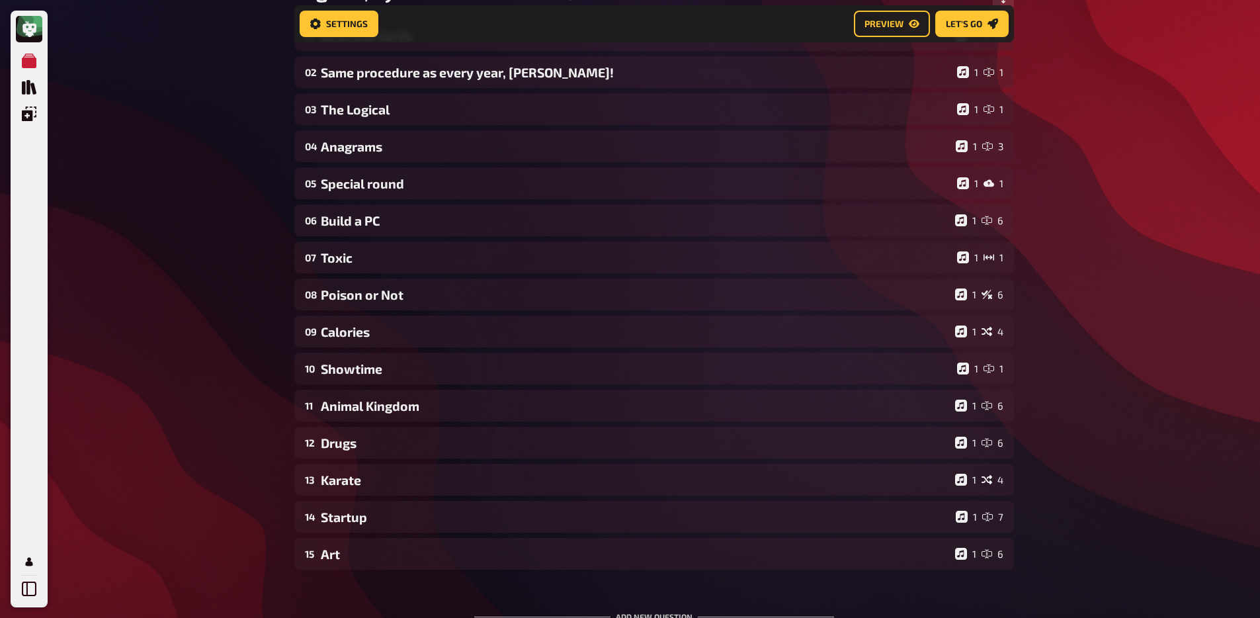
click at [353, 276] on div "01 Business Cards 1 6 02 Same procedure as every year, [PERSON_NAME]! 1 1 03 Th…" at bounding box center [654, 294] width 720 height 550
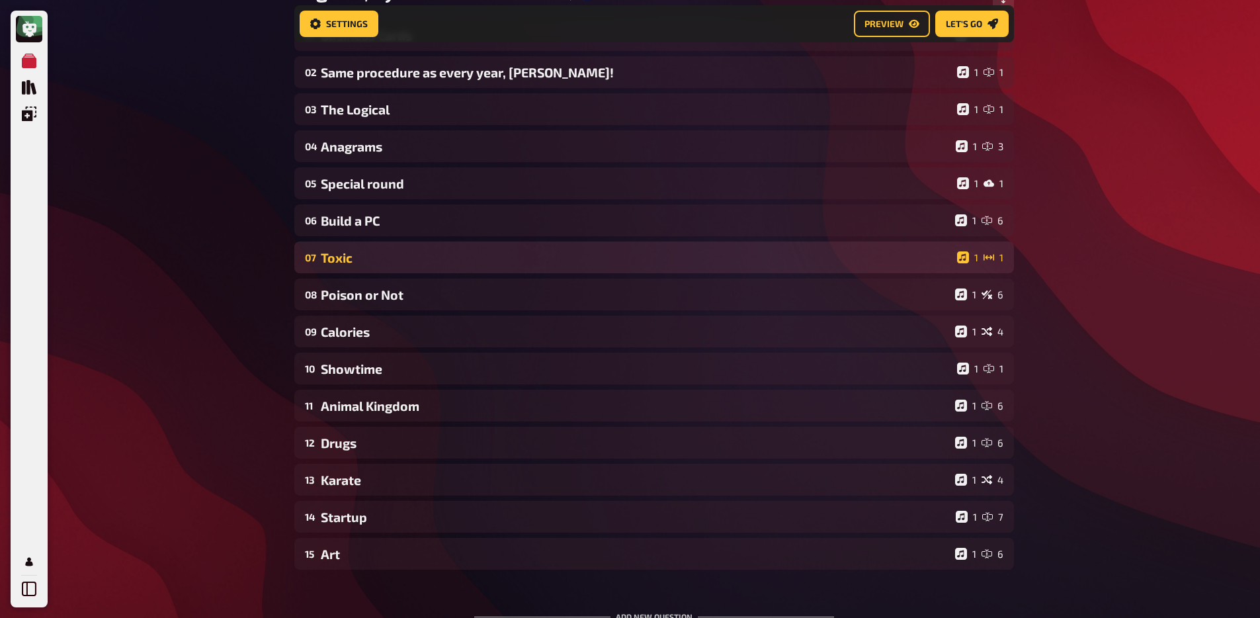
click at [359, 263] on div "Toxic" at bounding box center [636, 257] width 631 height 15
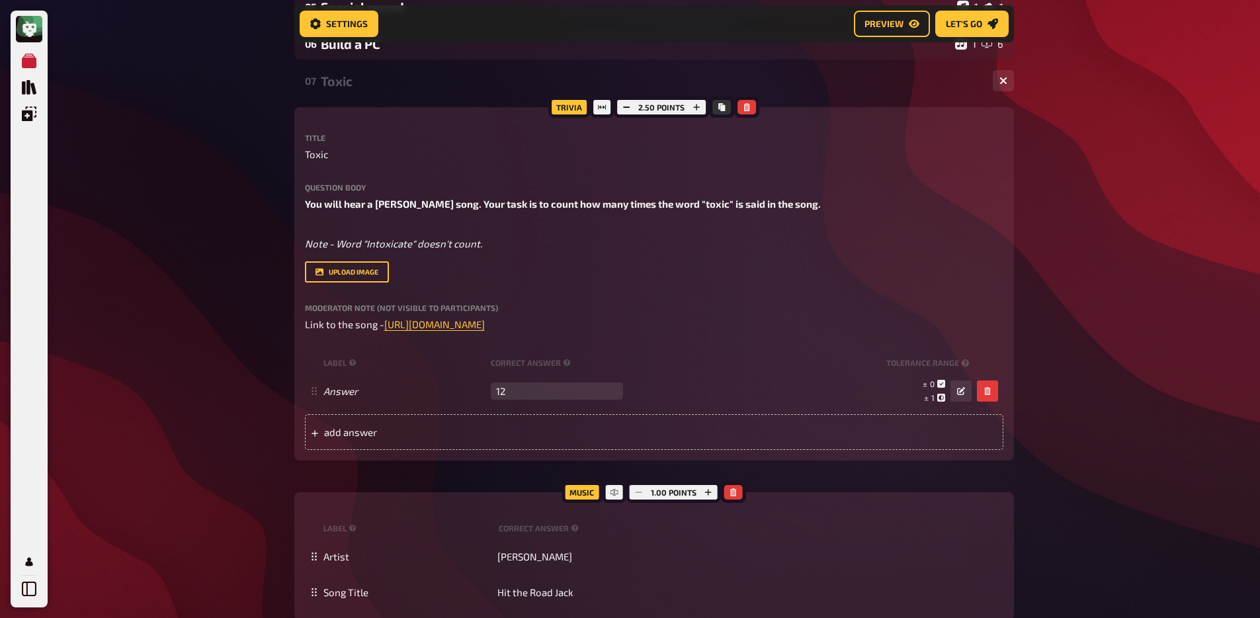
scroll to position [310, 0]
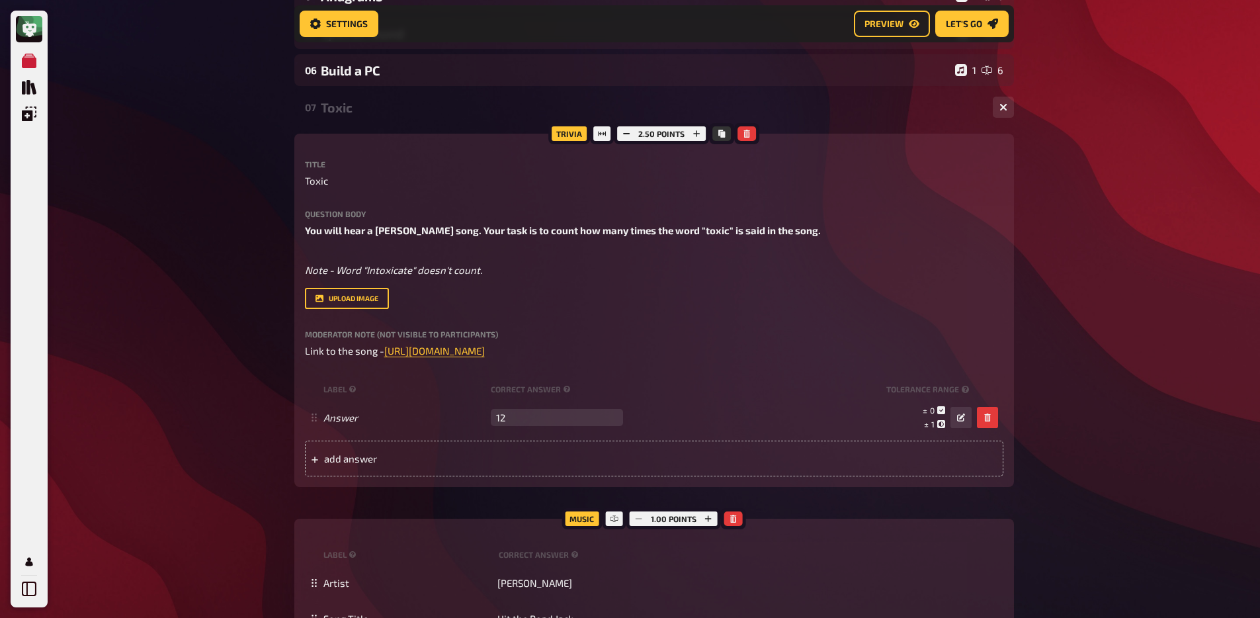
click at [346, 110] on div "Toxic" at bounding box center [651, 107] width 661 height 15
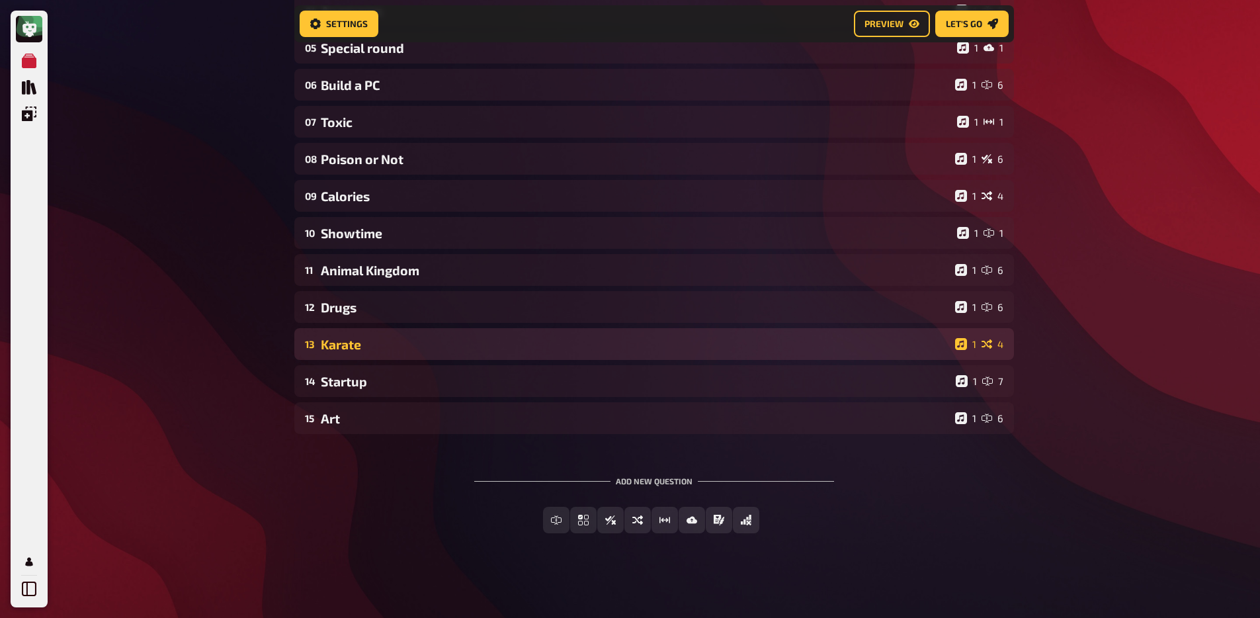
click at [364, 349] on div "Karate" at bounding box center [635, 344] width 629 height 15
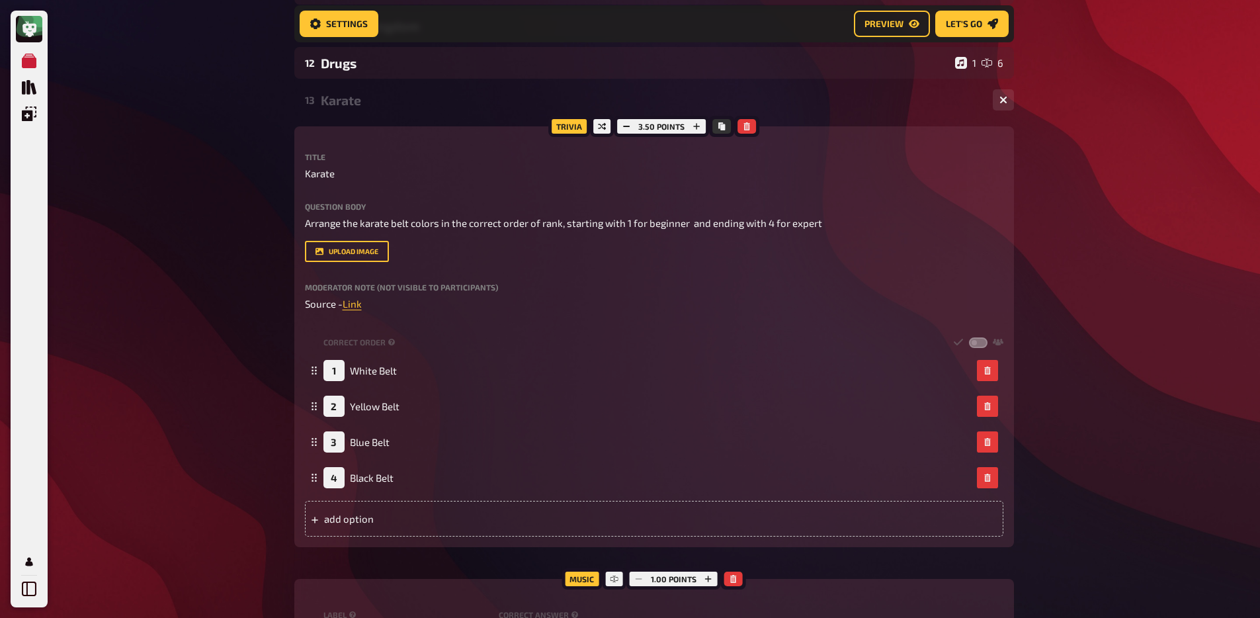
scroll to position [581, 0]
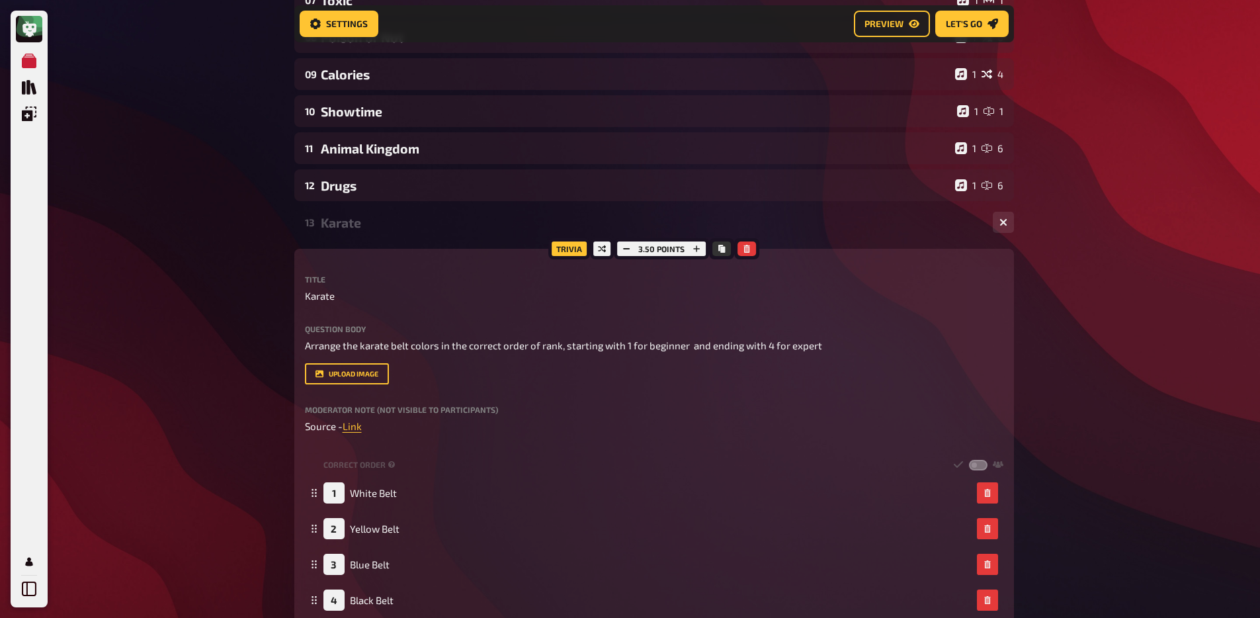
click at [331, 229] on div "Karate" at bounding box center [651, 222] width 661 height 15
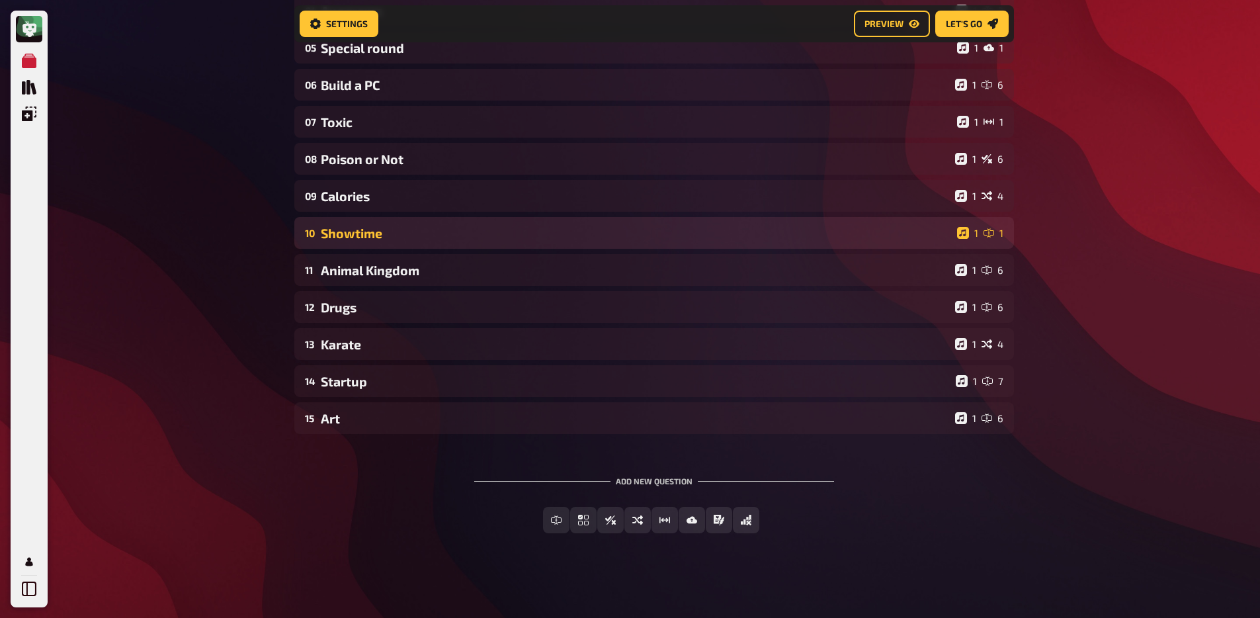
scroll to position [298, 0]
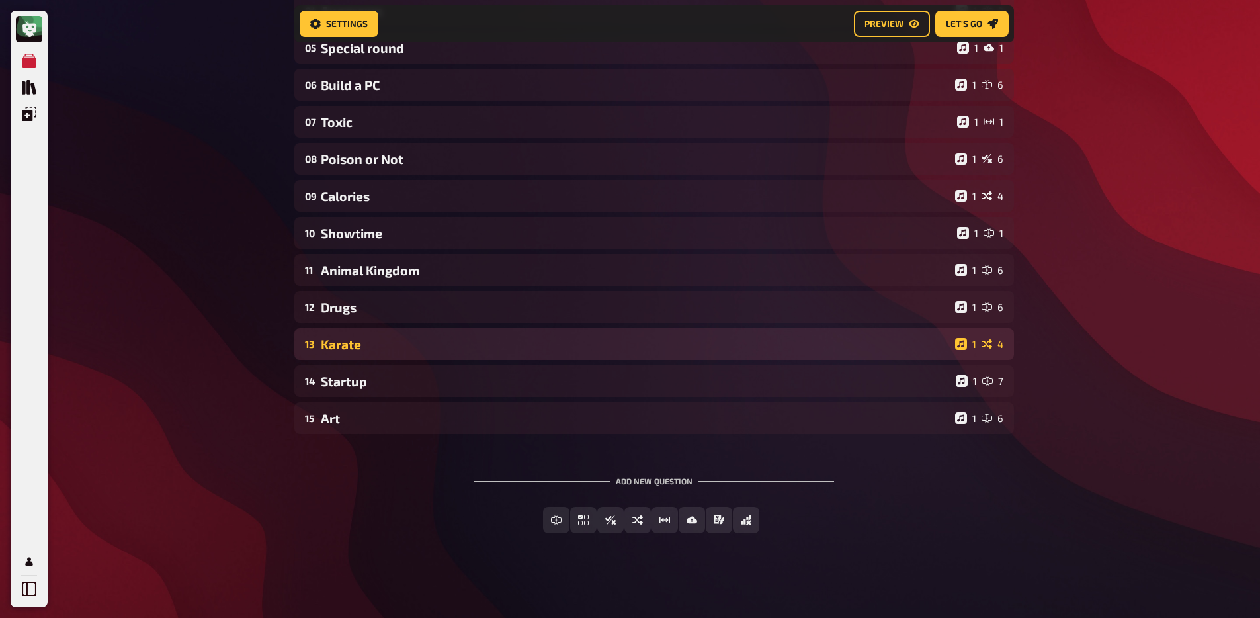
click at [360, 346] on div "Karate" at bounding box center [635, 344] width 629 height 15
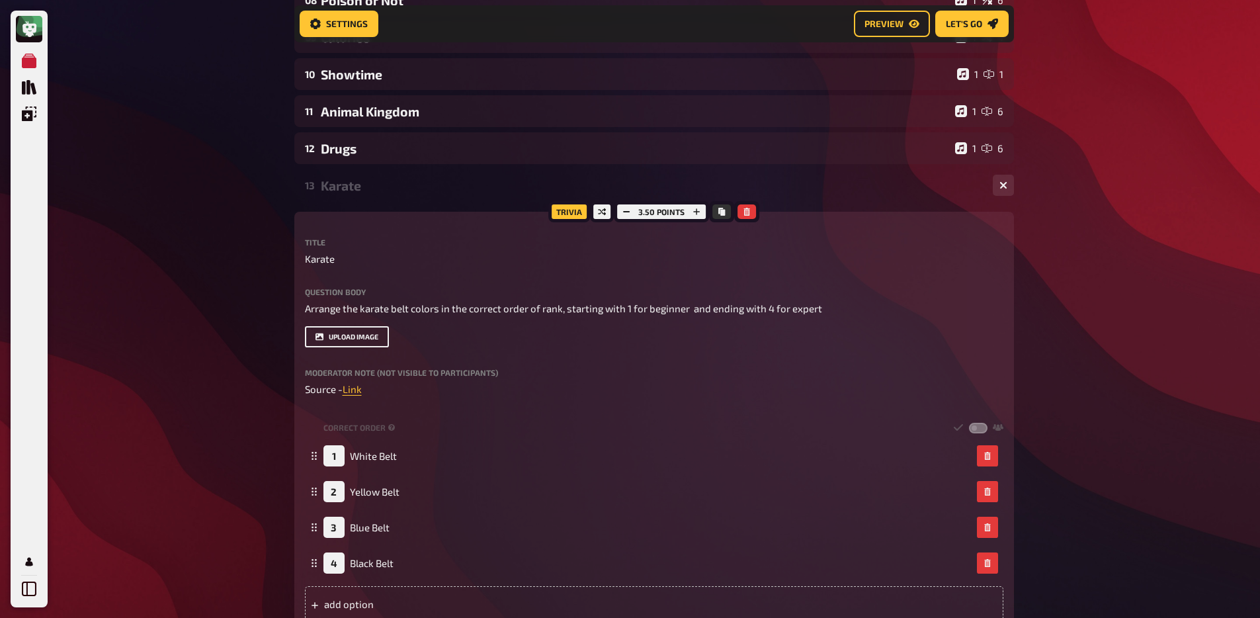
scroll to position [455, 0]
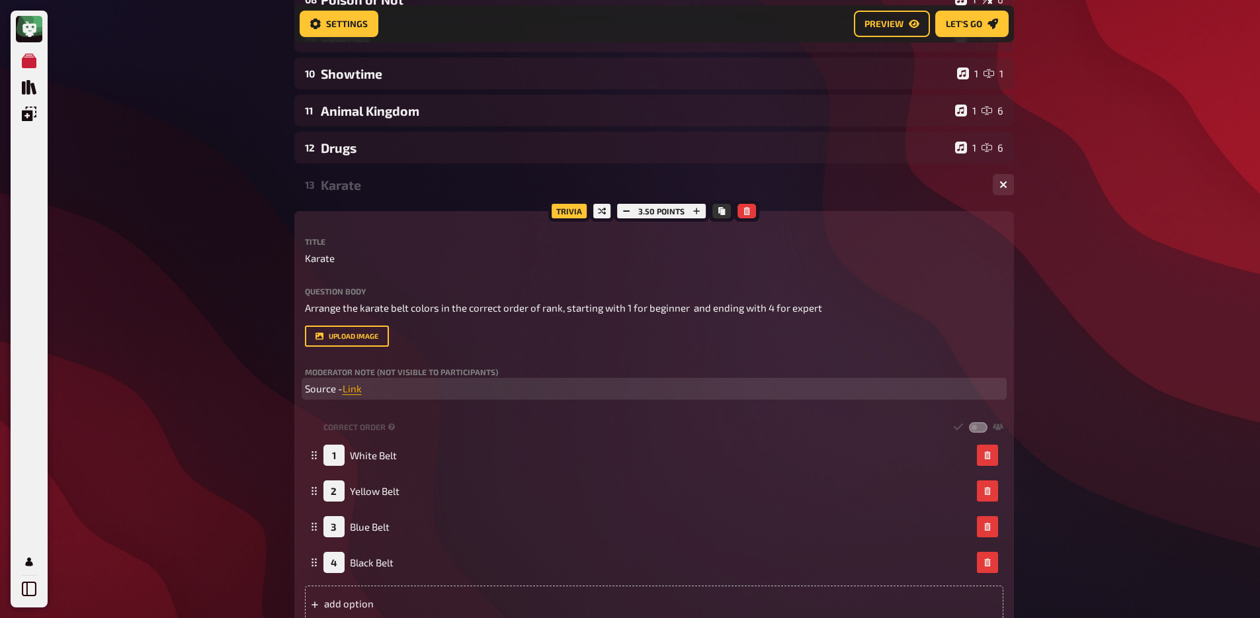
click at [355, 392] on span "Link" at bounding box center [352, 388] width 19 height 12
click at [351, 367] on button "button" at bounding box center [357, 364] width 21 height 21
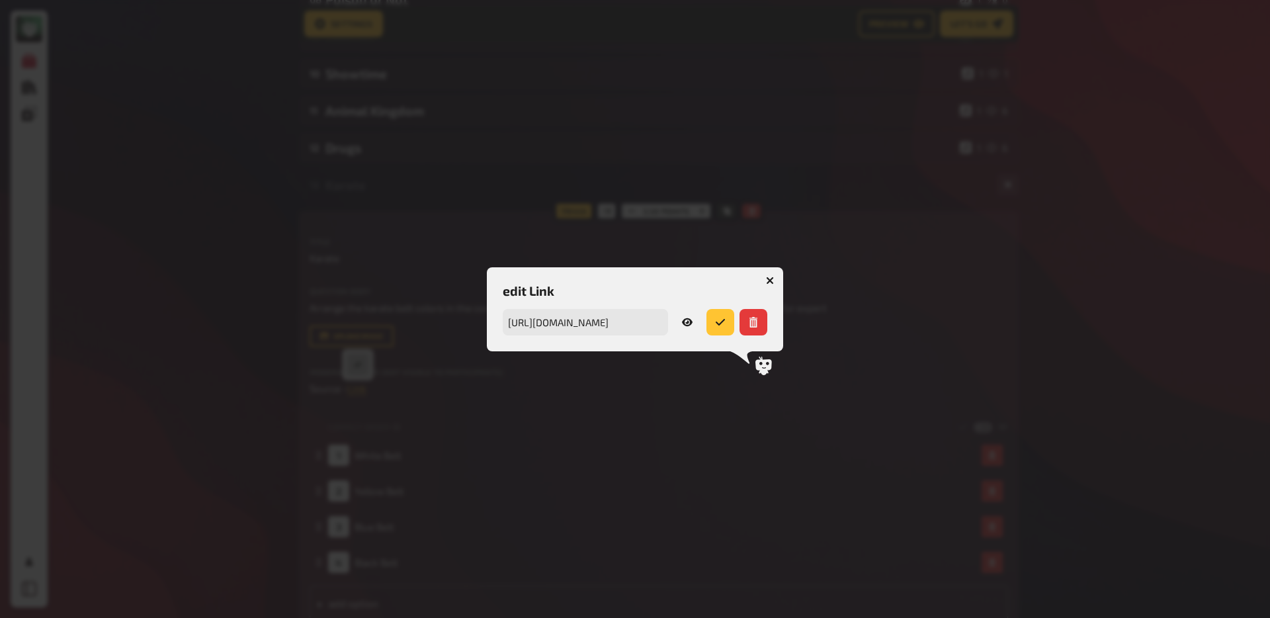
click at [694, 316] on link at bounding box center [687, 322] width 28 height 26
click at [769, 273] on button "button" at bounding box center [769, 280] width 21 height 21
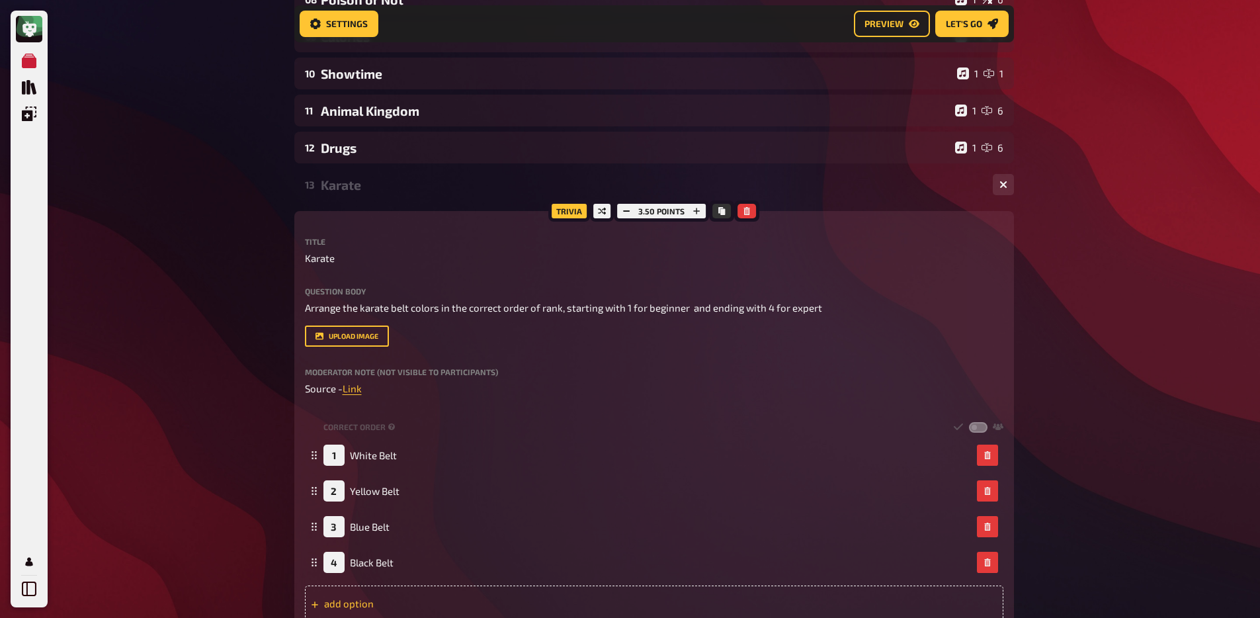
click at [364, 561] on div "add option" at bounding box center [654, 603] width 699 height 36
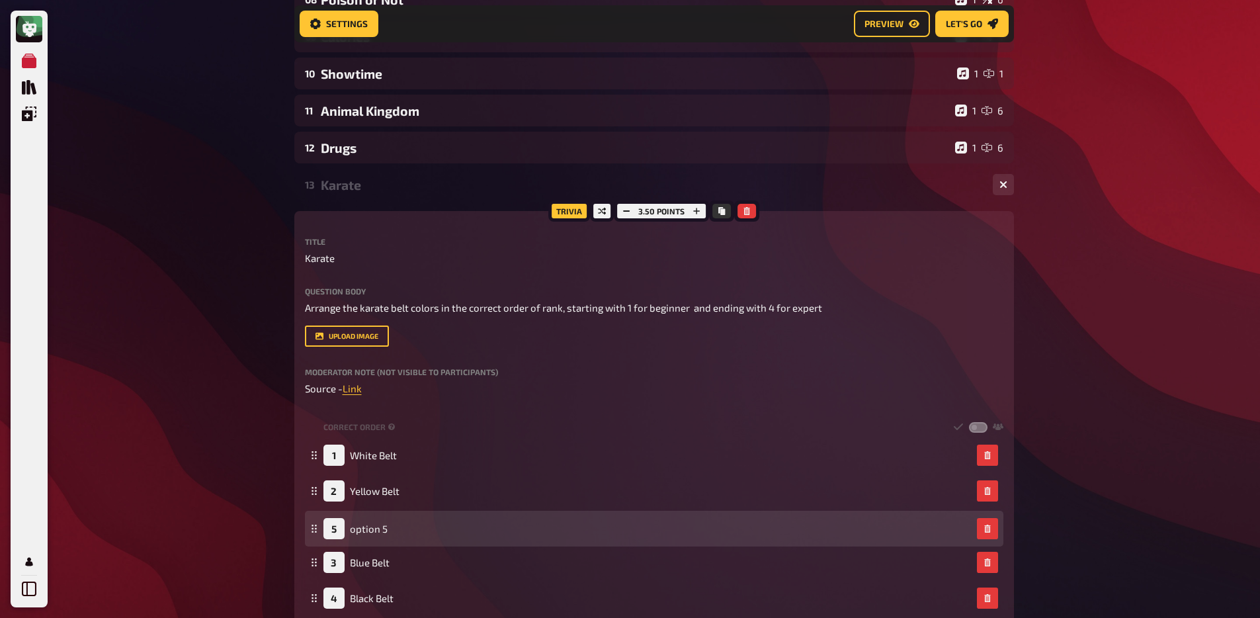
drag, startPoint x: 313, startPoint y: 601, endPoint x: 322, endPoint y: 537, distance: 64.2
click at [314, 529] on icon at bounding box center [314, 529] width 8 height 8
click at [359, 533] on span "option 5" at bounding box center [369, 527] width 38 height 12
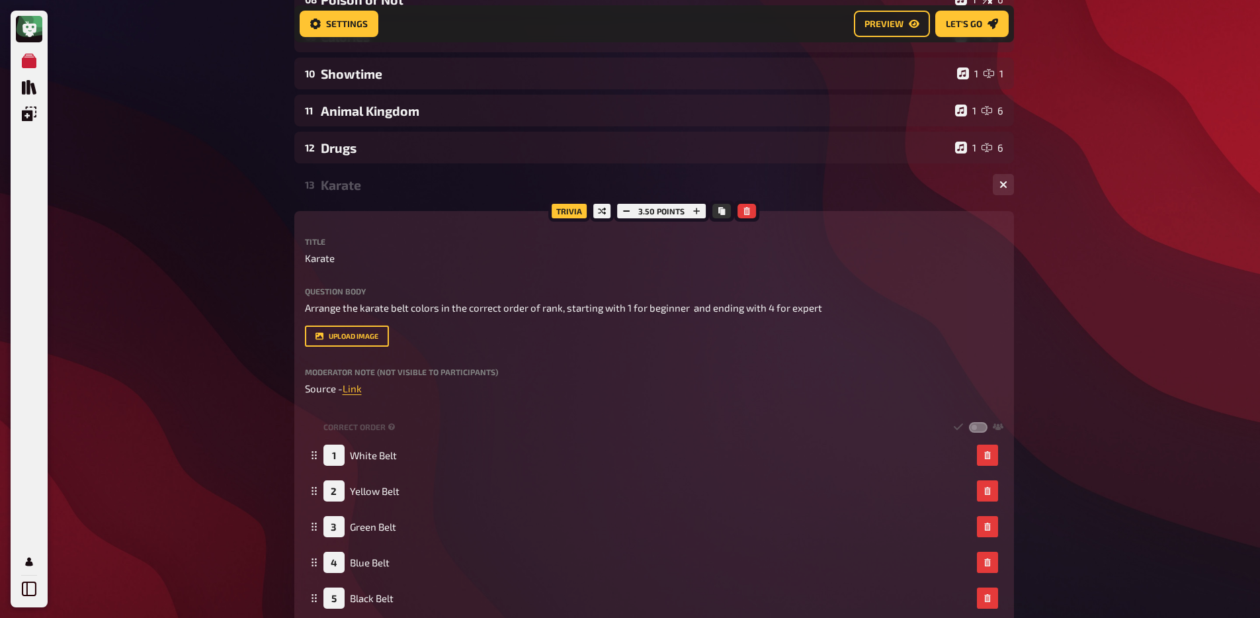
click at [159, 429] on div "My Quizzes Quiz Library Overlays My Account Home My Quizzes Organic, Synthetic …" at bounding box center [630, 320] width 1260 height 1551
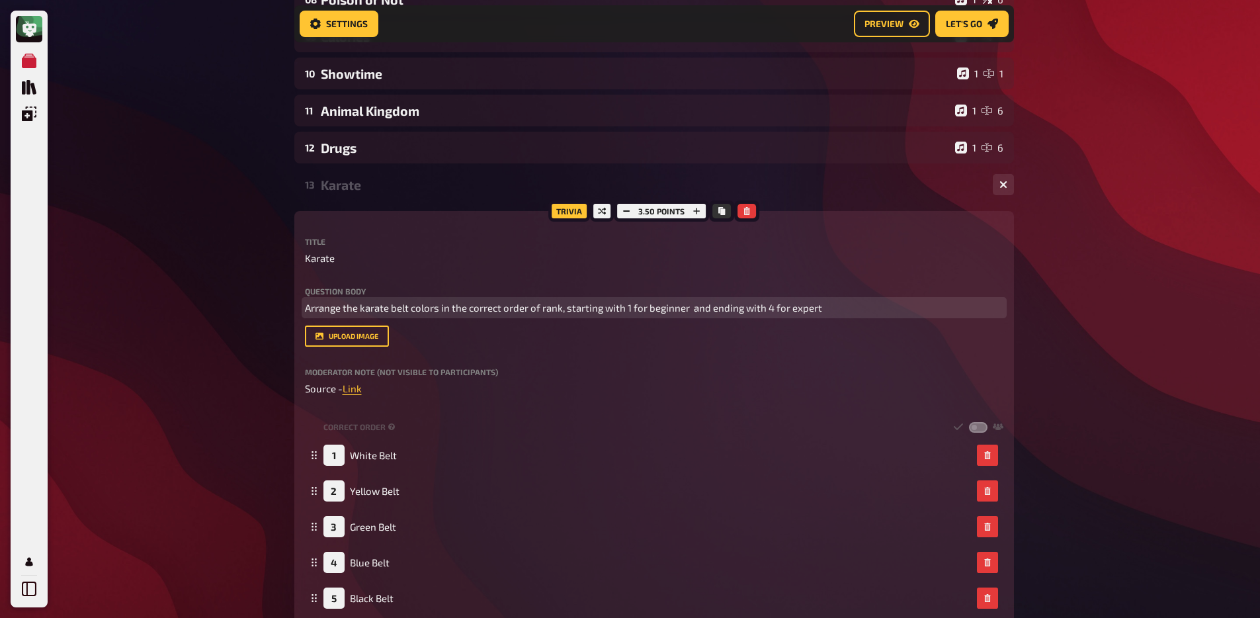
click at [773, 305] on span "Arrange the karate belt colors in the correct order of rank, starting with 1 fo…" at bounding box center [563, 308] width 517 height 12
click at [771, 308] on span "Arrange the karate belt colors in the correct order of rank, starting with 1 fo…" at bounding box center [563, 308] width 517 height 12
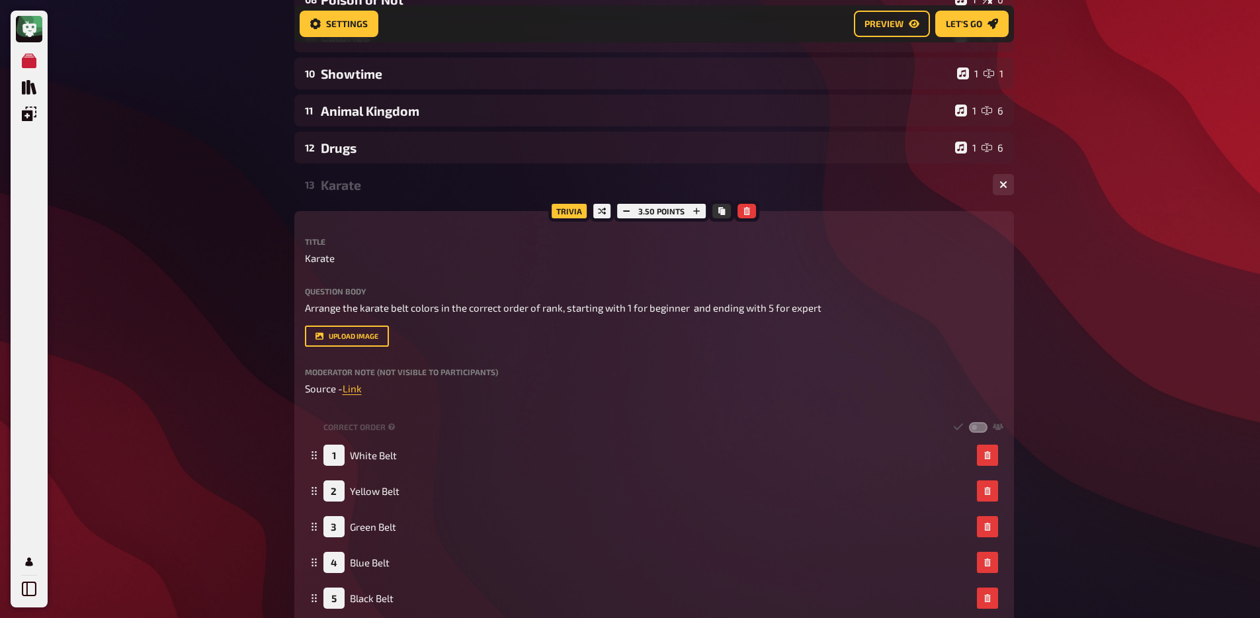
click at [1141, 280] on div "My Quizzes Quiz Library Overlays My Account Home My Quizzes Organic, Synthetic …" at bounding box center [630, 320] width 1260 height 1551
click at [400, 179] on div "Karate" at bounding box center [651, 184] width 661 height 15
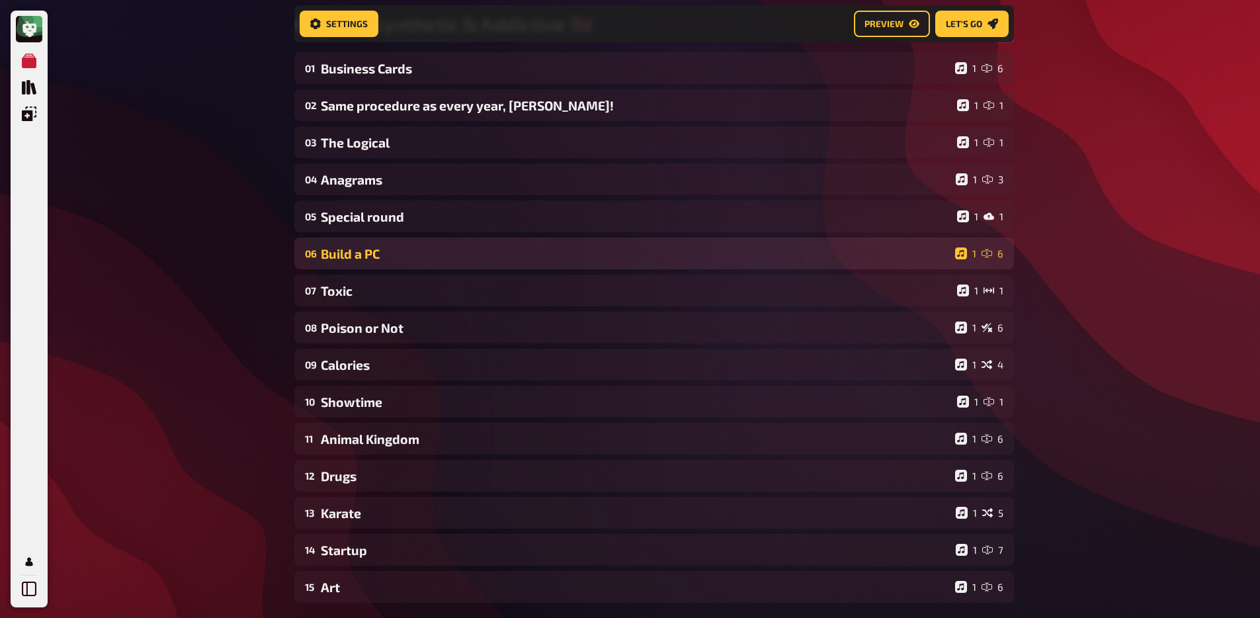
scroll to position [0, 0]
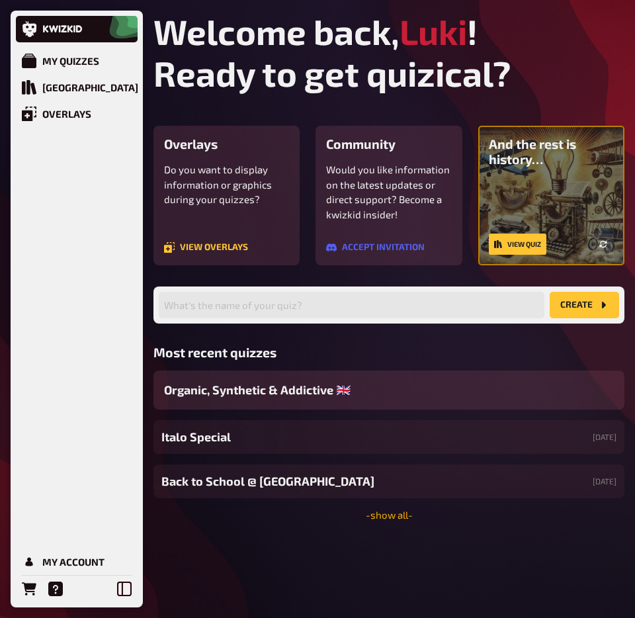
click at [393, 515] on link "- show all -" at bounding box center [389, 515] width 47 height 12
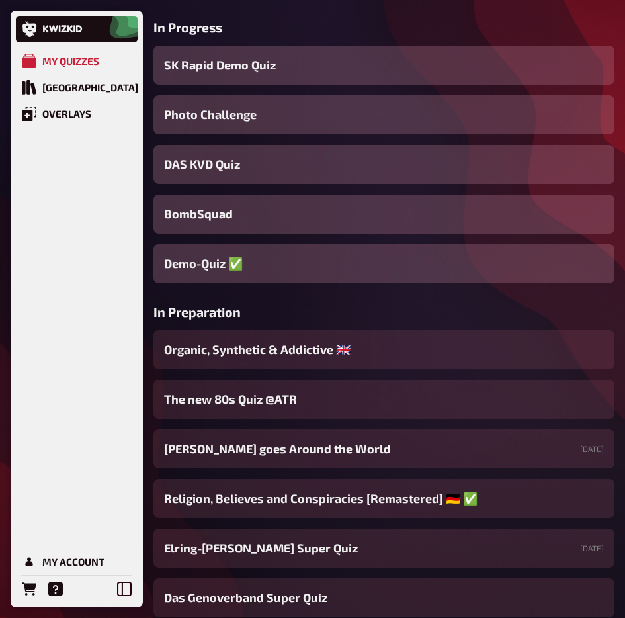
scroll to position [267, 0]
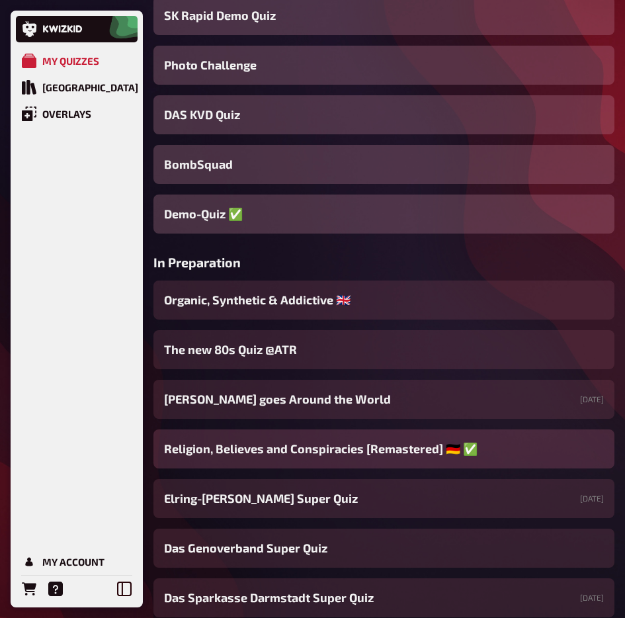
click at [279, 450] on span "Religion, Believes and Conspiracies [Remastered] ​🇩🇪 ​✅" at bounding box center [321, 449] width 314 height 18
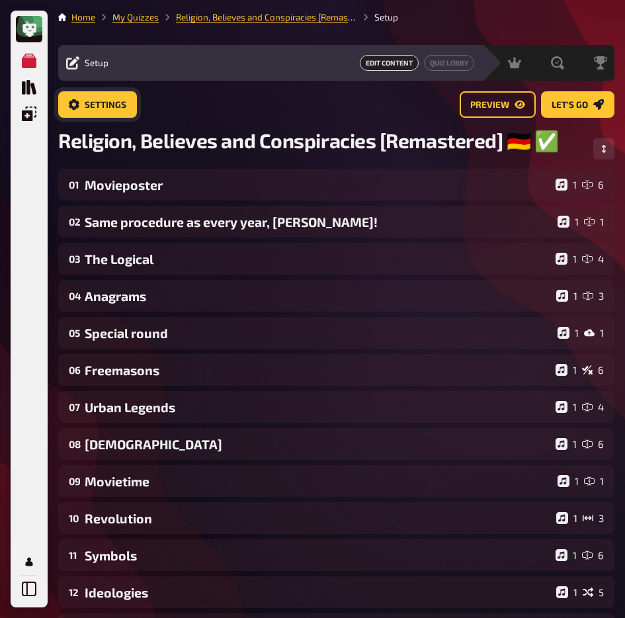
click at [115, 108] on span "Settings" at bounding box center [106, 105] width 42 height 9
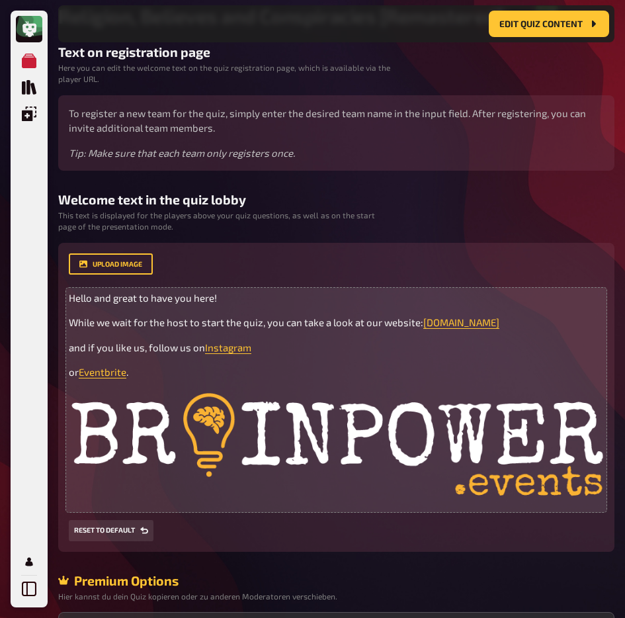
scroll to position [136, 0]
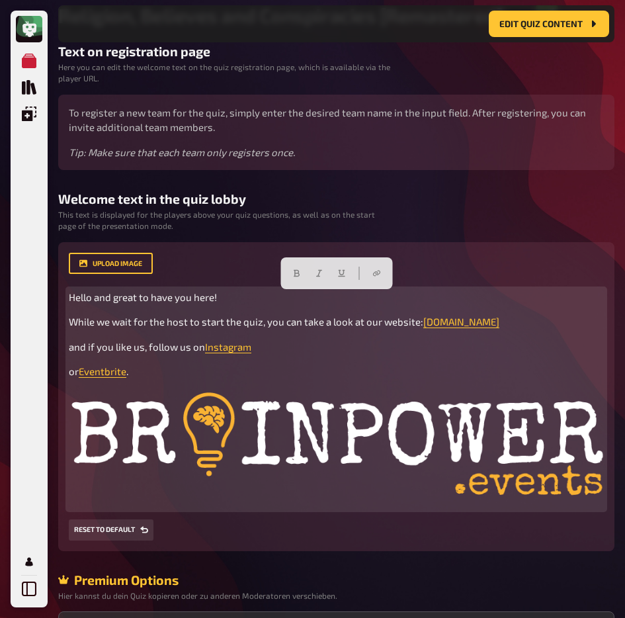
drag, startPoint x: 142, startPoint y: 376, endPoint x: 47, endPoint y: 296, distance: 124.3
click at [47, 296] on div "My Quizzes Quiz Library Overlays My Account Home My Quizzes Religion, Believes …" at bounding box center [312, 433] width 625 height 1139
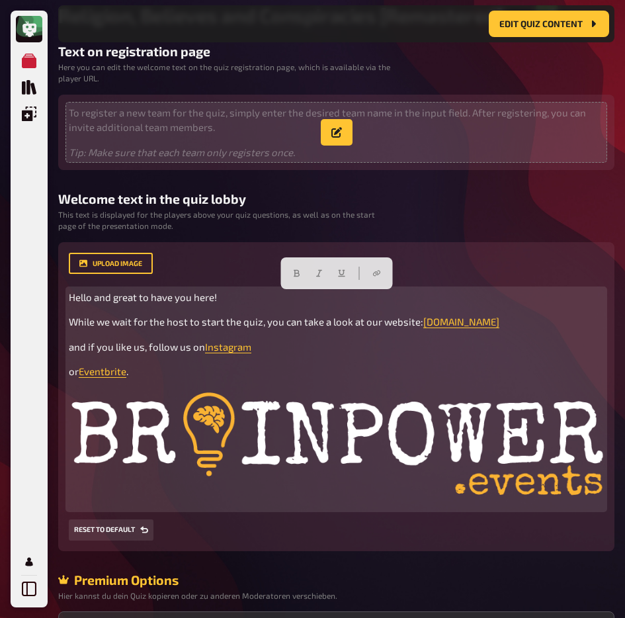
copy div "Hello and great to have you here! While we wait for the host to start the quiz,…"
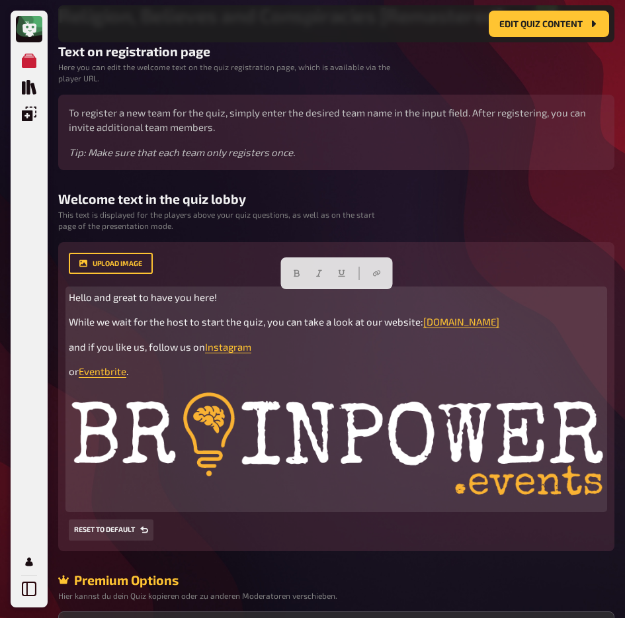
click at [219, 464] on img at bounding box center [336, 448] width 535 height 118
